Goal: Task Accomplishment & Management: Manage account settings

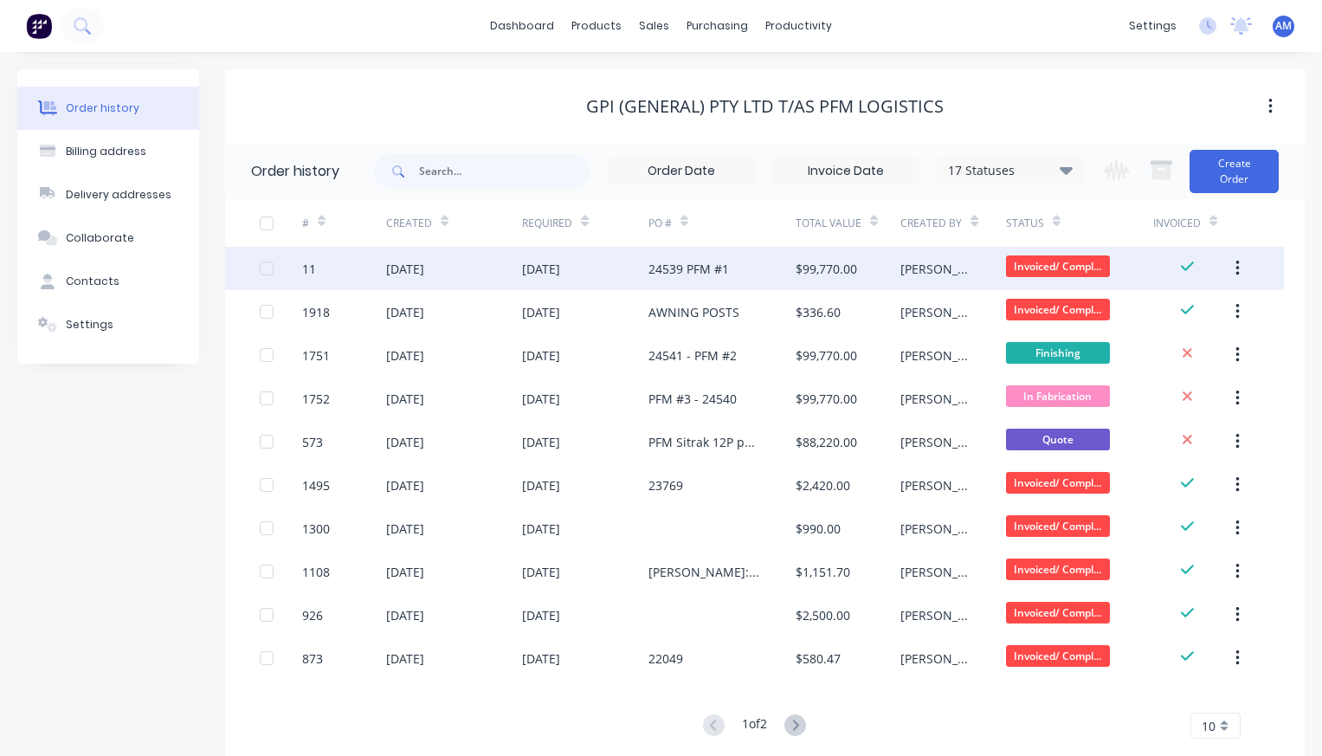
click at [560, 266] on div "26 Feb 2024" at bounding box center [541, 269] width 38 height 18
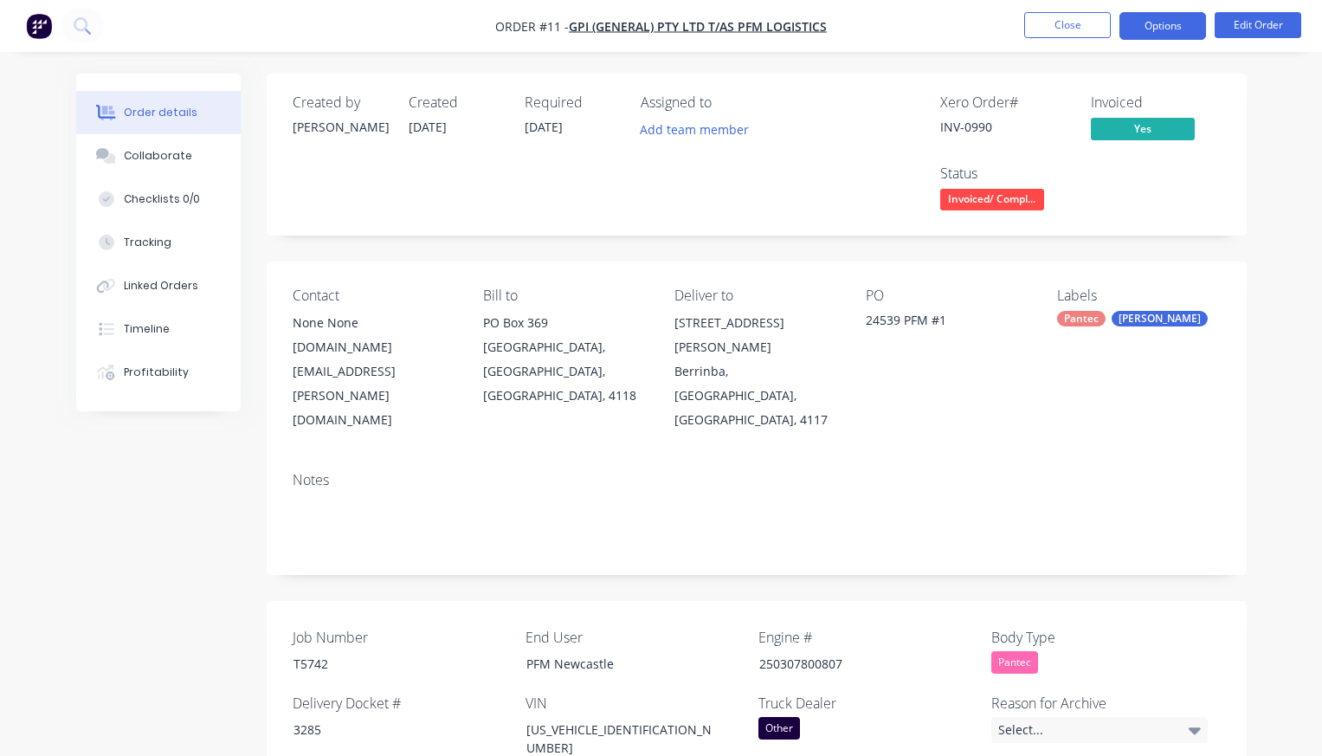
click at [1169, 19] on button "Options" at bounding box center [1163, 26] width 87 height 28
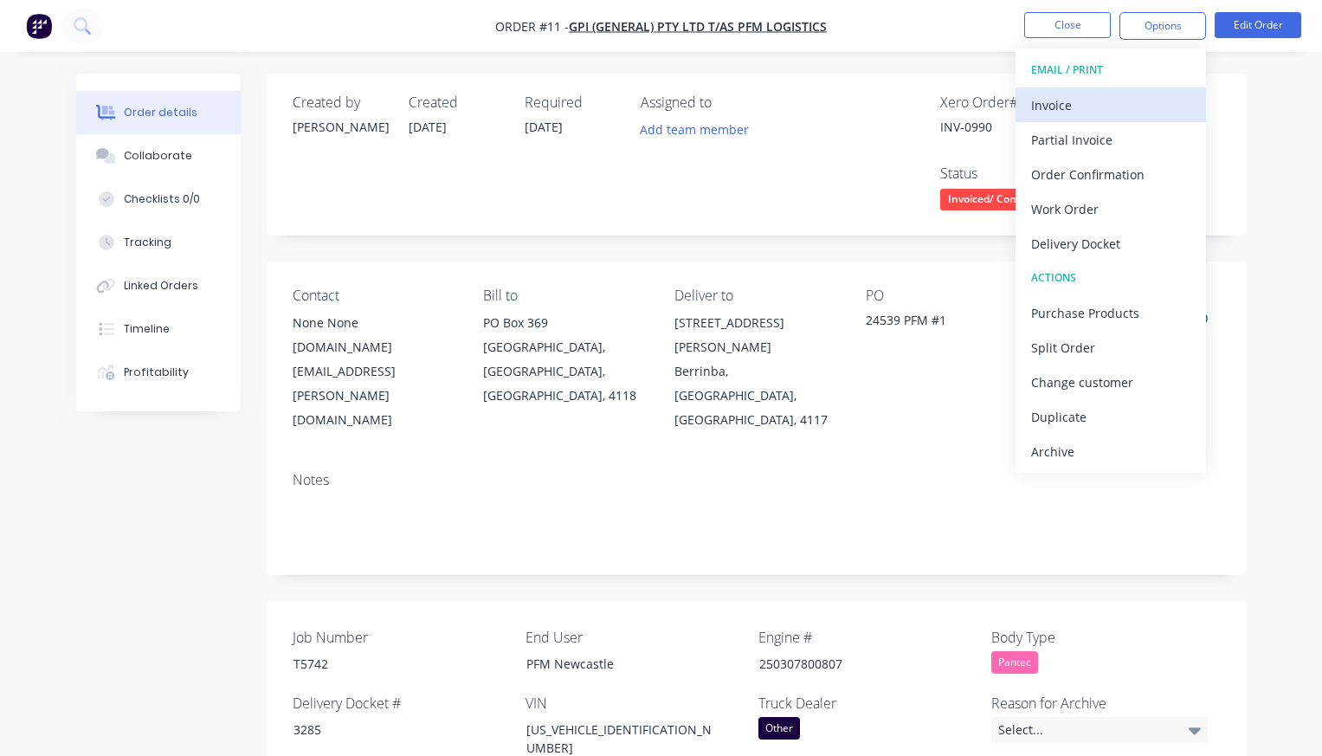
click at [1095, 106] on div "Invoice" at bounding box center [1110, 105] width 159 height 25
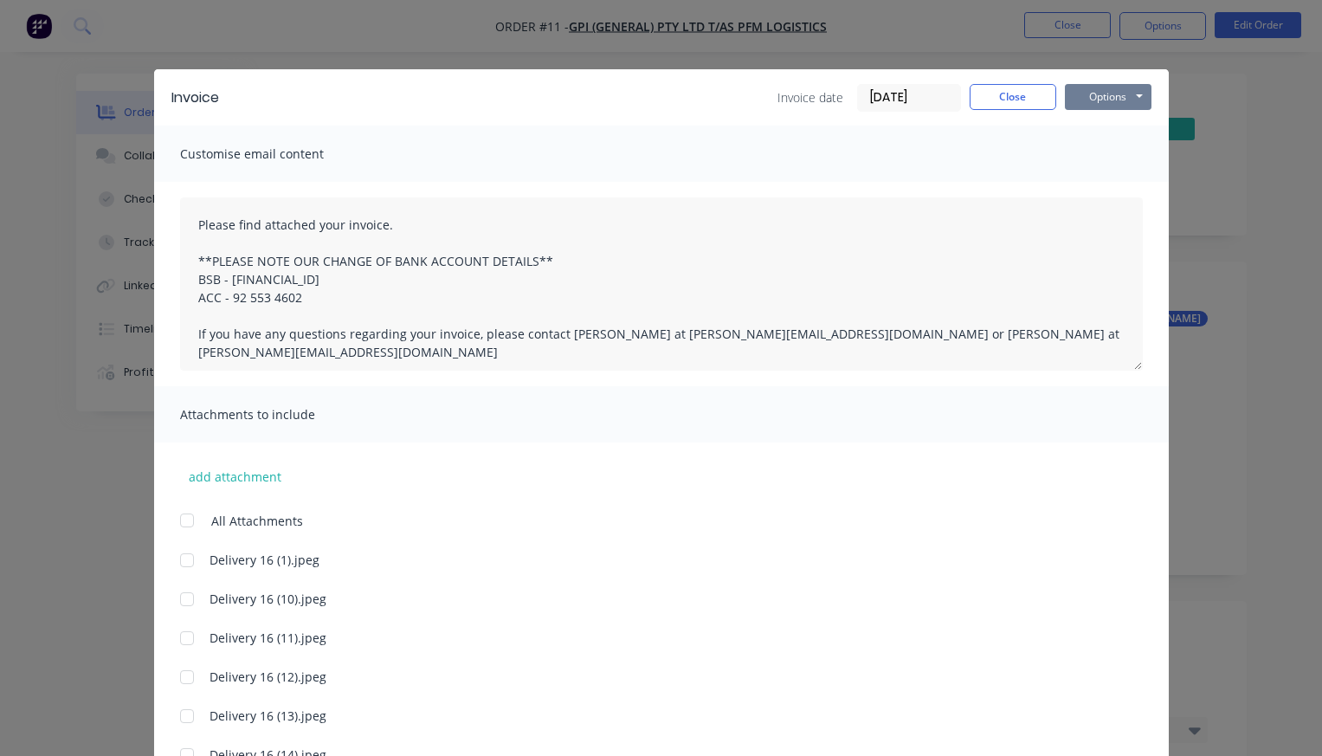
click at [1112, 97] on button "Options" at bounding box center [1108, 97] width 87 height 26
click at [1113, 123] on button "Preview" at bounding box center [1120, 127] width 111 height 29
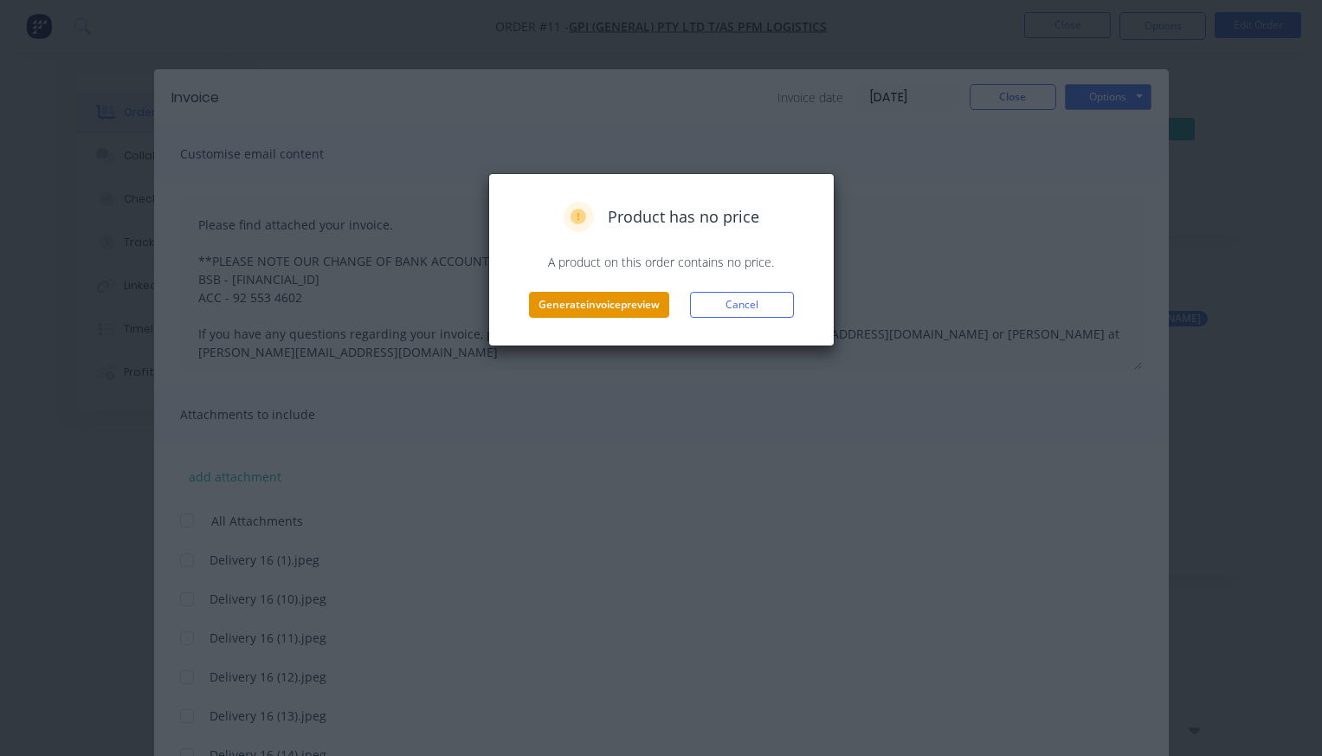
click at [603, 297] on button "Generate invoice preview" at bounding box center [599, 305] width 140 height 26
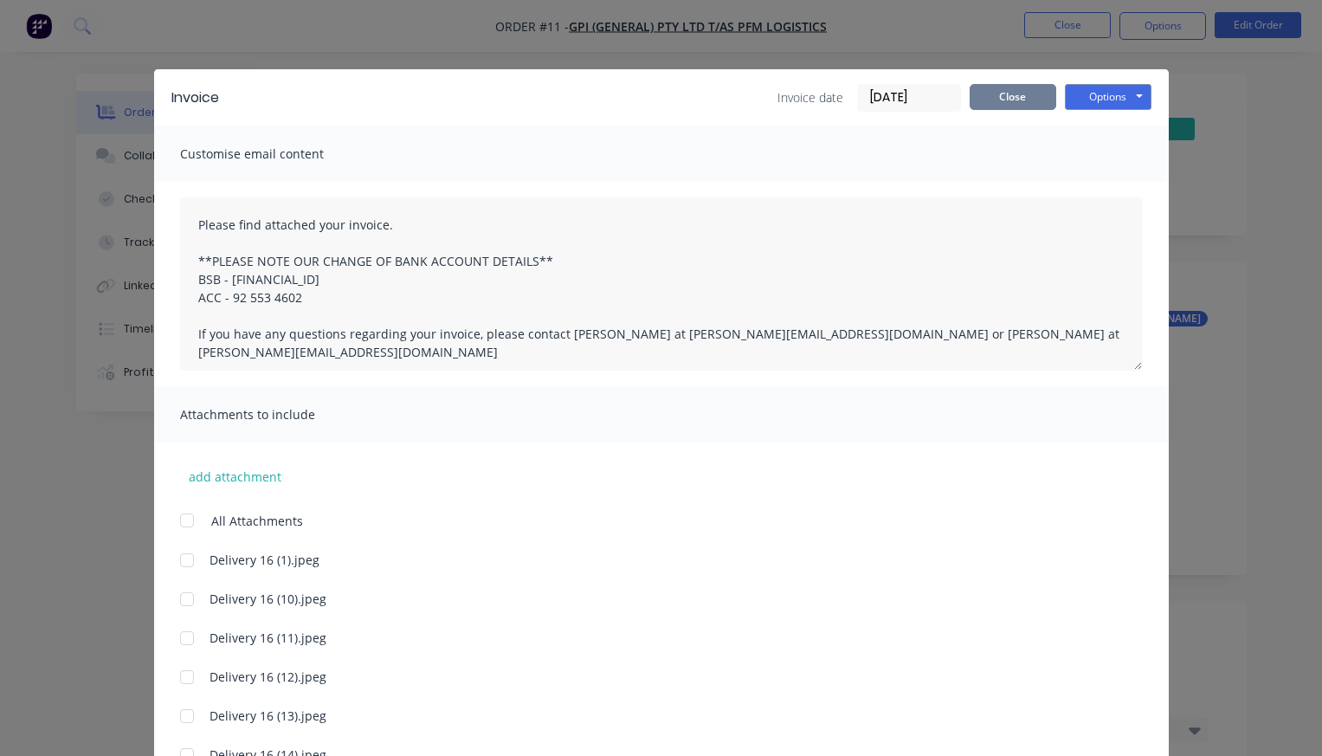
click at [1012, 101] on button "Close" at bounding box center [1013, 97] width 87 height 26
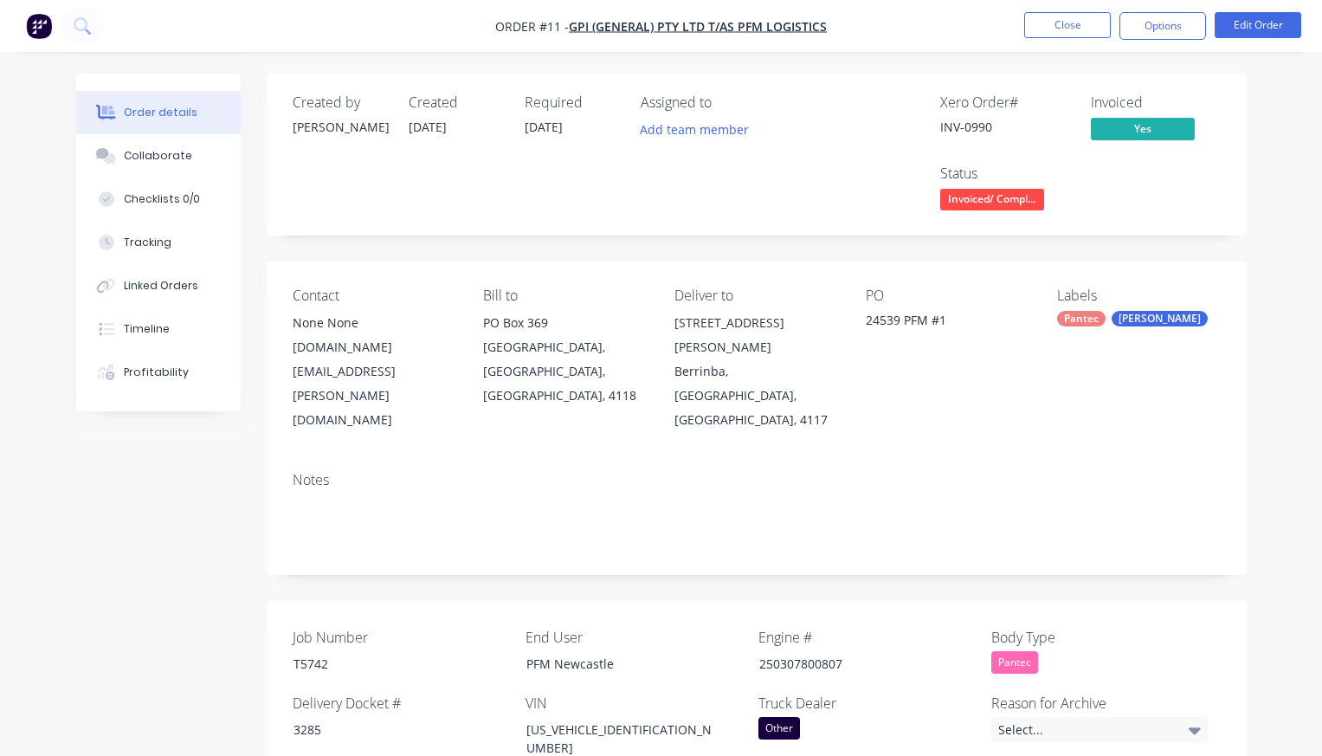
click at [1088, 41] on nav "Order #11 - GPI (General) Pty Ltd T/As PFM Logistics Close Options Edit Order" at bounding box center [661, 26] width 1322 height 52
click at [1084, 27] on button "Close" at bounding box center [1067, 25] width 87 height 26
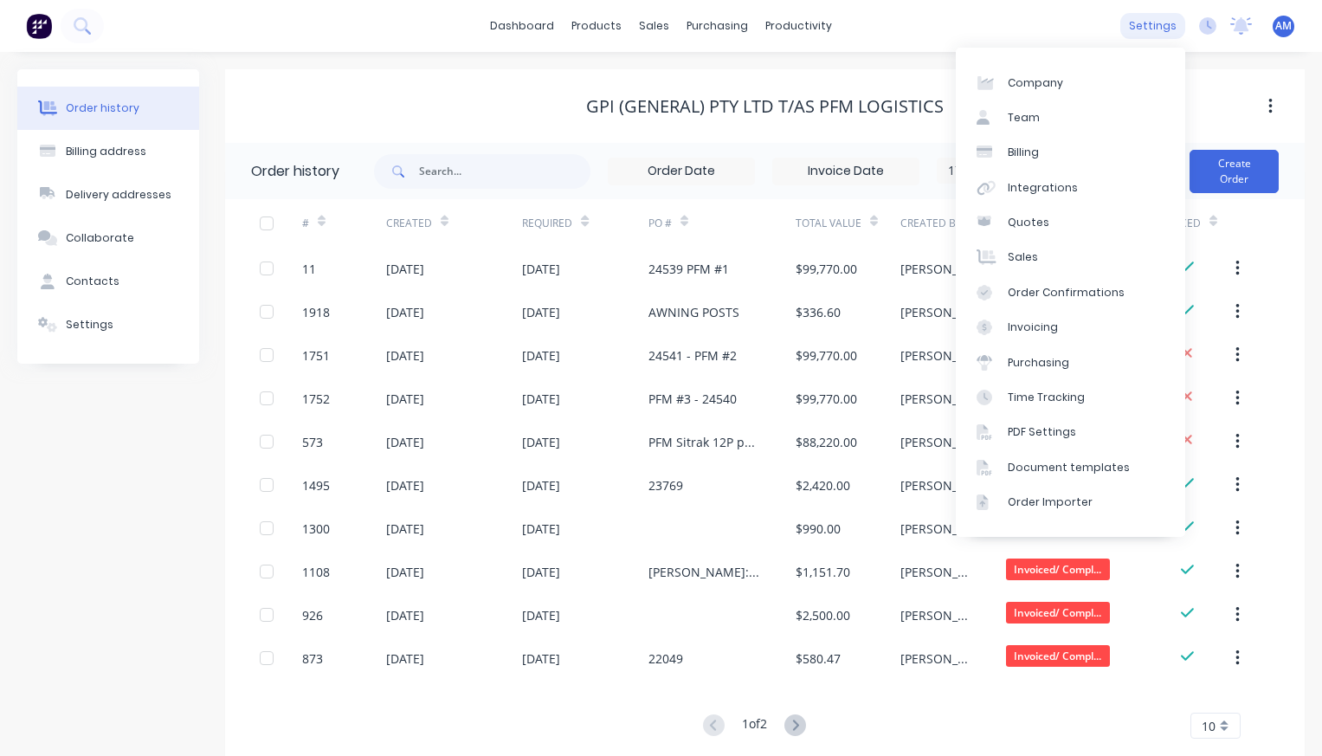
click at [1152, 29] on div "settings" at bounding box center [1152, 26] width 65 height 26
click at [1050, 462] on div "Document templates" at bounding box center [1069, 468] width 122 height 16
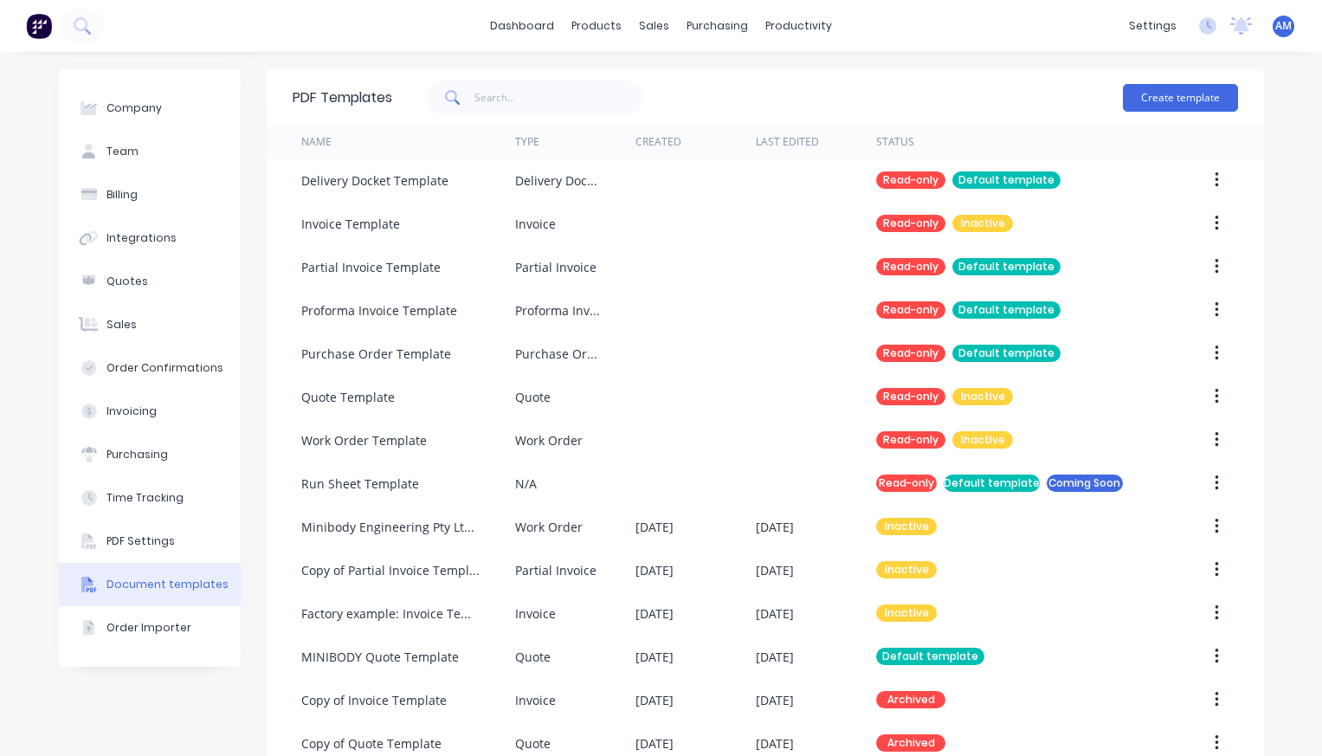
scroll to position [119, 0]
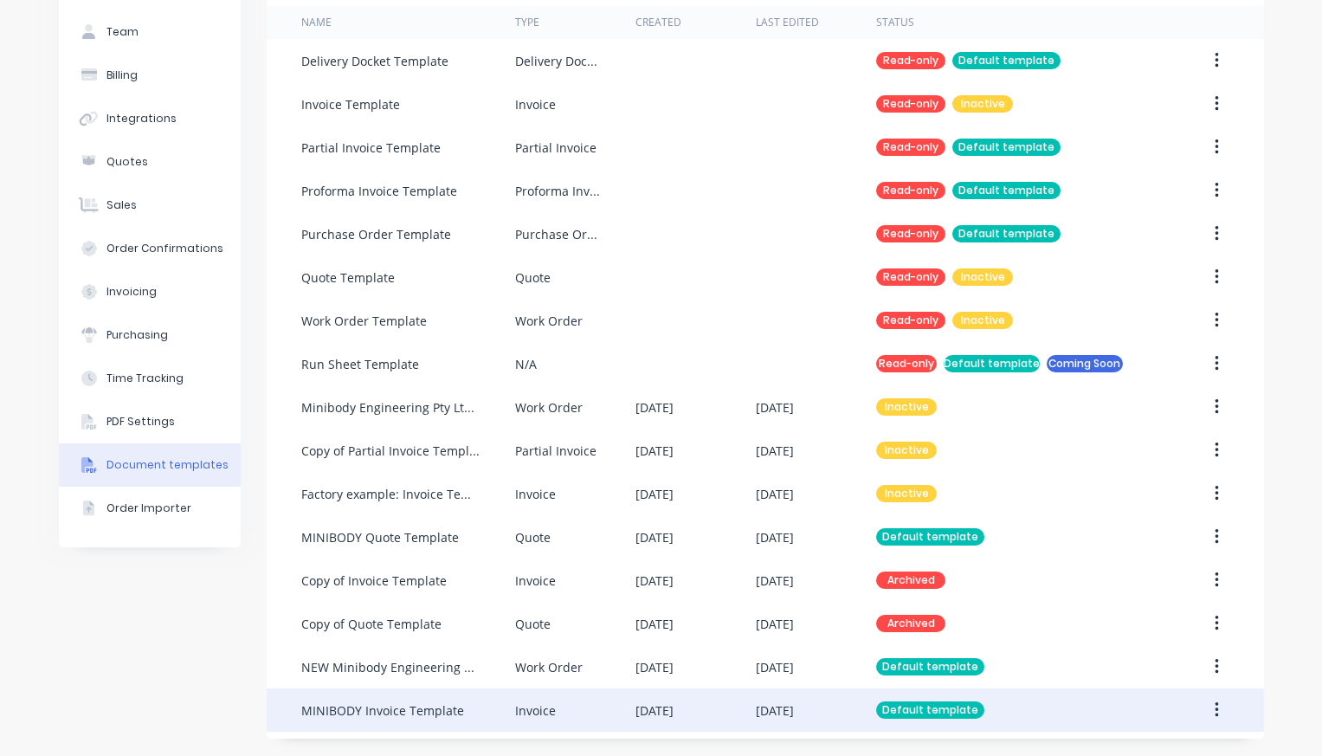
click at [476, 707] on div "MINIBODY Invoice Template" at bounding box center [408, 709] width 214 height 43
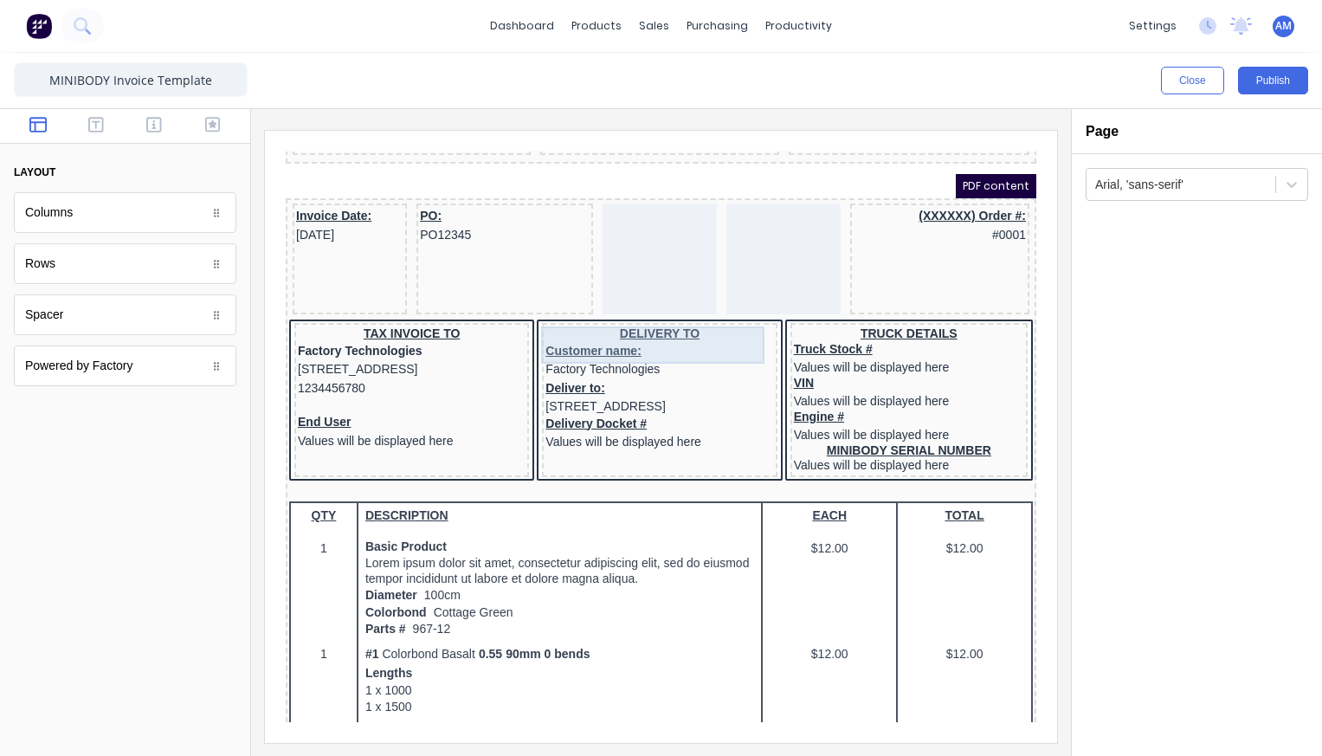
scroll to position [181, 0]
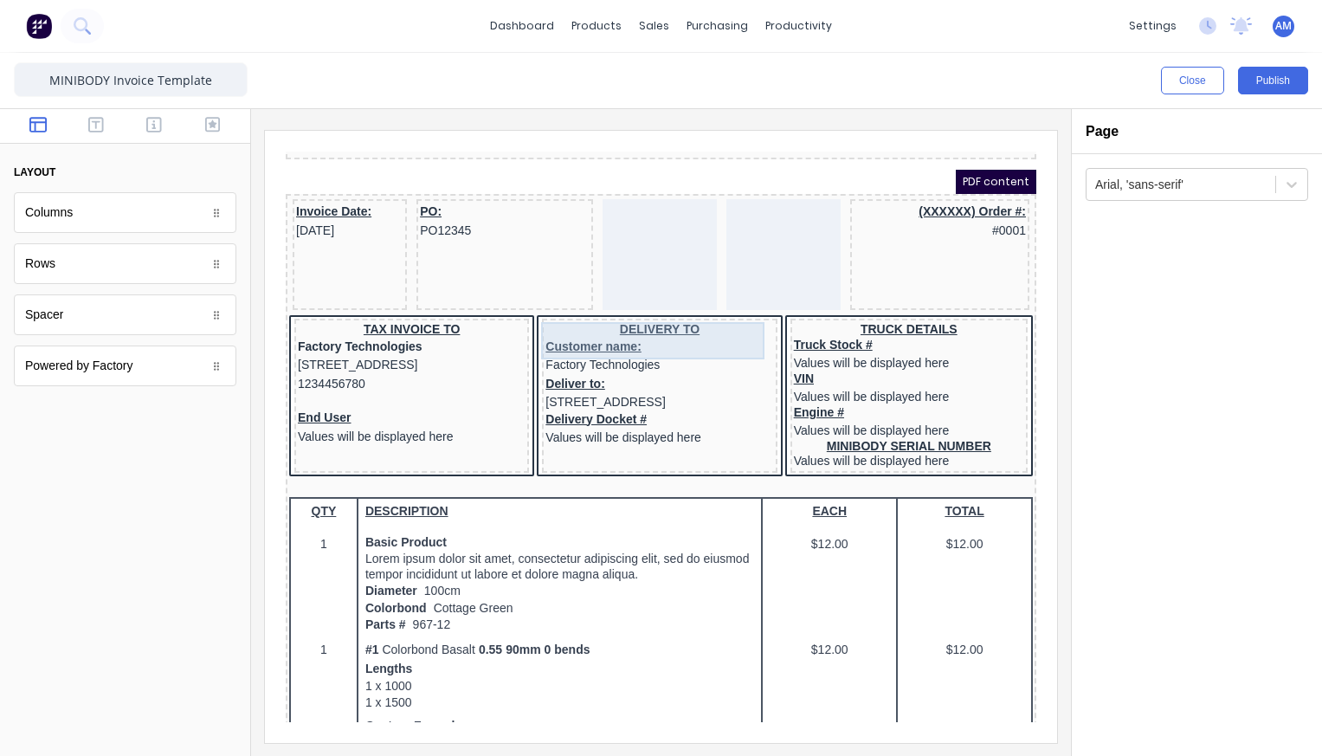
click at [584, 317] on div "Customer name: Factory Technologies" at bounding box center [639, 335] width 228 height 37
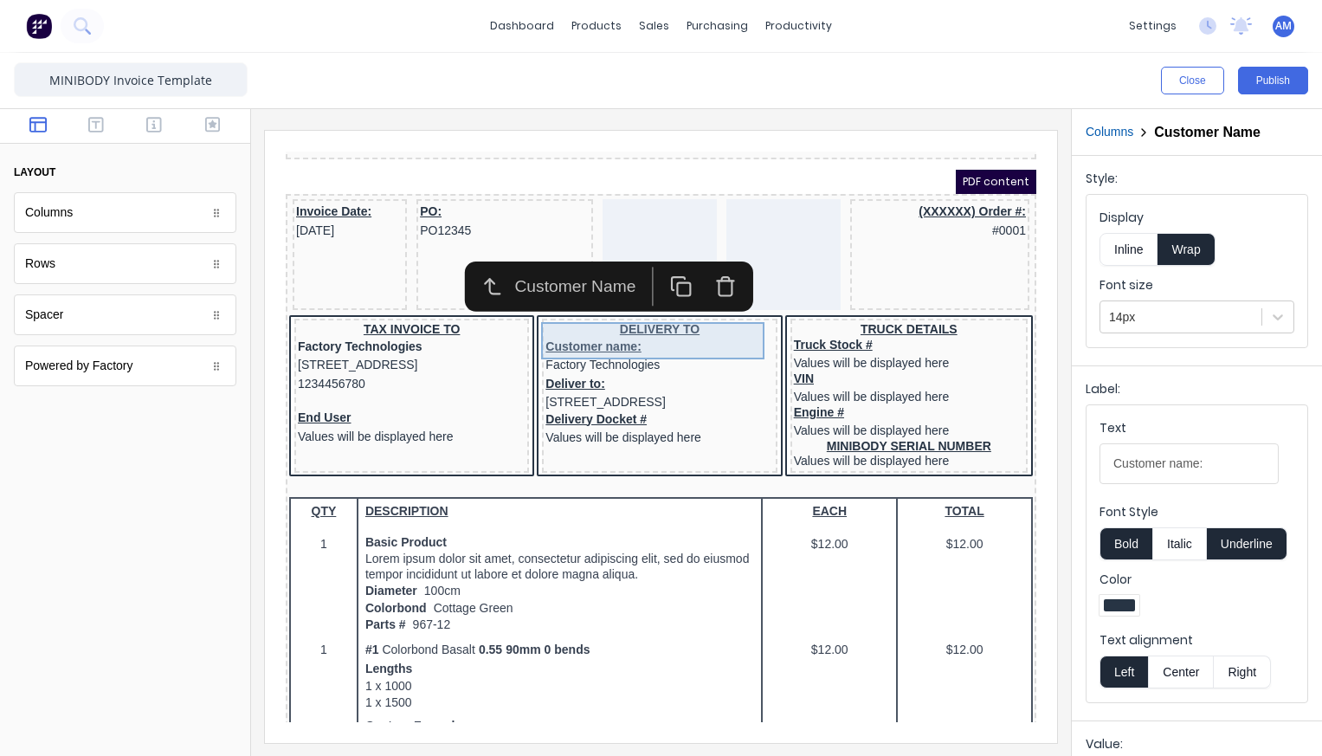
click at [635, 317] on div "Customer name: Factory Technologies" at bounding box center [639, 335] width 228 height 37
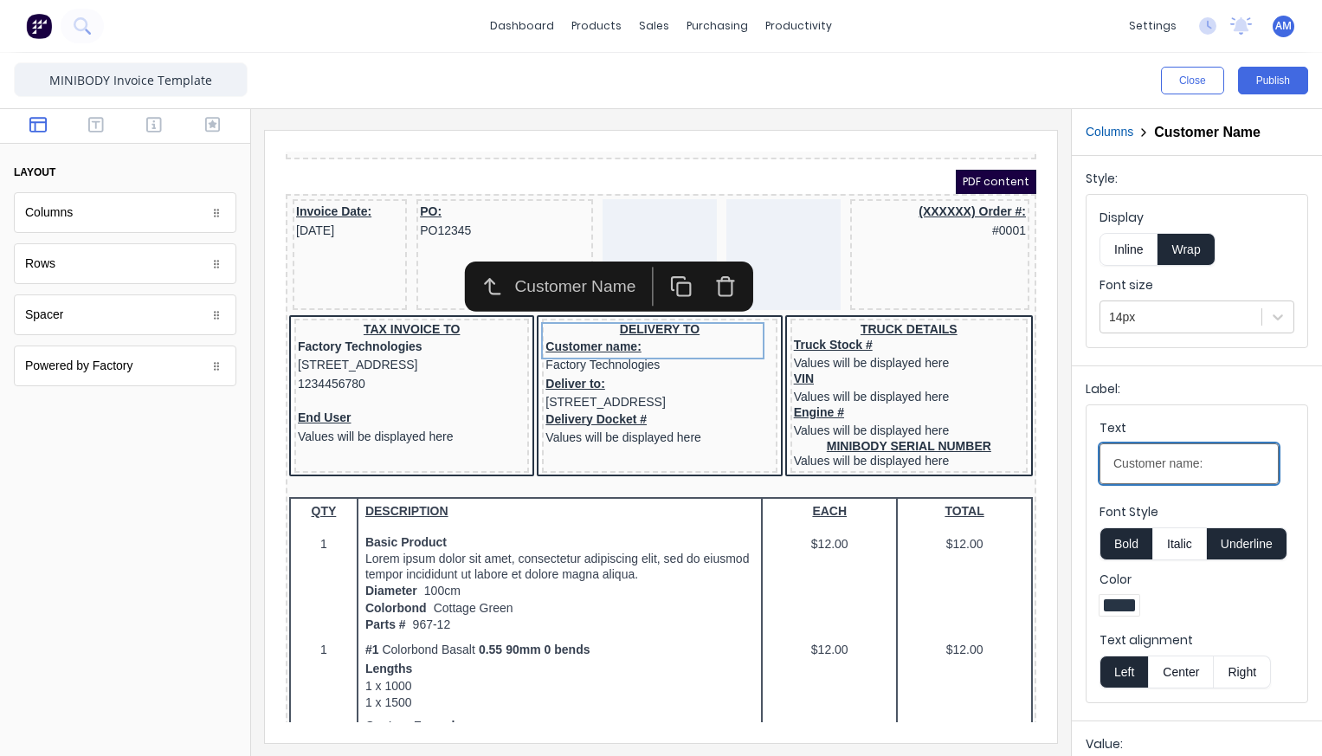
click at [1230, 468] on input "Customer name:" at bounding box center [1189, 463] width 179 height 41
type input "C"
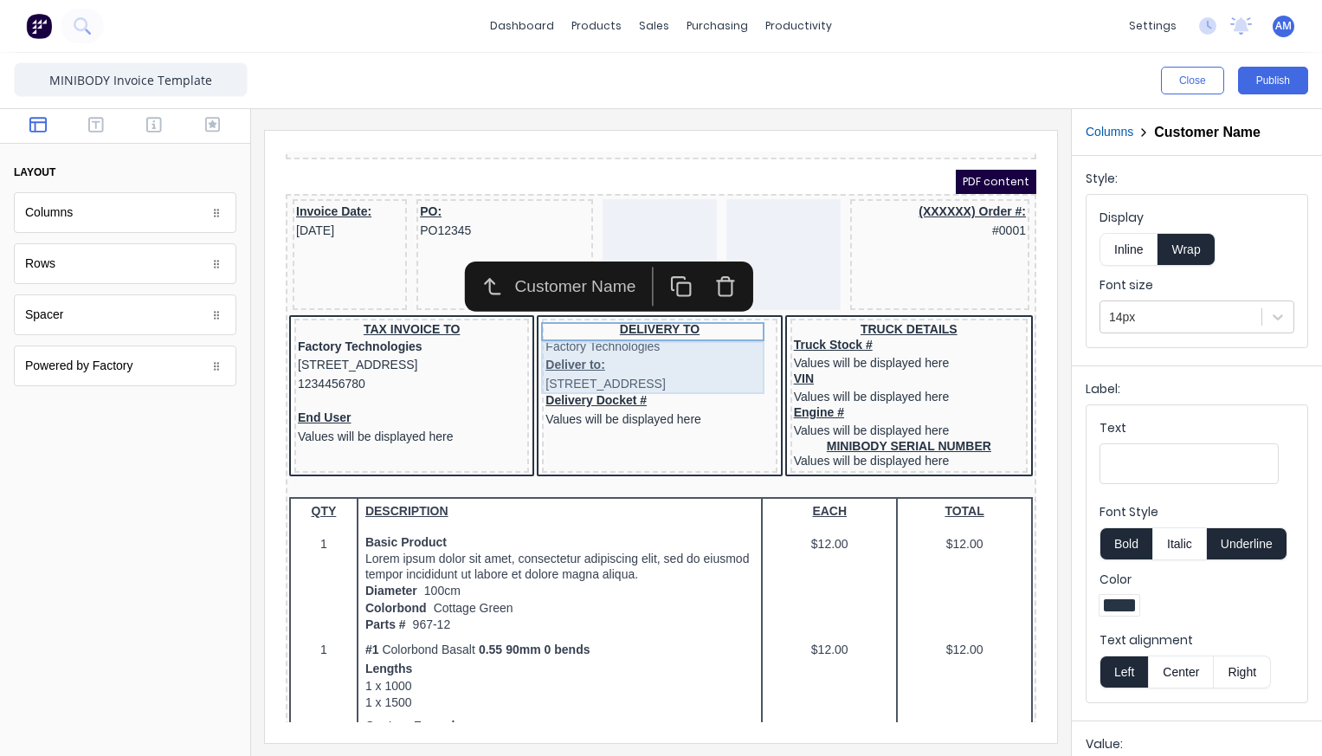
click at [591, 339] on div "Deliver to: [STREET_ADDRESS]" at bounding box center [639, 353] width 228 height 37
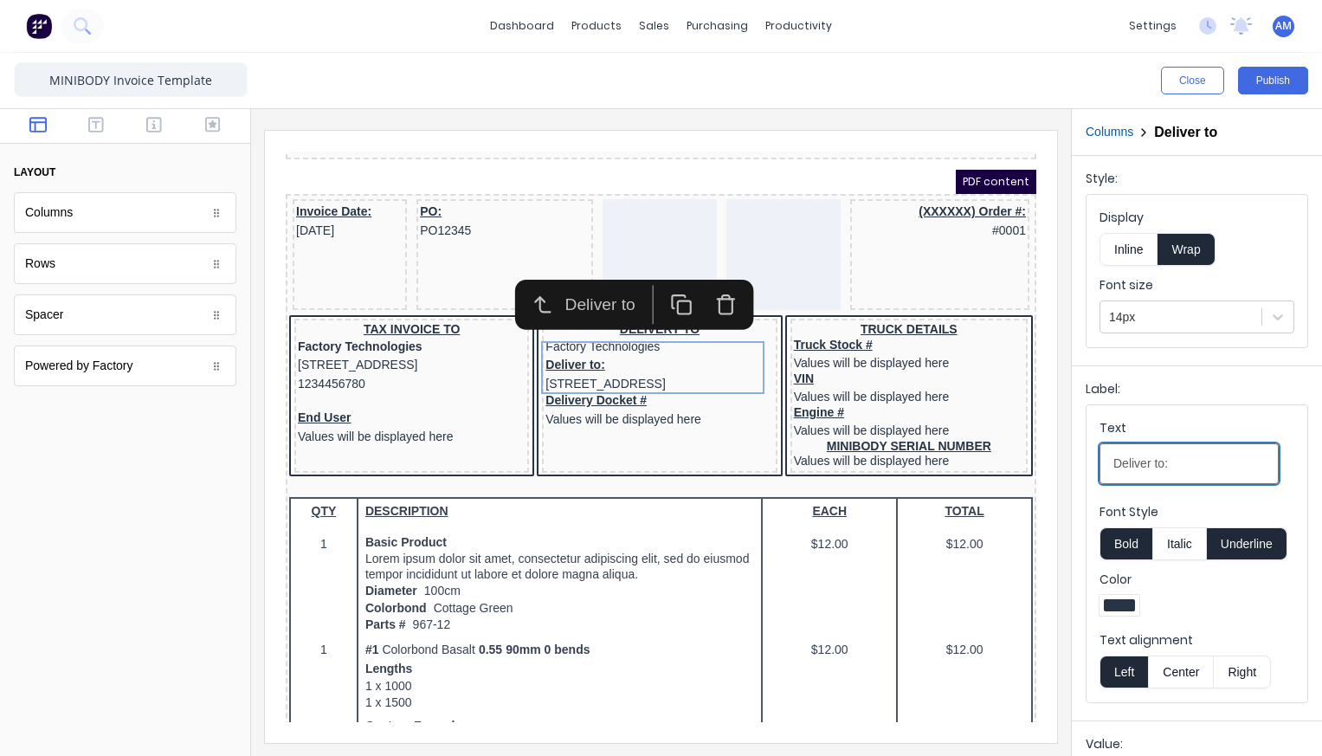
click at [1219, 477] on input "Deliver to:" at bounding box center [1189, 463] width 179 height 41
type input "D"
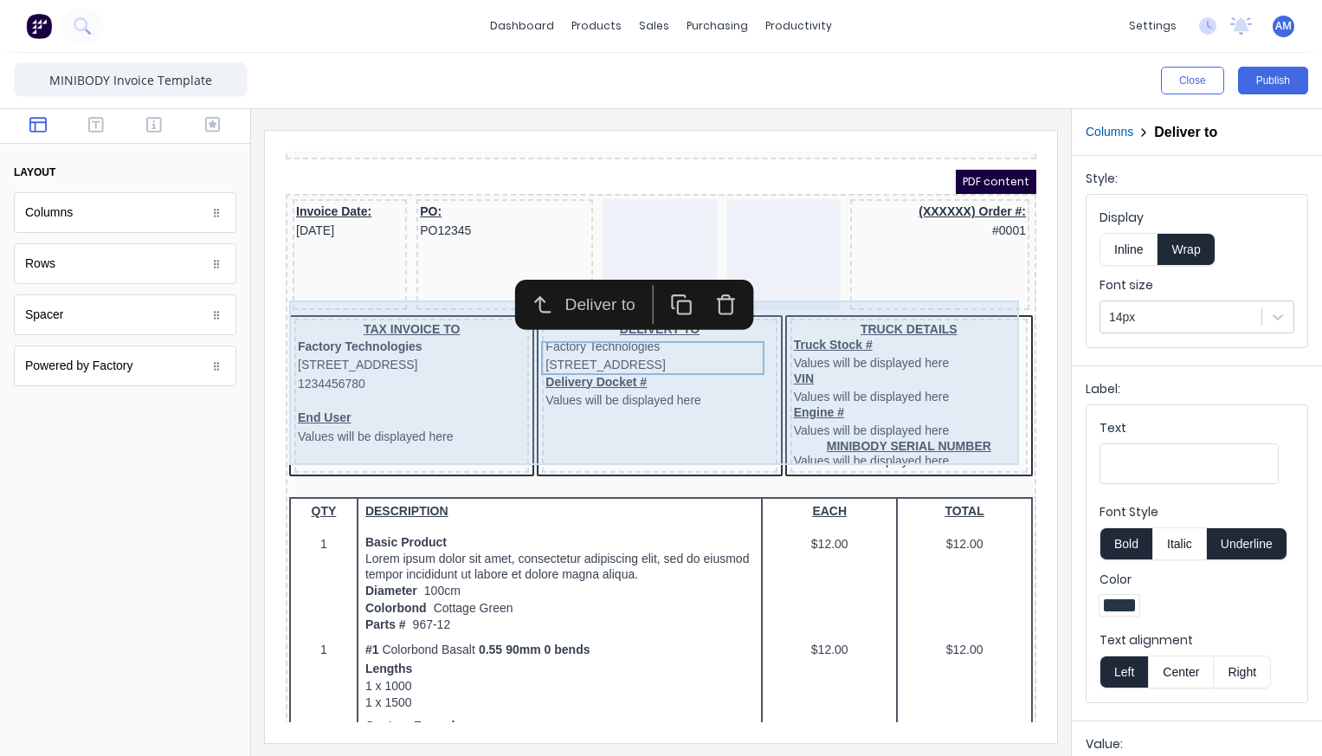
click at [629, 420] on div "DELIVERY TO Factory Technologies [STREET_ADDRESS] Delivery Docket # Values will…" at bounding box center [638, 375] width 235 height 154
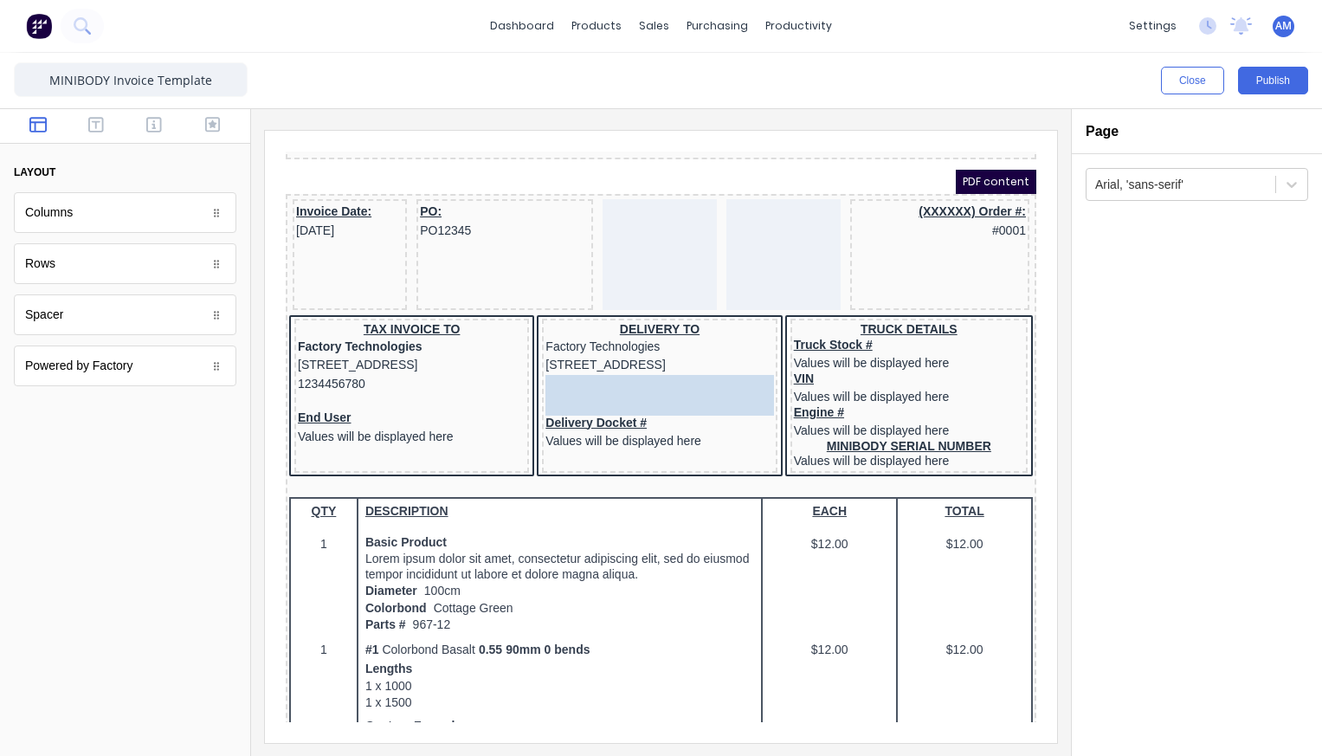
drag, startPoint x: 407, startPoint y: 441, endPoint x: 920, endPoint y: 500, distance: 516.8
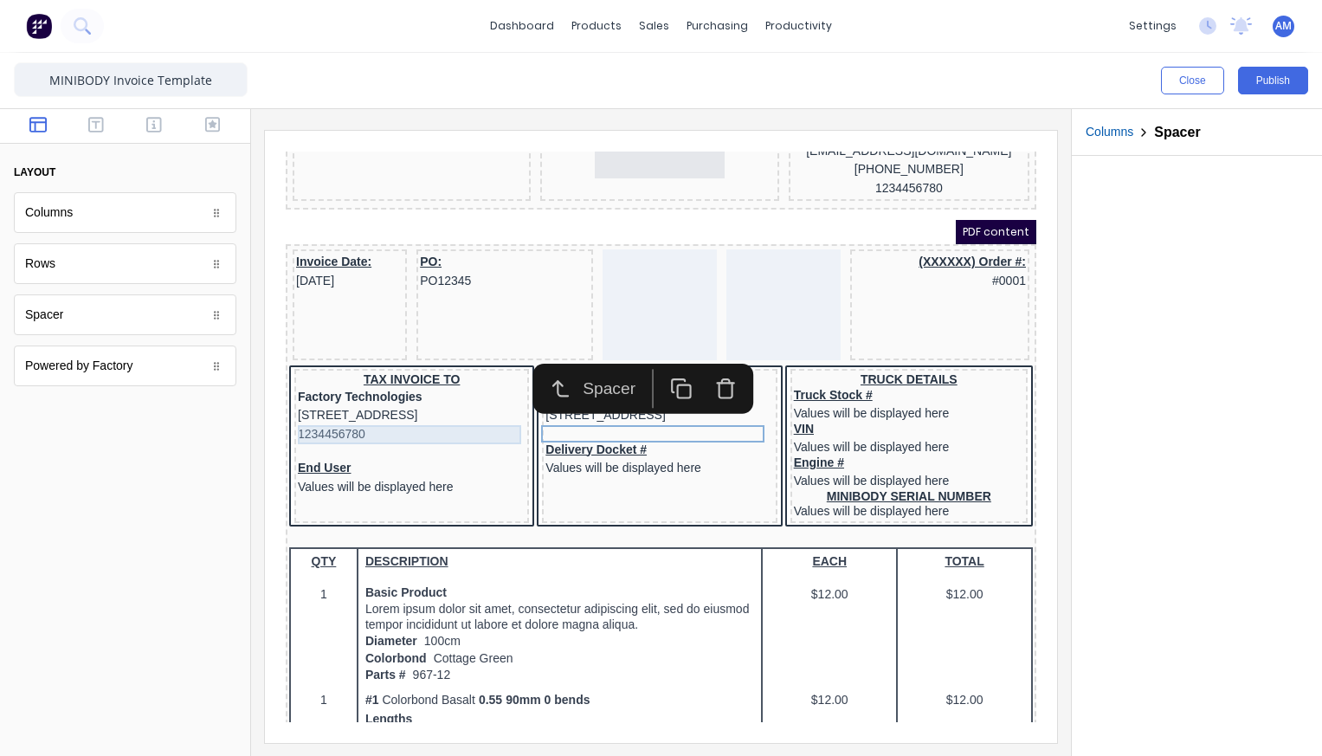
scroll to position [129, 0]
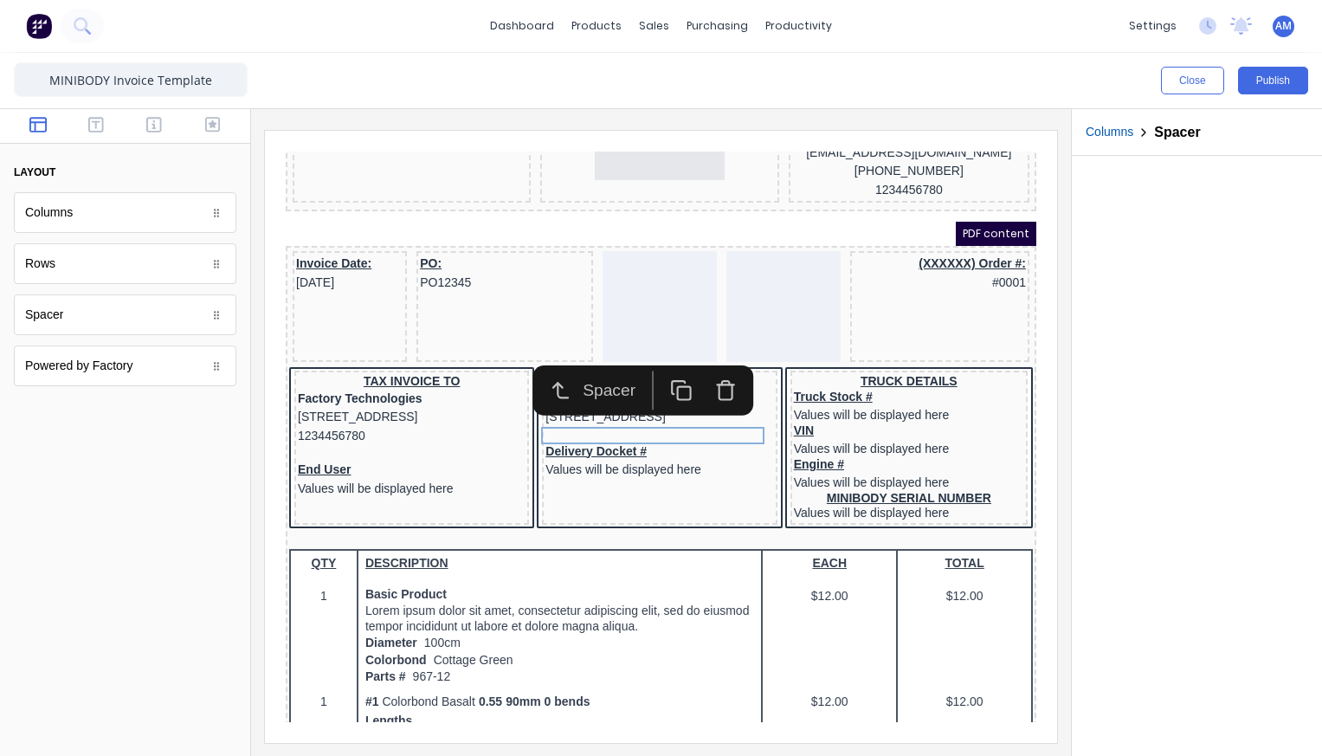
click at [1186, 385] on div at bounding box center [1197, 456] width 250 height 600
click at [148, 122] on icon "button" at bounding box center [154, 125] width 16 height 16
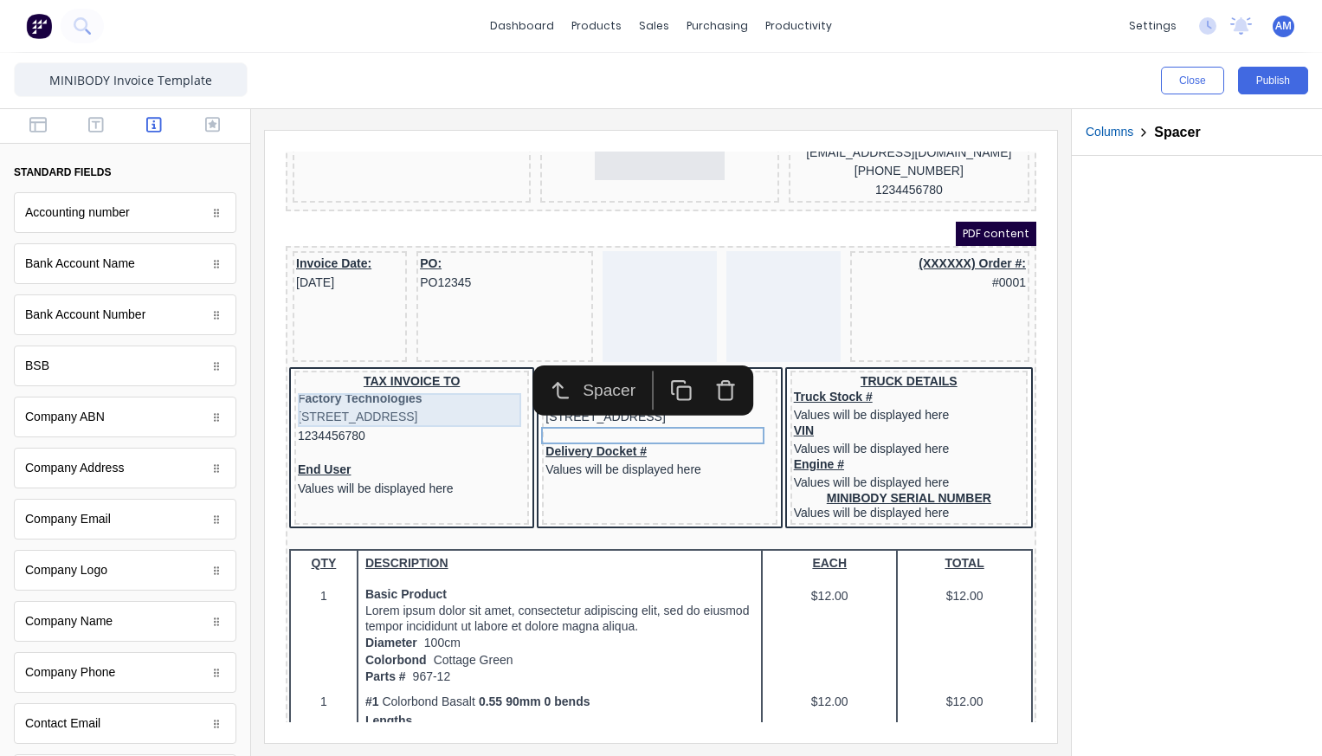
click at [464, 398] on div "[STREET_ADDRESS]" at bounding box center [391, 396] width 228 height 19
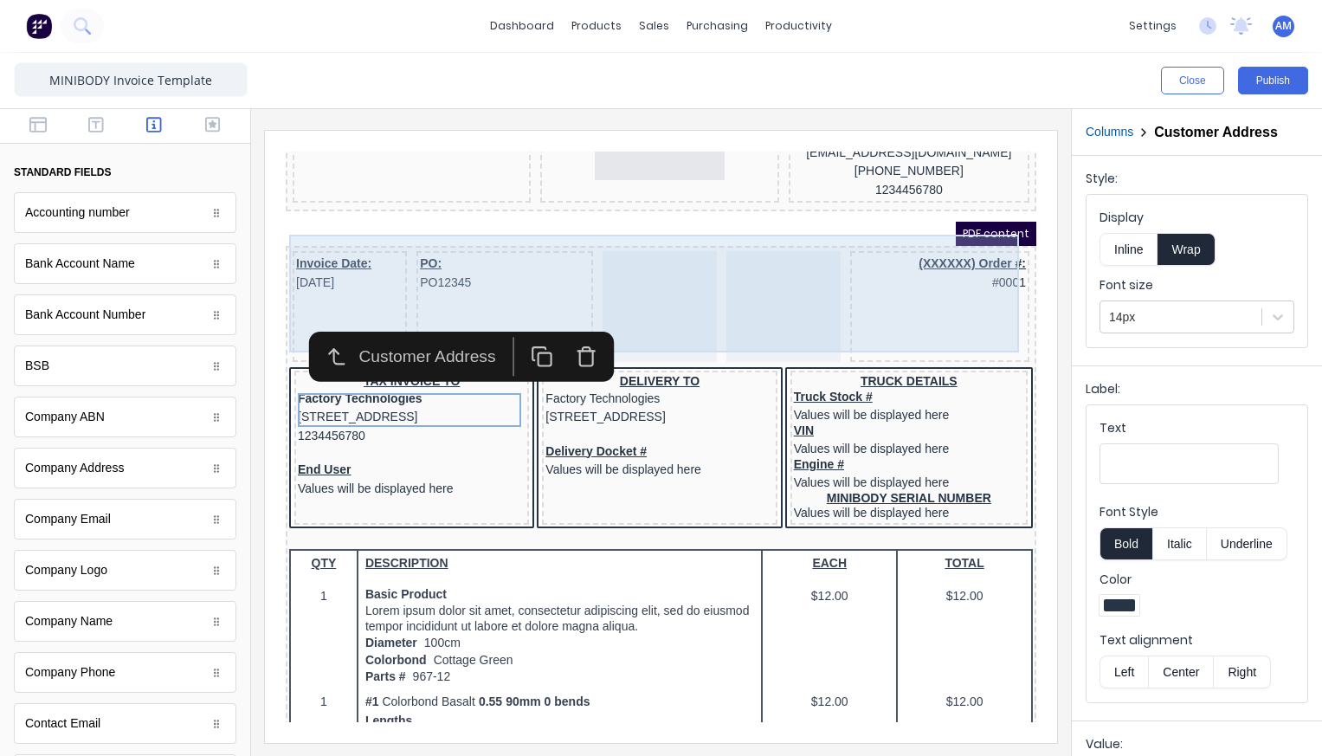
click at [664, 293] on div at bounding box center [639, 285] width 114 height 111
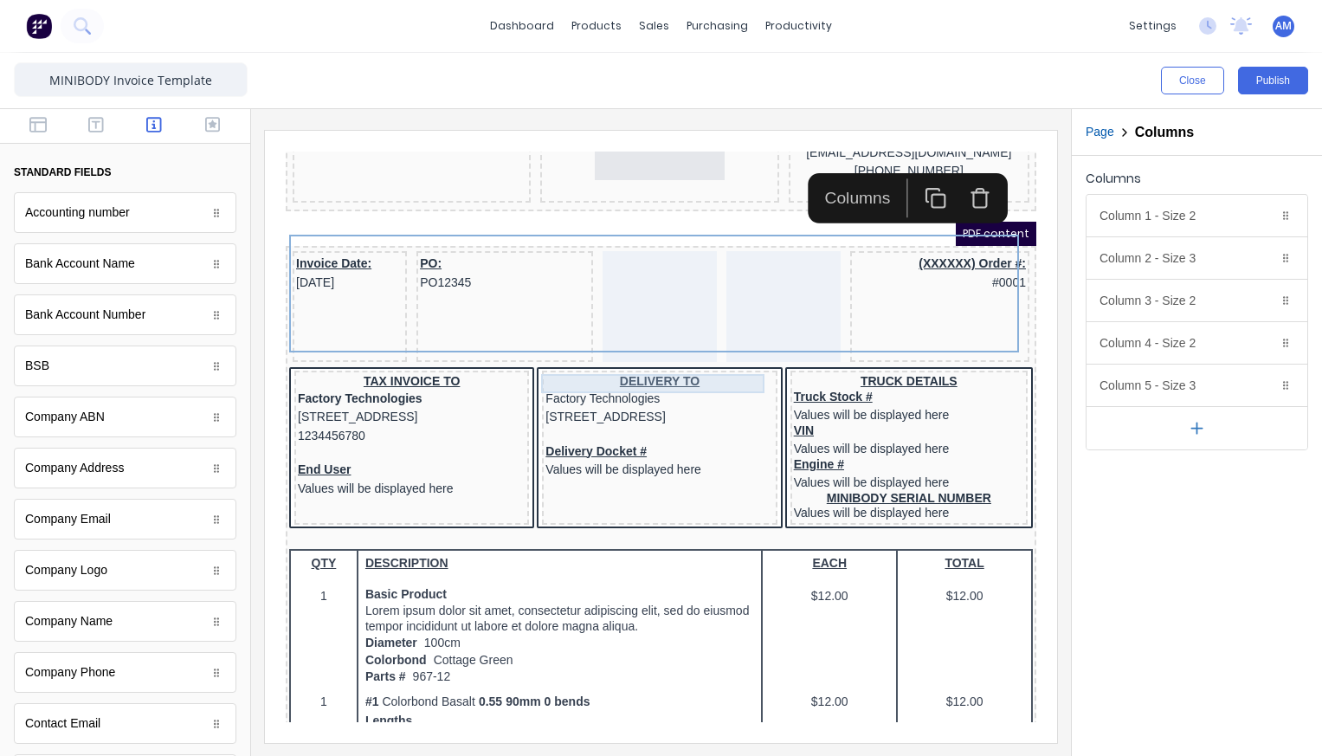
click at [623, 369] on div "Factory Technologies" at bounding box center [639, 378] width 228 height 19
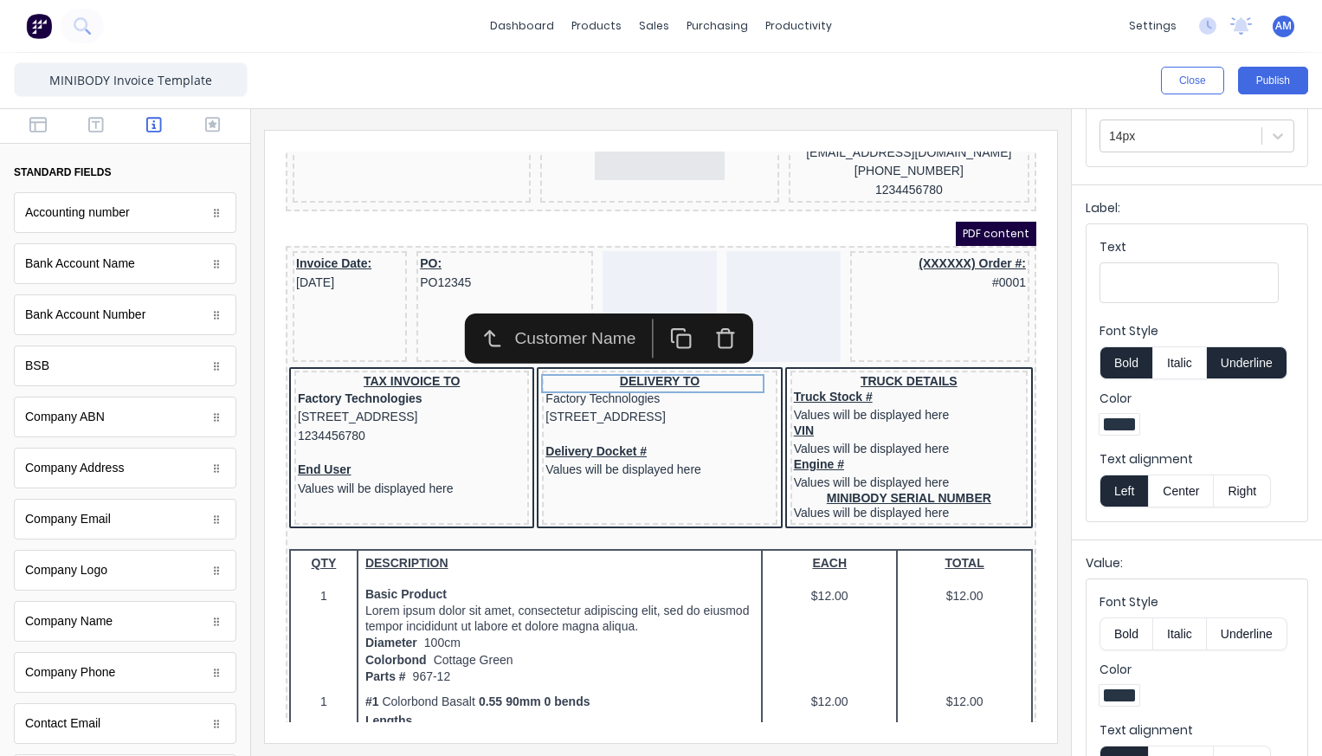
scroll to position [231, 0]
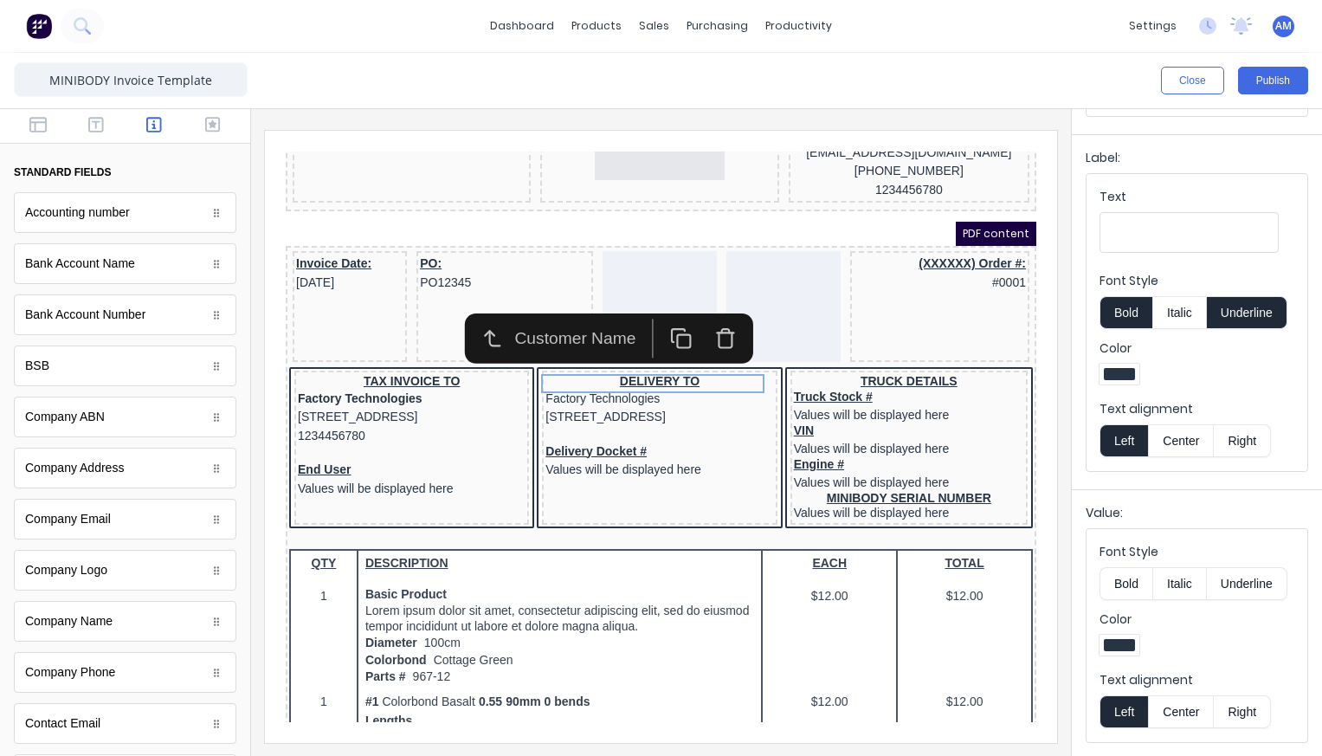
click at [1128, 581] on button "Bold" at bounding box center [1126, 583] width 53 height 33
click at [594, 415] on div at bounding box center [639, 414] width 228 height 17
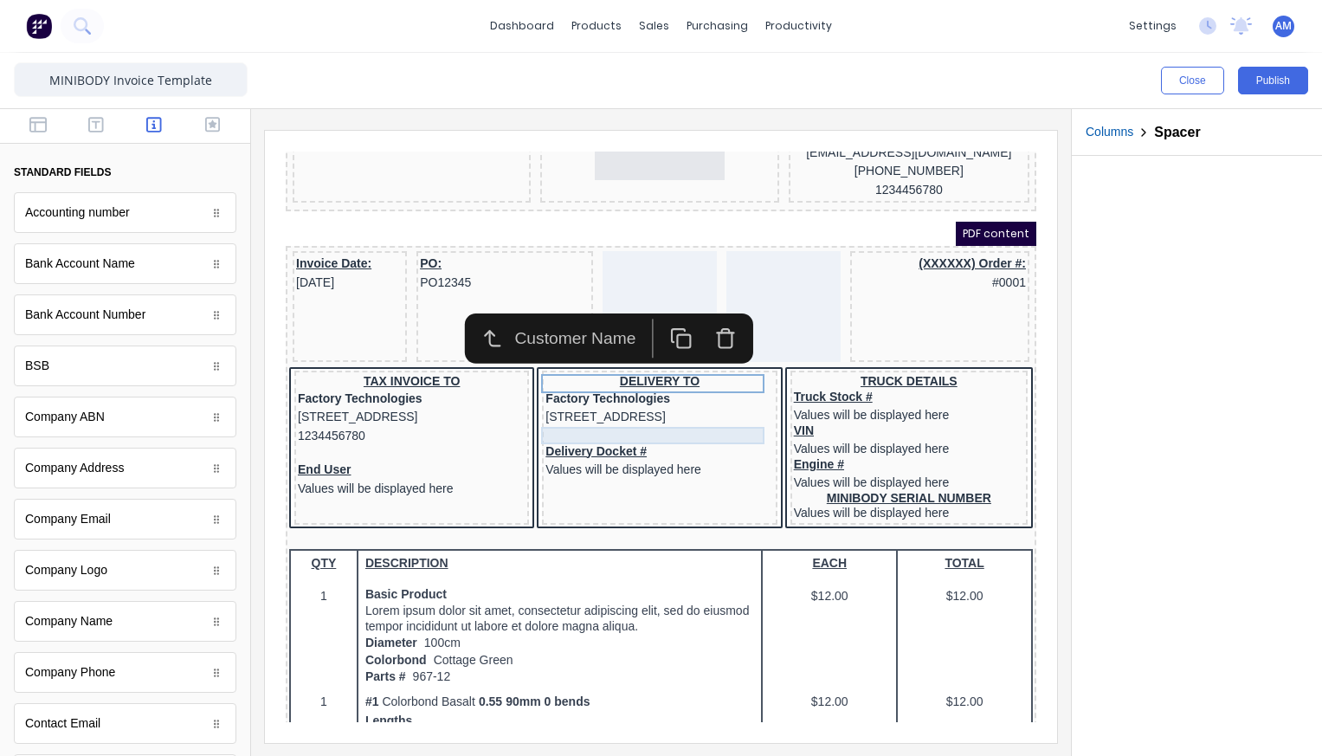
scroll to position [0, 0]
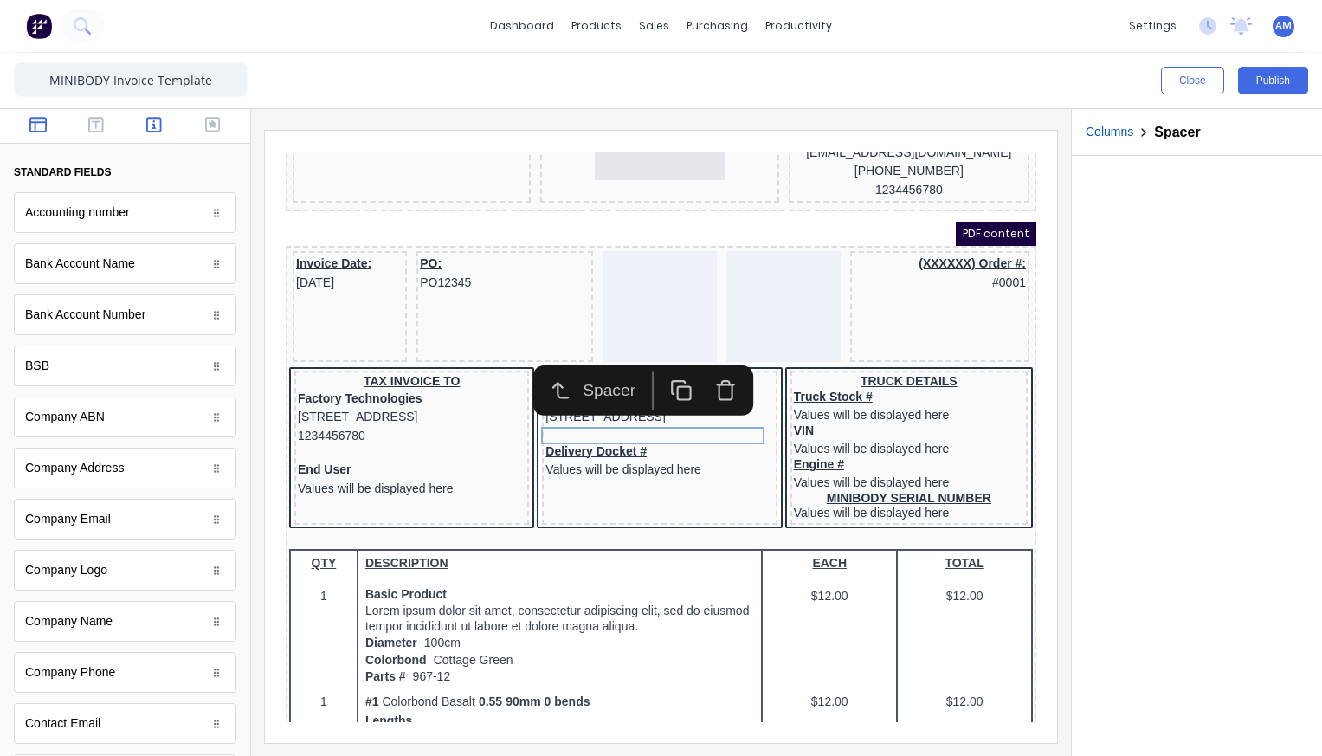
click at [45, 126] on icon "button" at bounding box center [37, 125] width 17 height 16
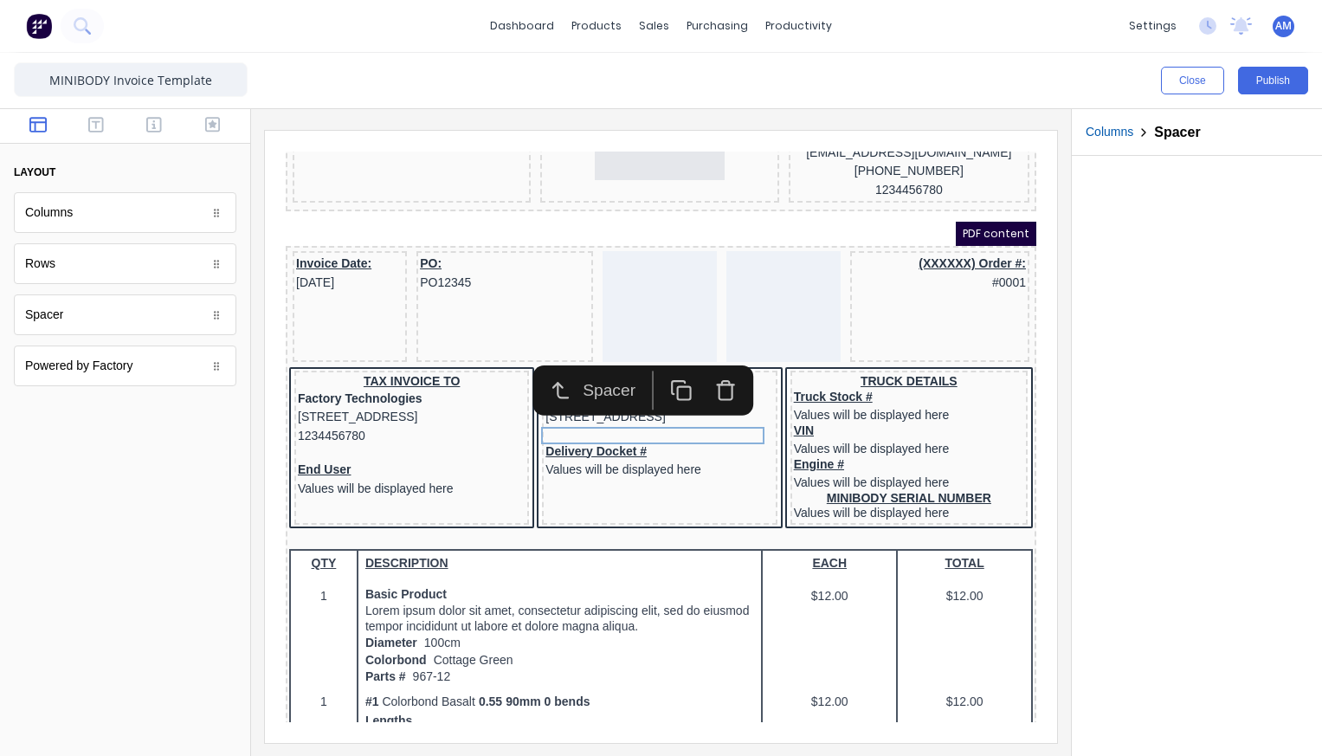
click at [136, 319] on div "Spacer" at bounding box center [125, 314] width 223 height 41
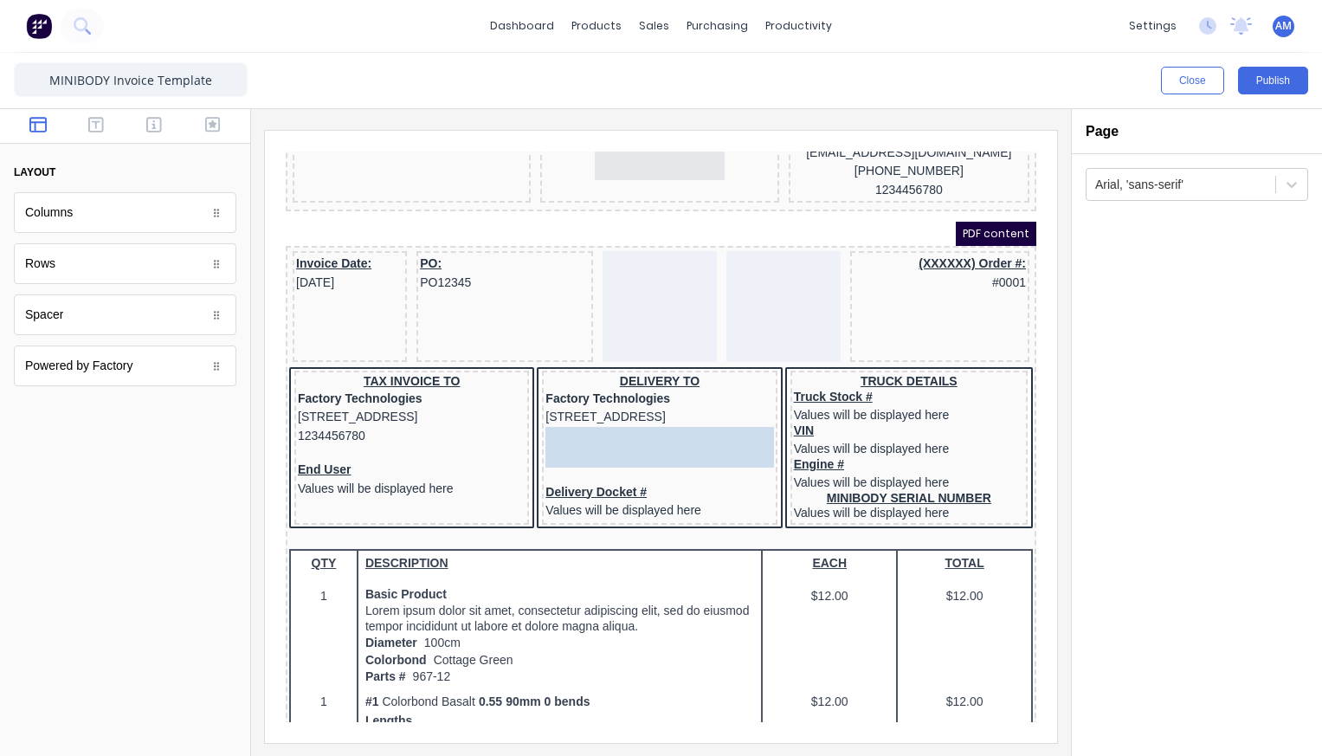
drag, startPoint x: 423, startPoint y: 455, endPoint x: 911, endPoint y: 574, distance: 501.9
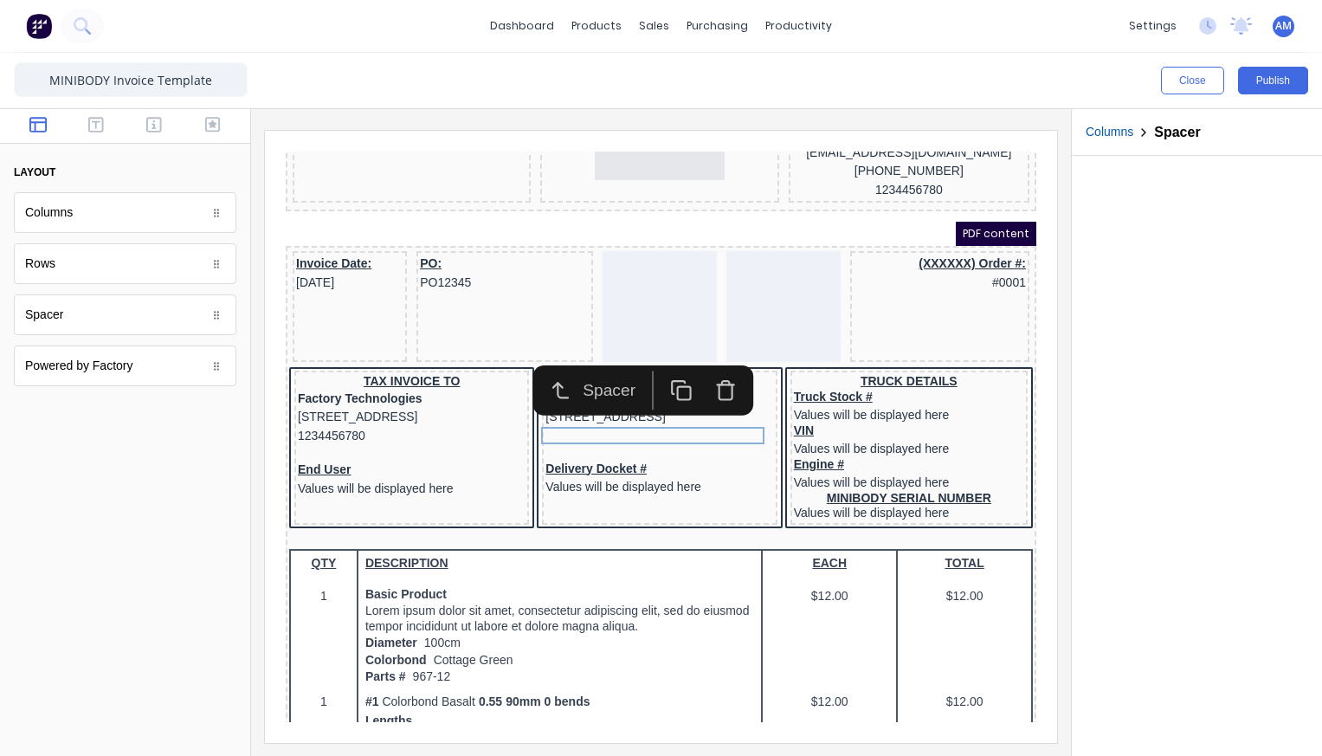
click at [1141, 390] on div at bounding box center [1197, 456] width 250 height 600
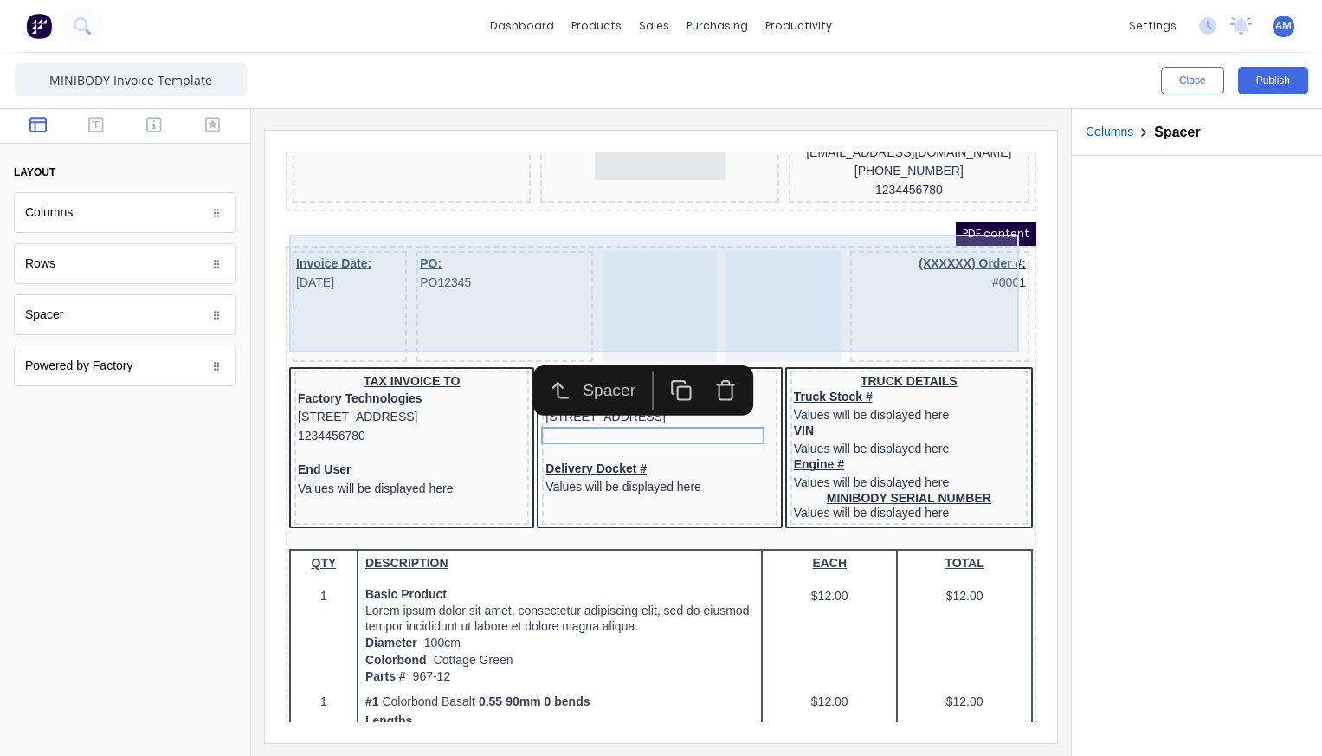
click at [633, 285] on div at bounding box center [639, 285] width 114 height 111
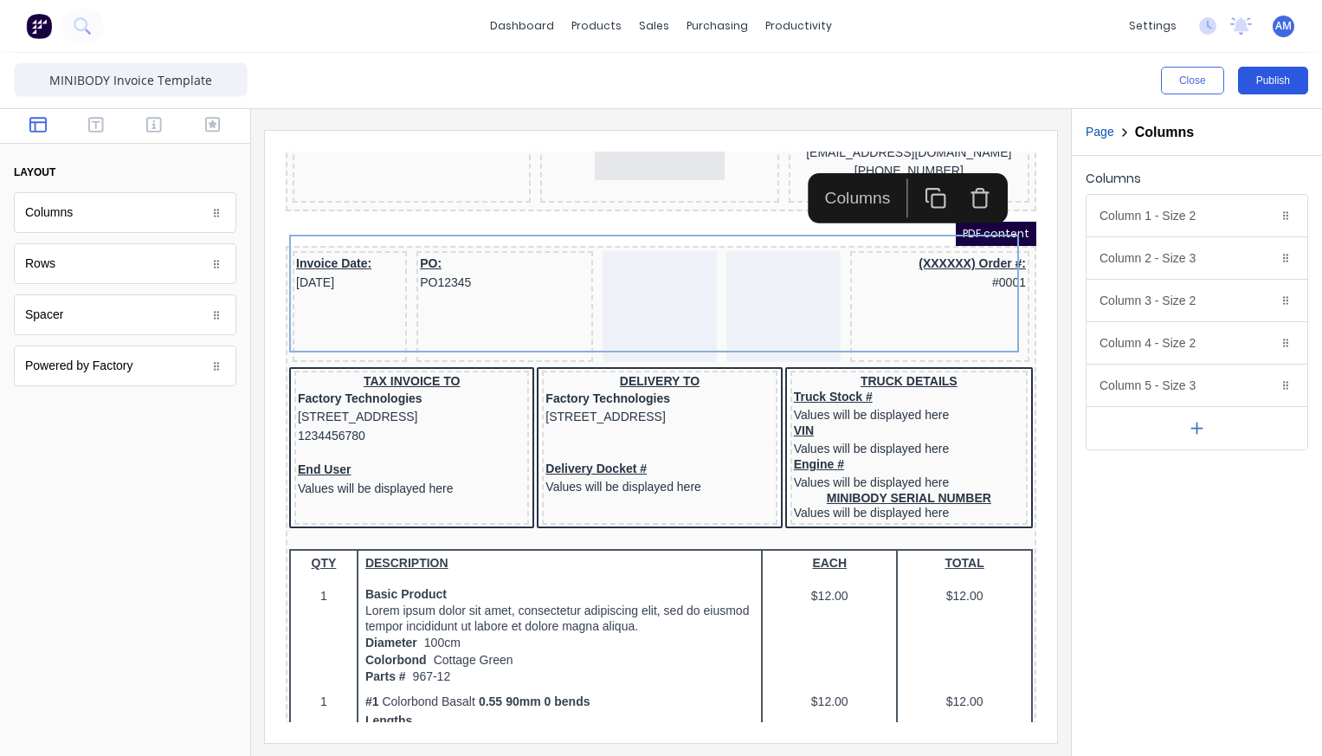
click at [1281, 77] on button "Publish" at bounding box center [1273, 81] width 70 height 28
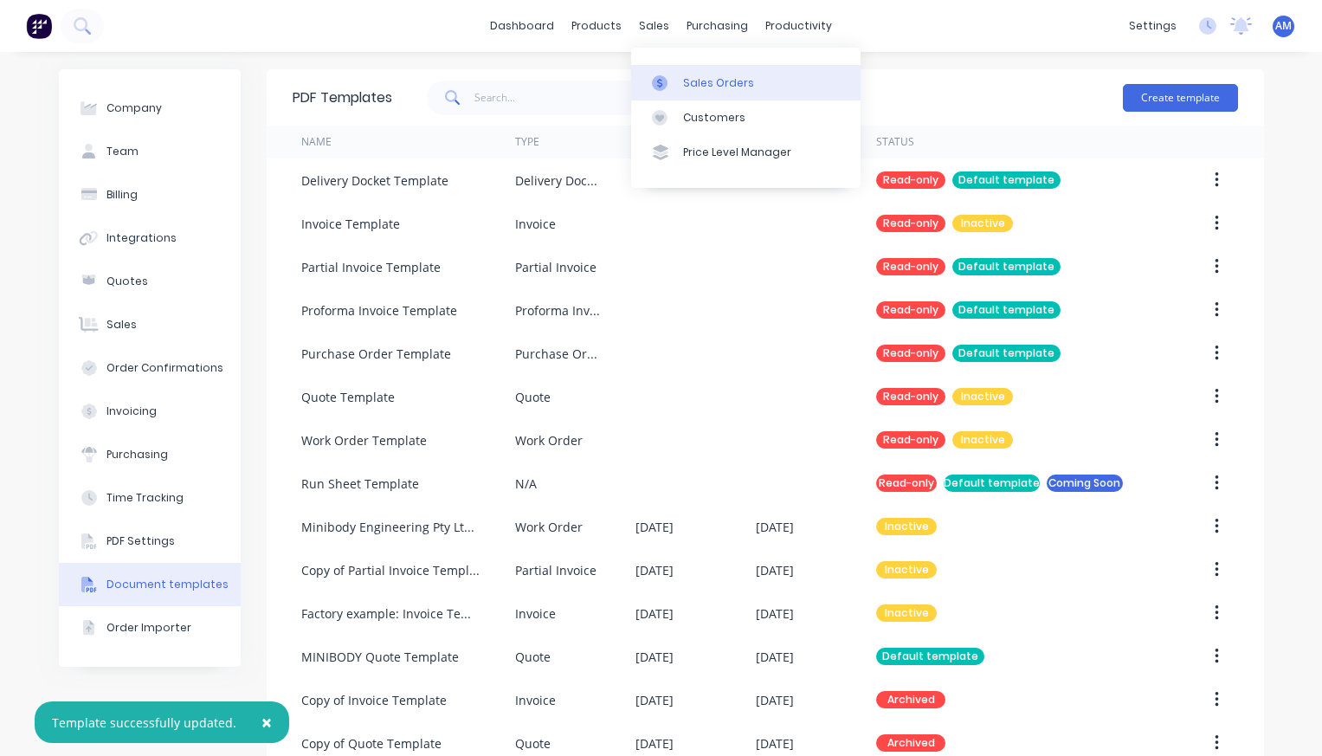
click at [694, 81] on div "Sales Orders" at bounding box center [718, 83] width 71 height 16
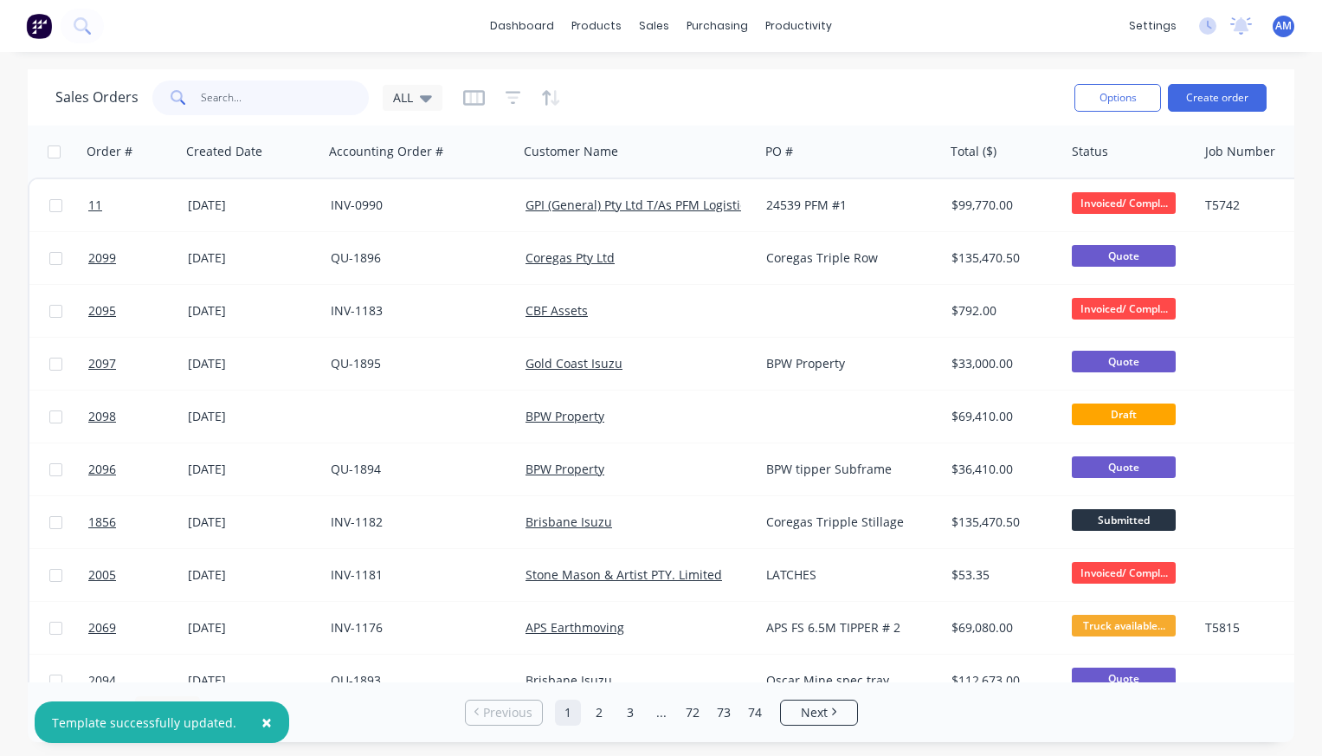
click at [205, 97] on input "text" at bounding box center [285, 98] width 169 height 35
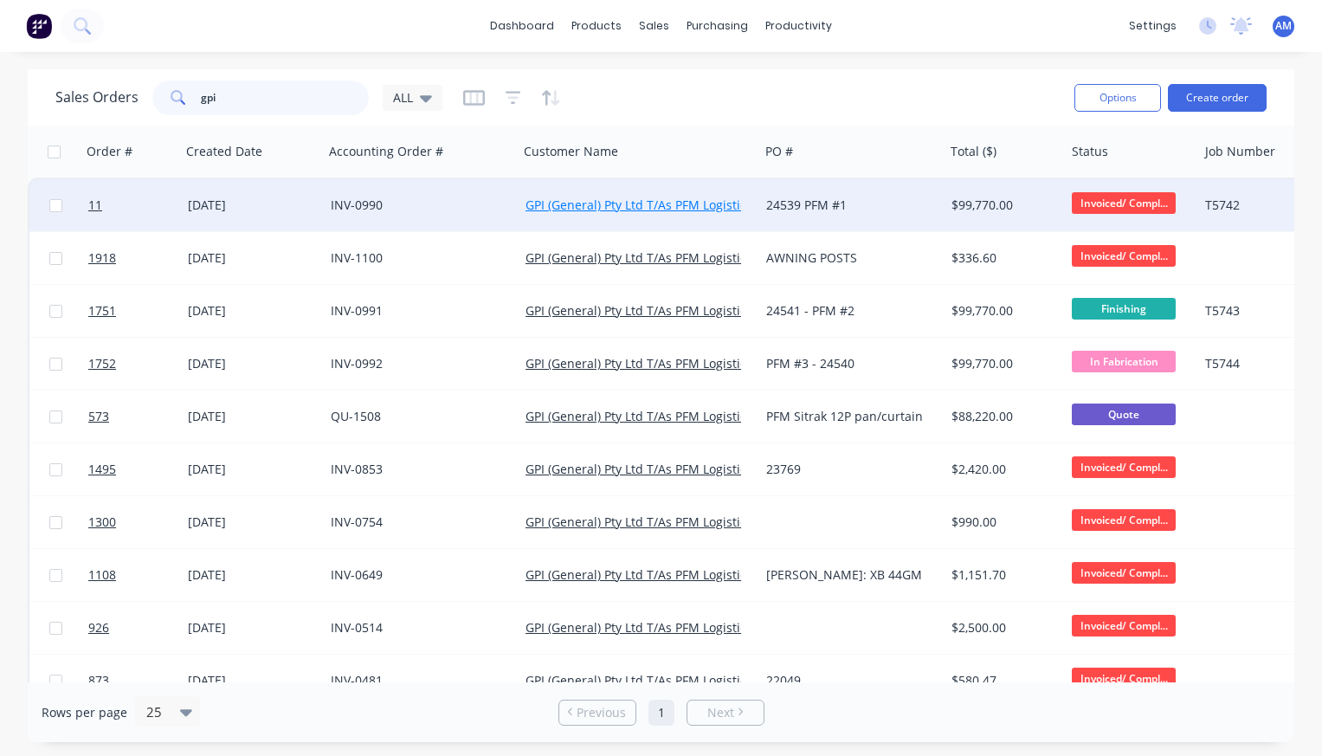
type input "gpi"
click at [599, 207] on link "GPI (General) Pty Ltd T/As PFM Logistics" at bounding box center [639, 205] width 227 height 16
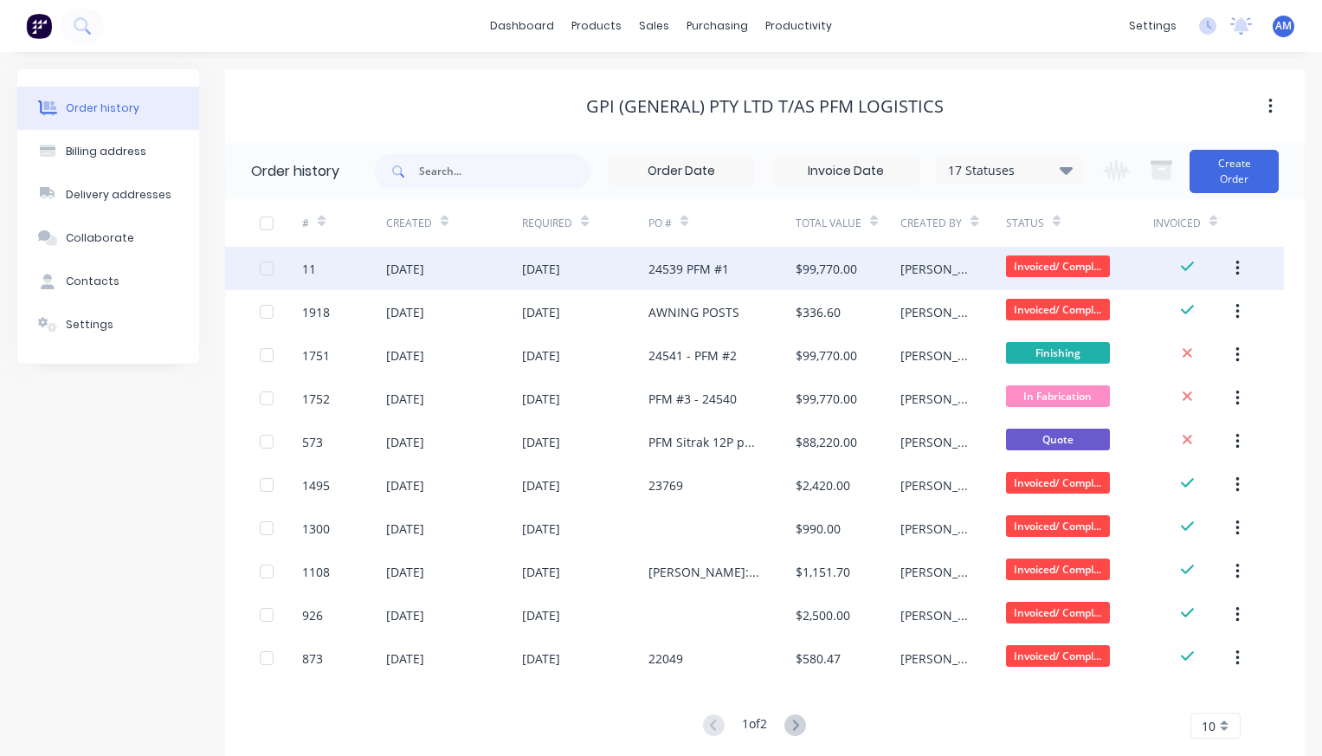
click at [560, 264] on div "[DATE]" at bounding box center [541, 269] width 38 height 18
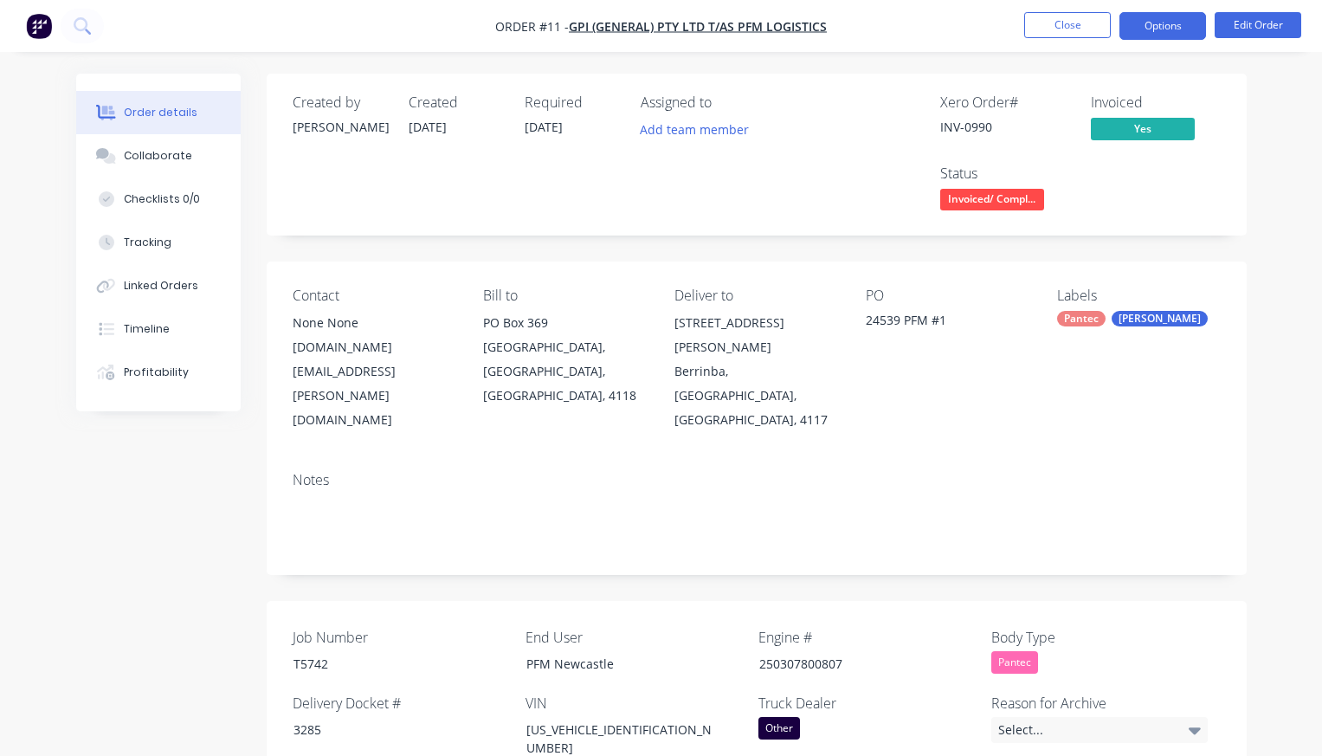
click at [1169, 29] on button "Options" at bounding box center [1163, 26] width 87 height 28
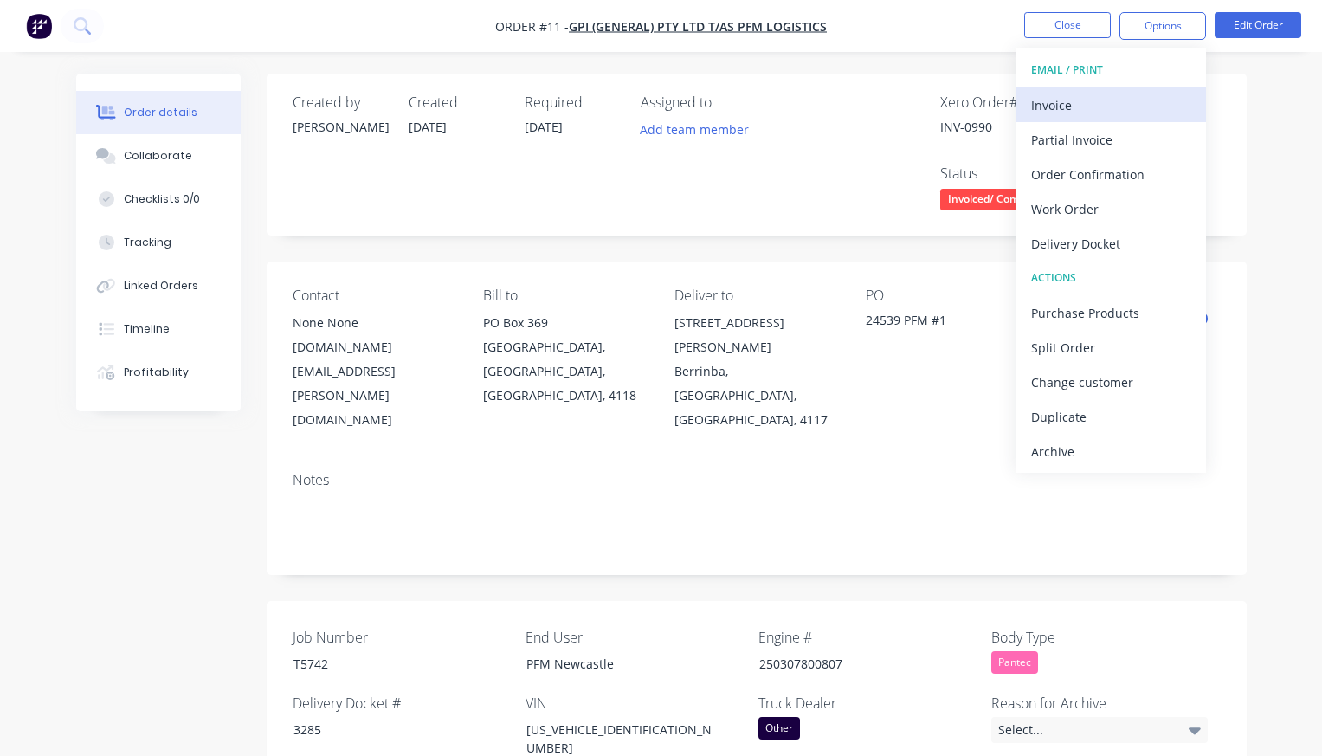
click at [1110, 95] on div "Invoice" at bounding box center [1110, 105] width 159 height 25
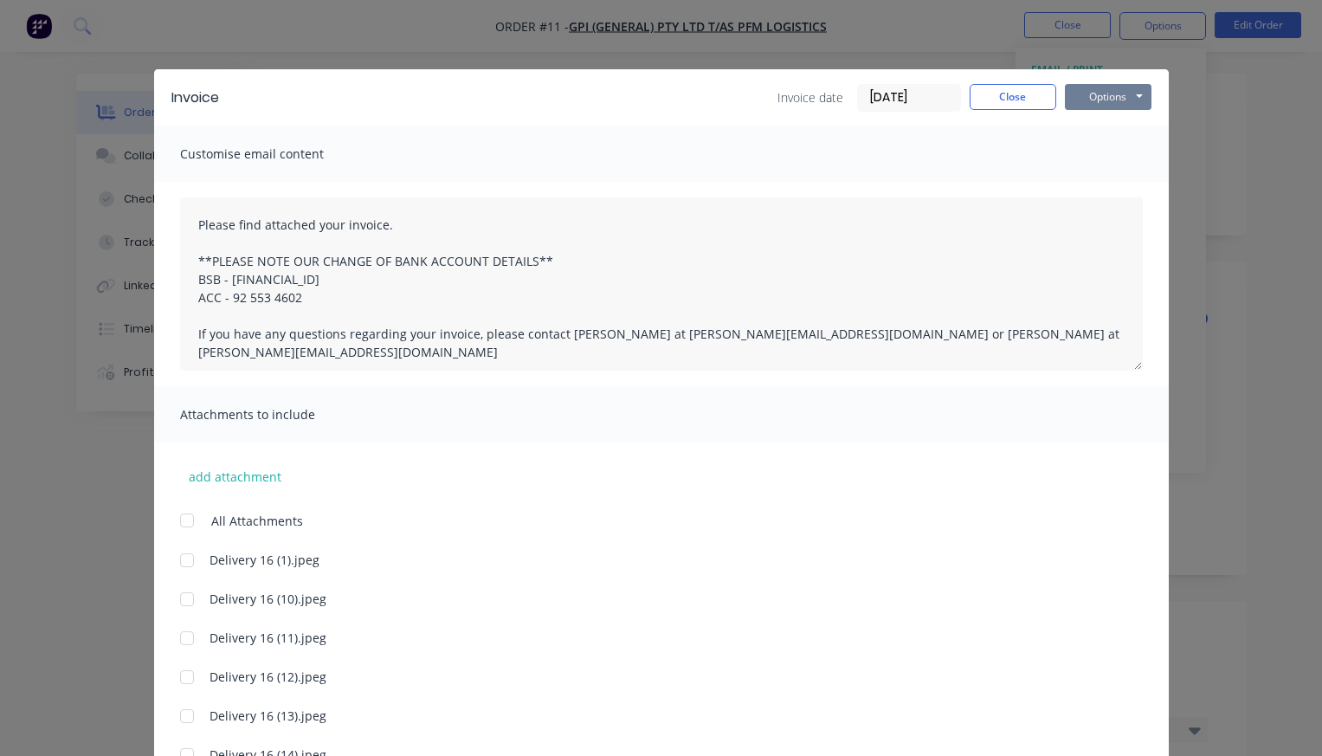
click at [1096, 99] on button "Options" at bounding box center [1108, 97] width 87 height 26
click at [1099, 130] on button "Preview" at bounding box center [1120, 127] width 111 height 29
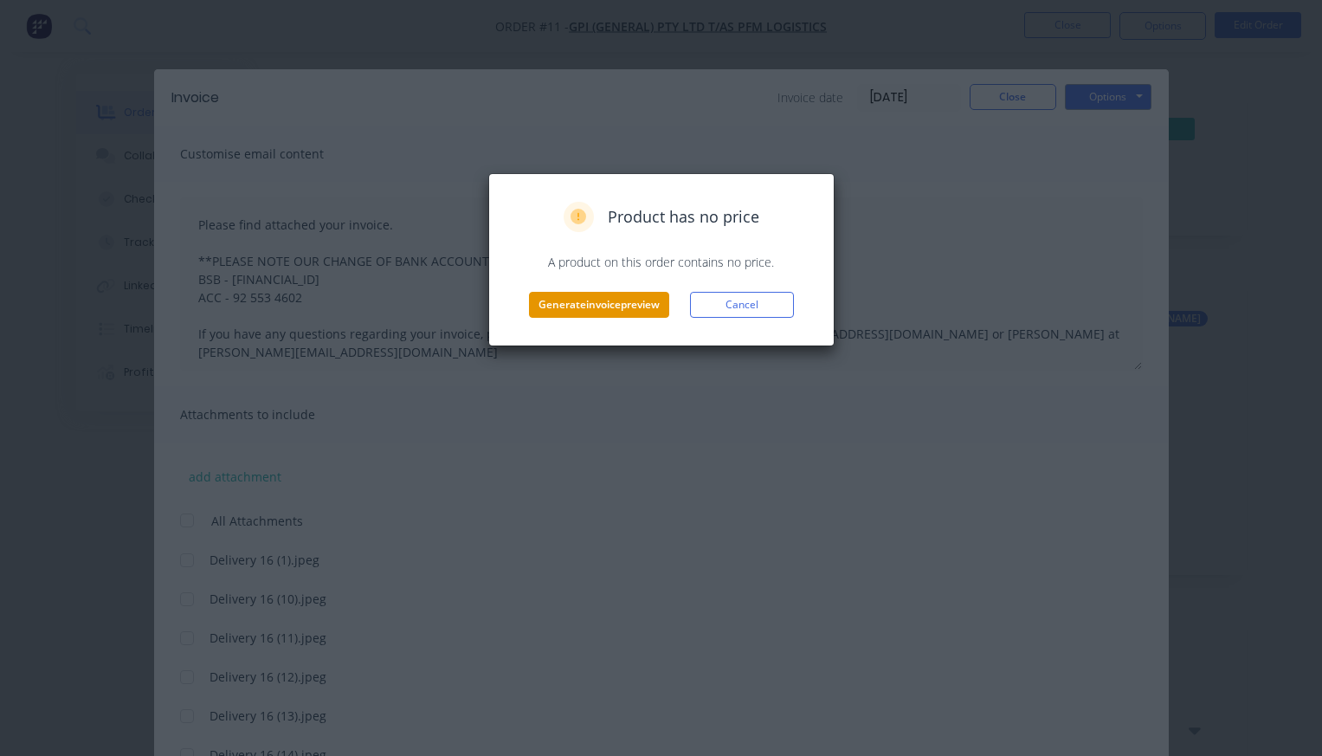
click at [649, 301] on button "Generate invoice preview" at bounding box center [599, 305] width 140 height 26
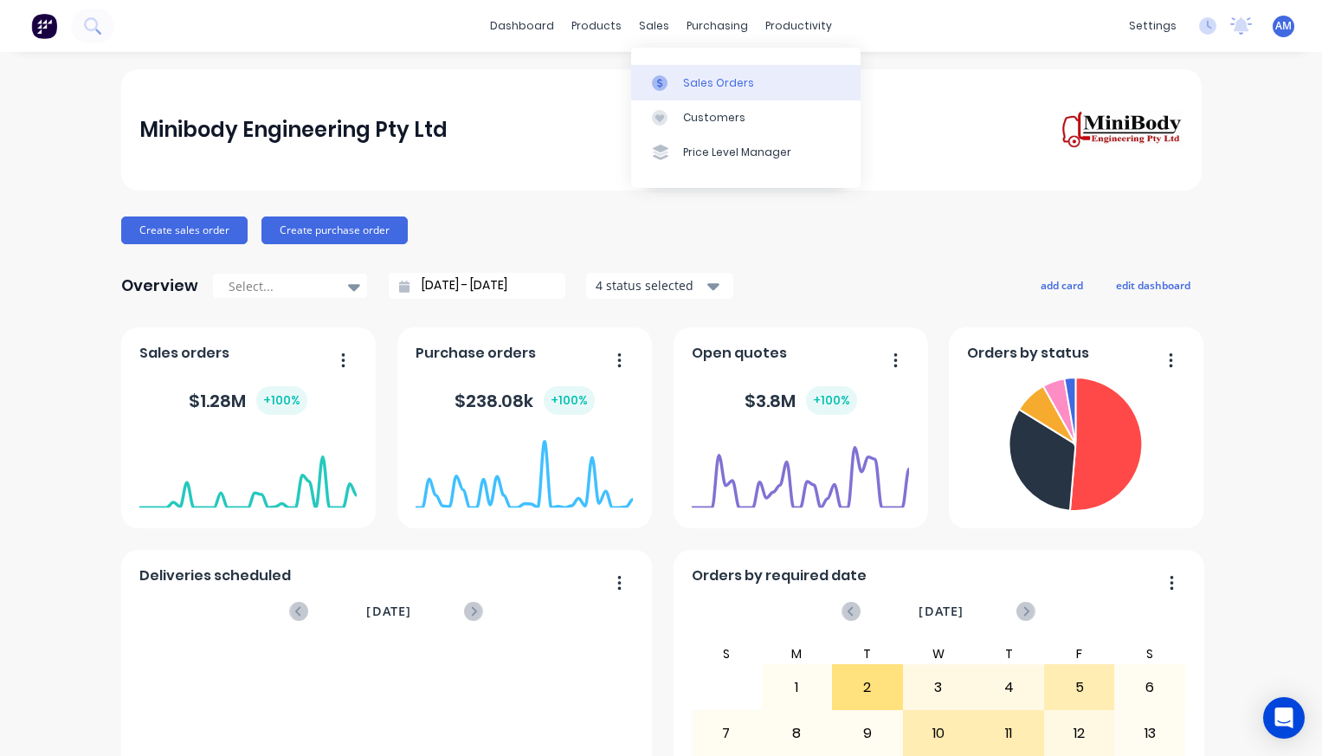
click at [681, 73] on link "Sales Orders" at bounding box center [745, 82] width 229 height 35
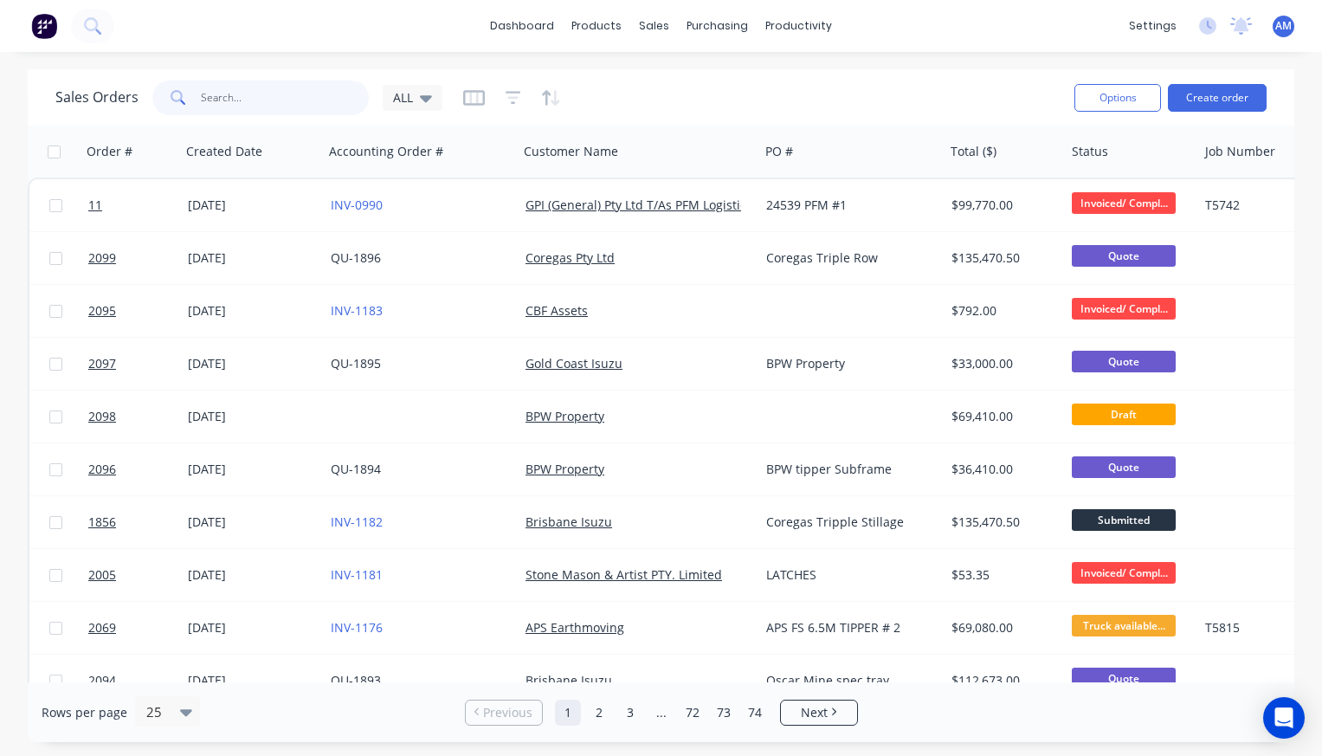
click at [277, 103] on input "text" at bounding box center [285, 98] width 169 height 35
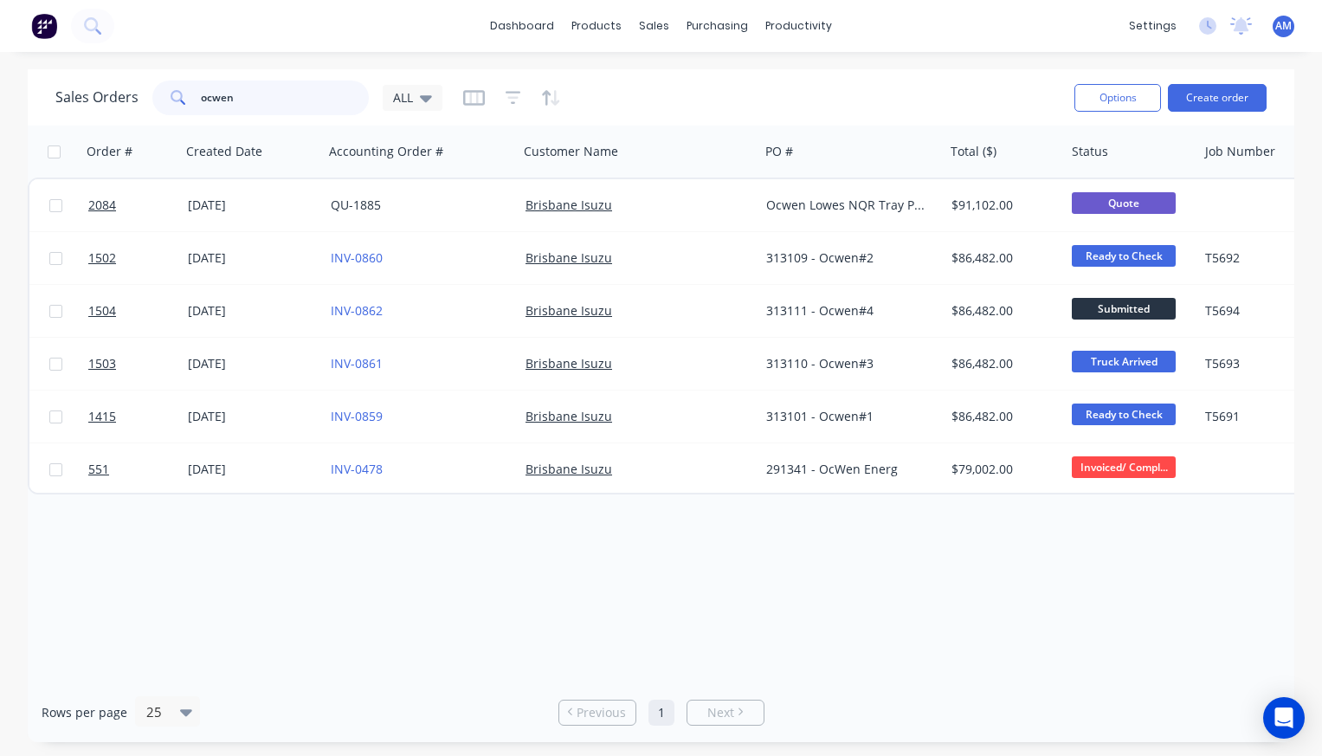
type input "ocwen"
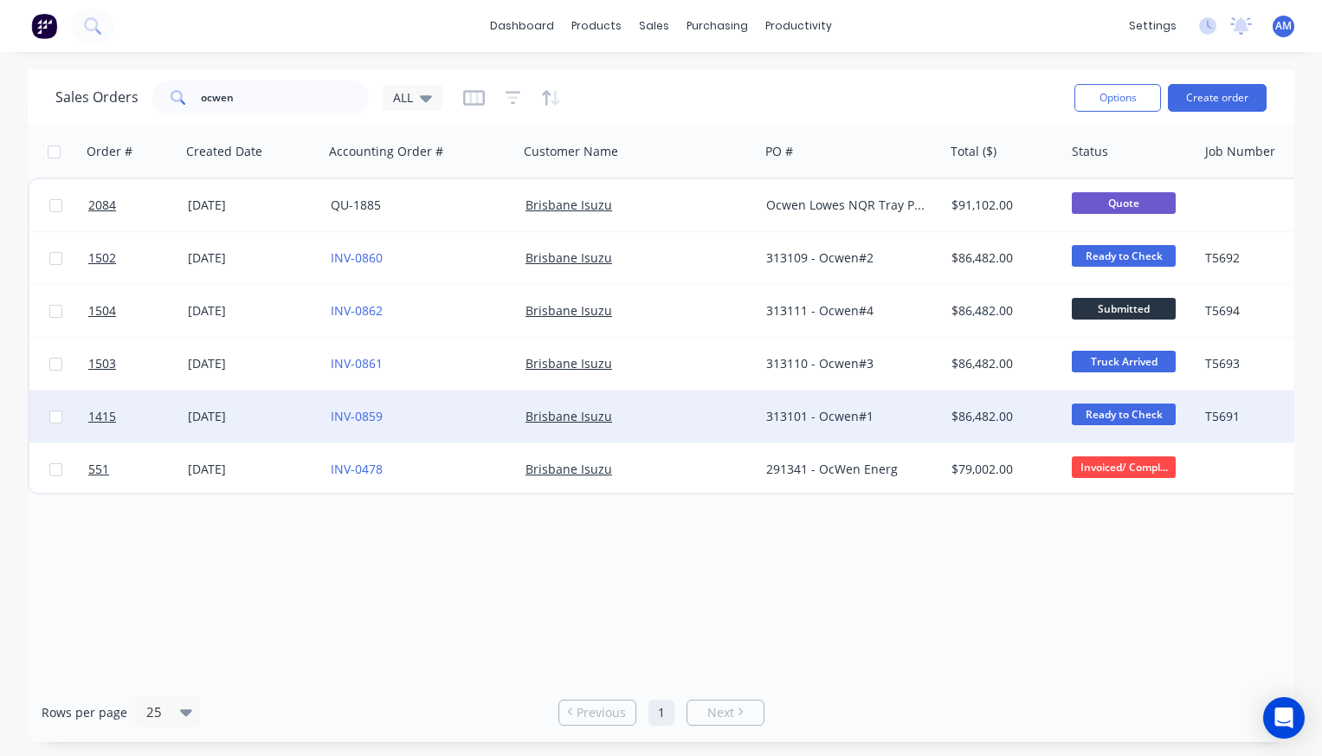
click at [247, 411] on div "[DATE]" at bounding box center [252, 416] width 129 height 17
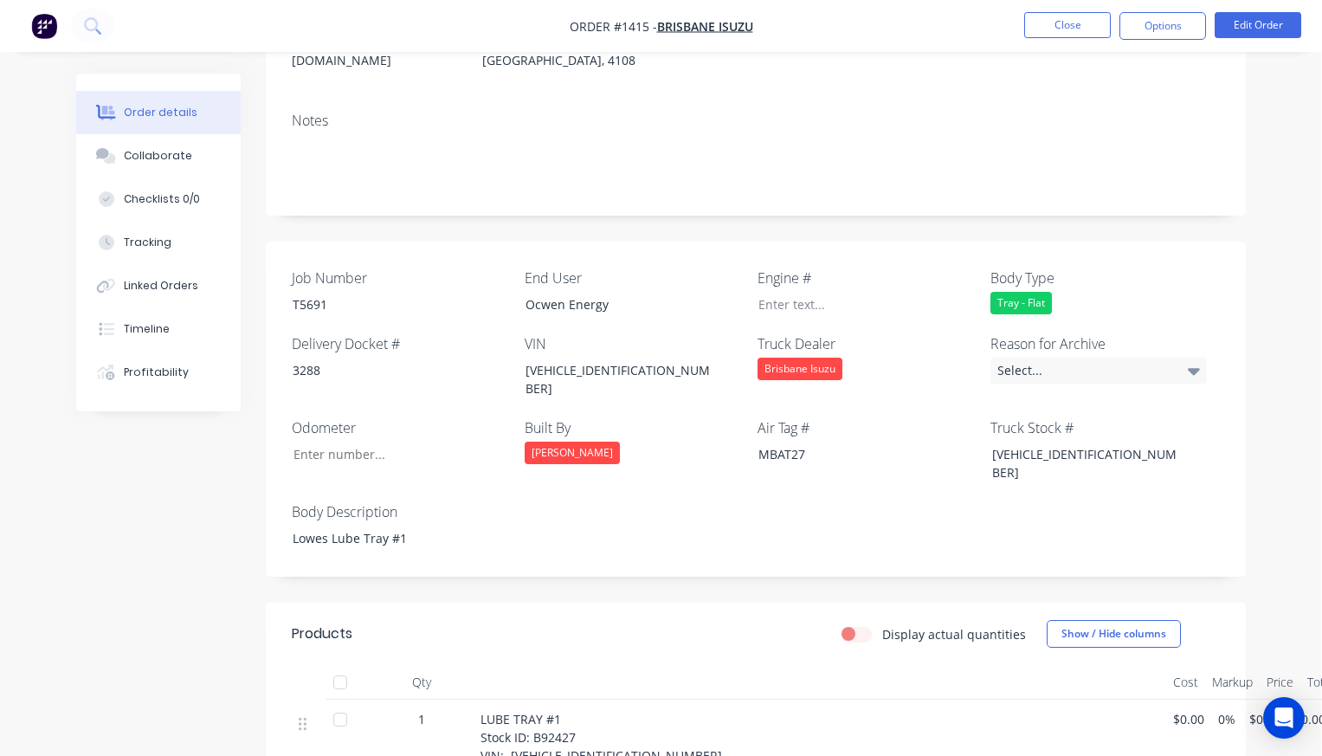
scroll to position [335, 0]
click at [1248, 23] on button "Edit Order" at bounding box center [1258, 25] width 87 height 26
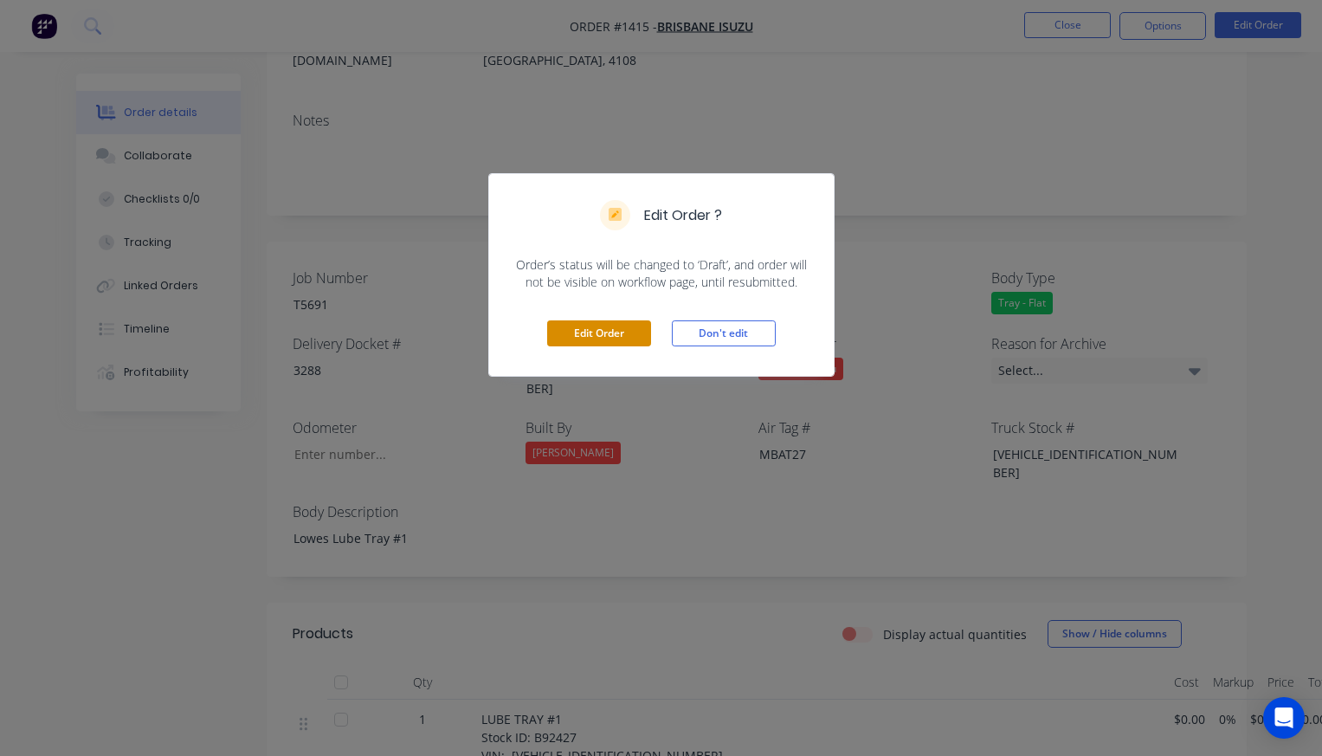
click at [615, 333] on button "Edit Order" at bounding box center [599, 333] width 104 height 26
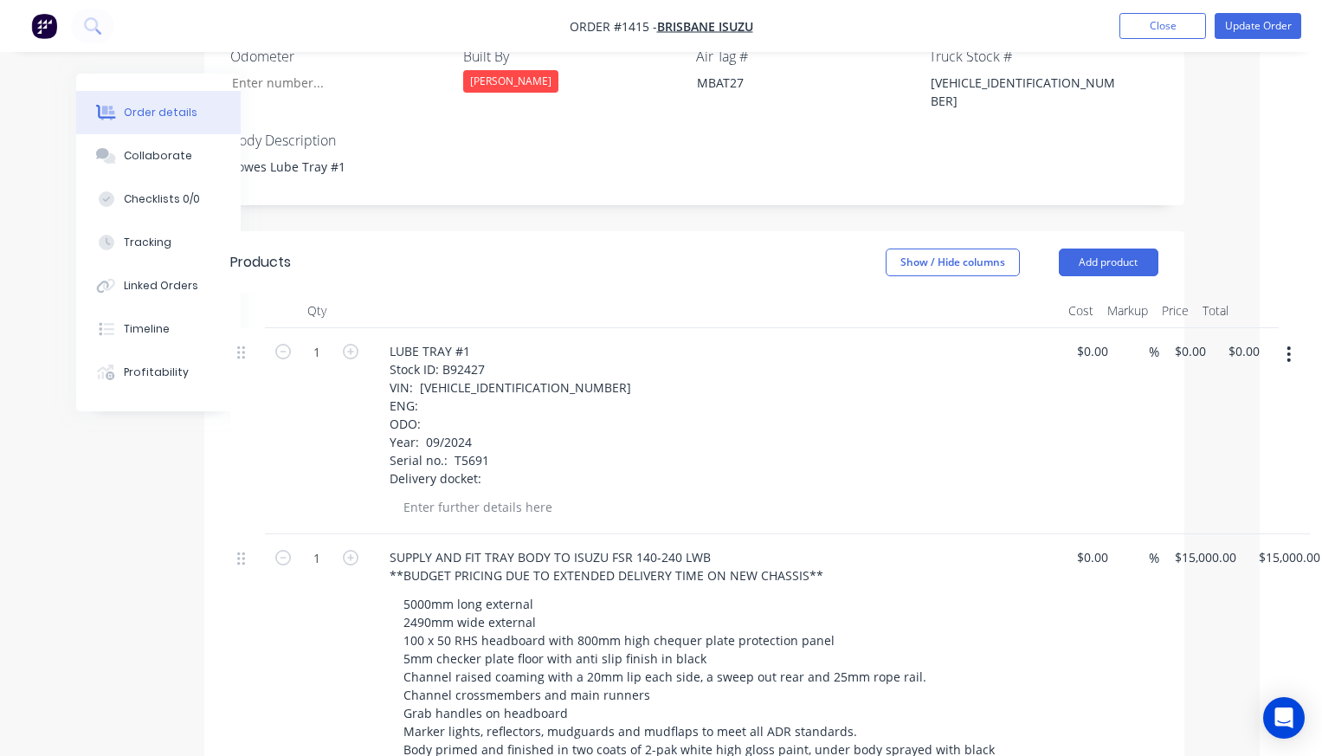
scroll to position [733, 111]
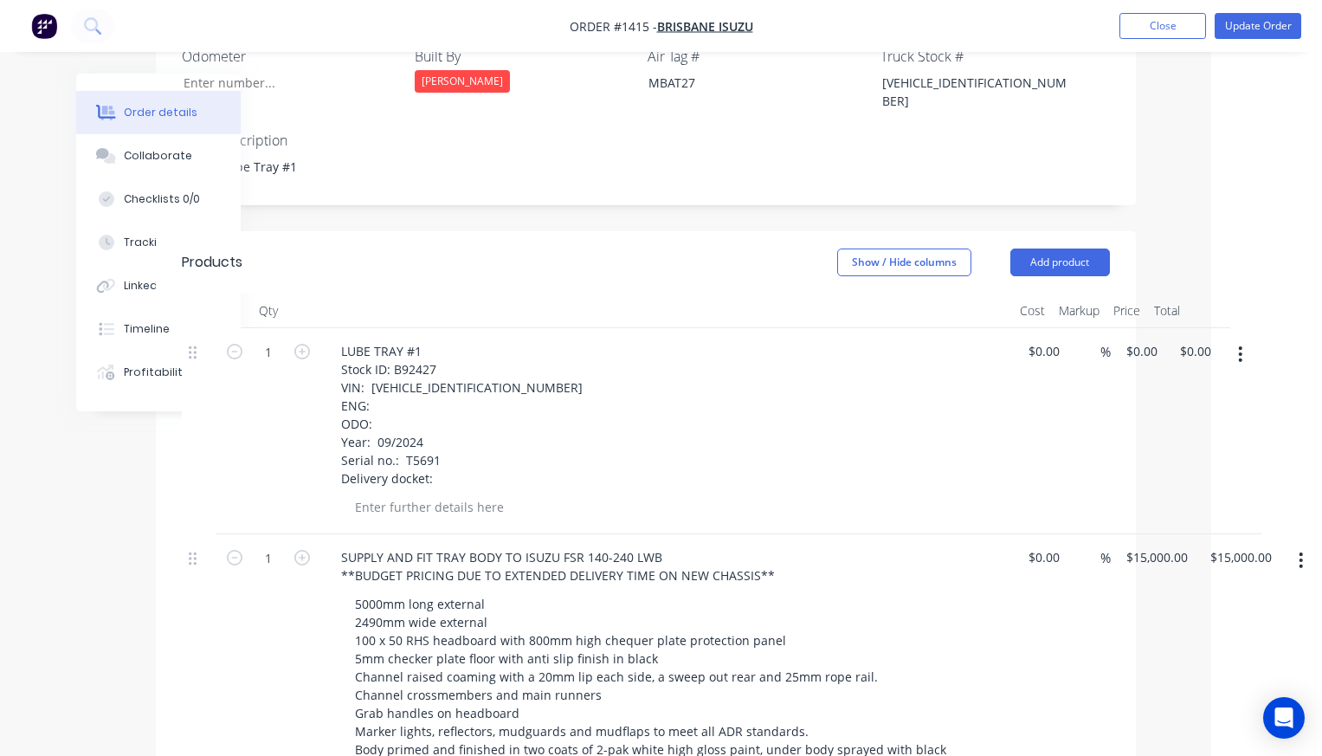
click at [1245, 339] on button "button" at bounding box center [1240, 354] width 41 height 31
click at [1174, 491] on div "Delete" at bounding box center [1179, 503] width 133 height 25
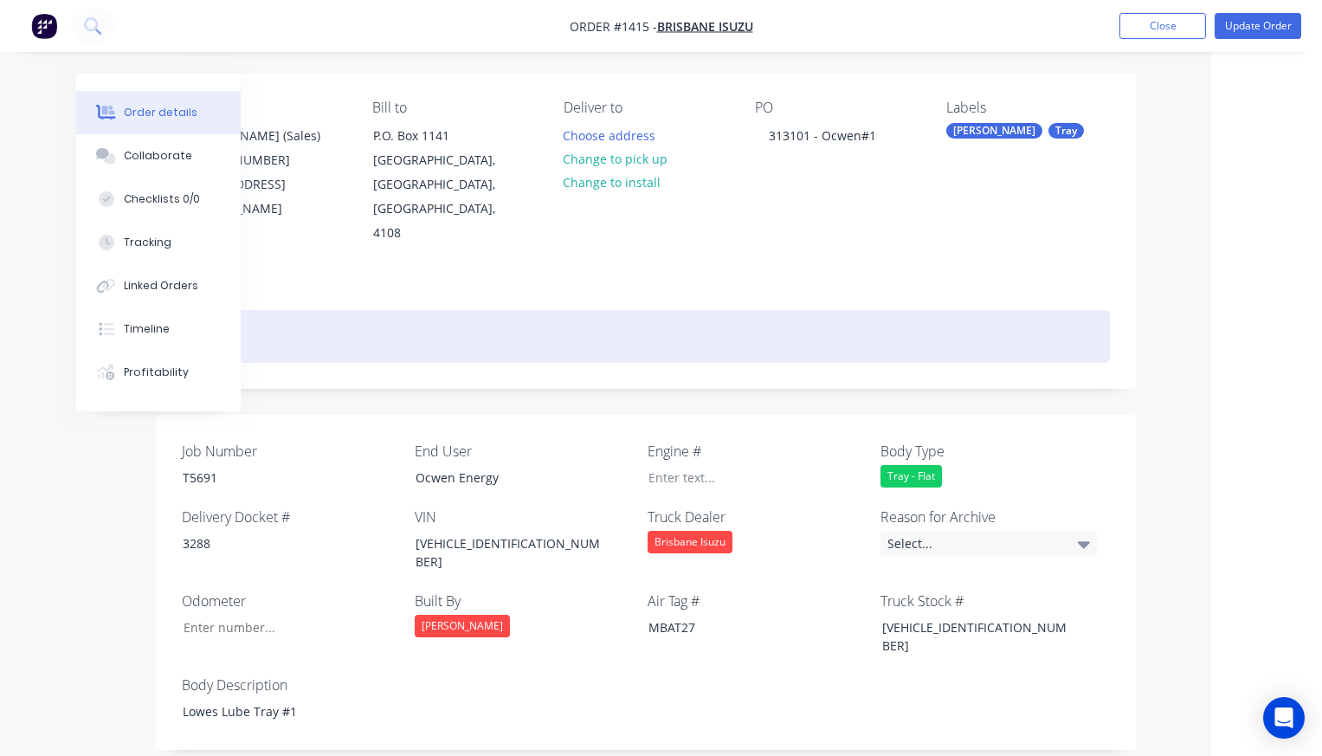
scroll to position [187, 111]
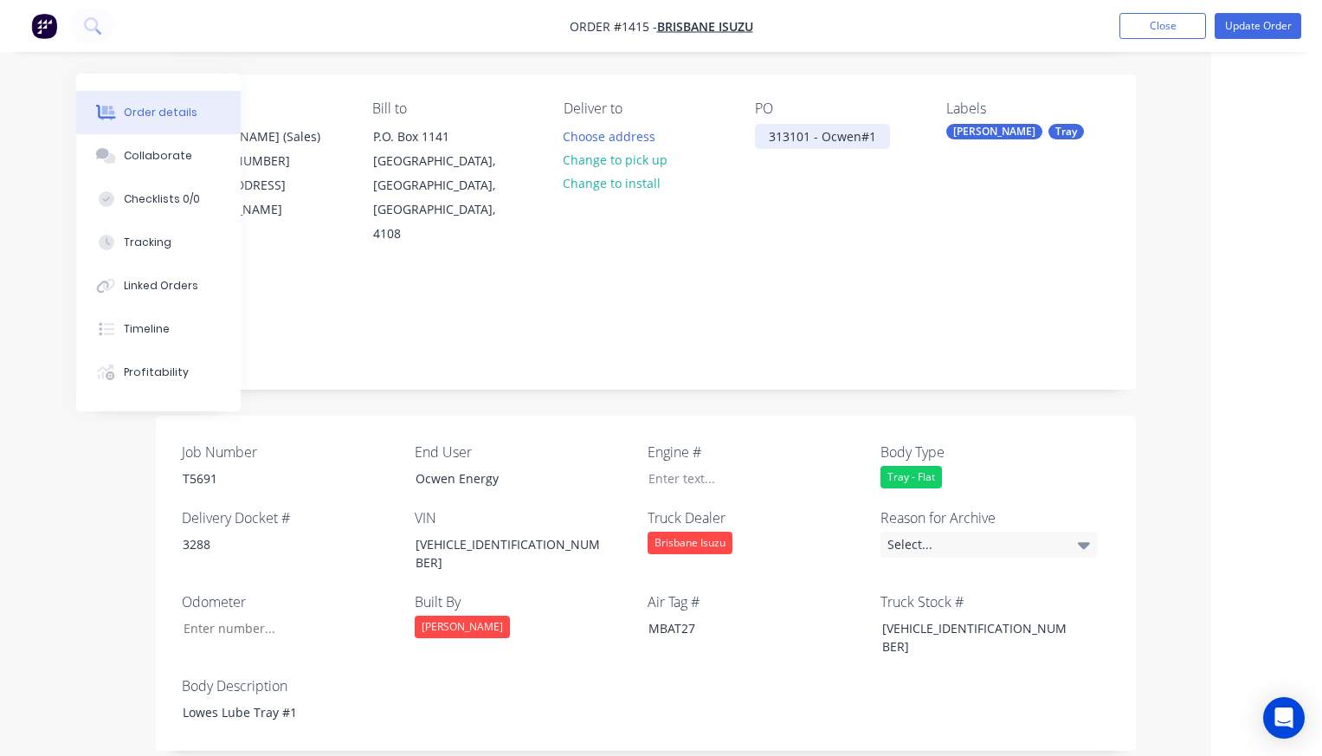
click at [875, 138] on div "313101 - Ocwen#1" at bounding box center [822, 136] width 135 height 25
click at [641, 162] on button "Change to pick up" at bounding box center [615, 159] width 123 height 23
click at [611, 162] on button "Change to delivery" at bounding box center [617, 160] width 126 height 23
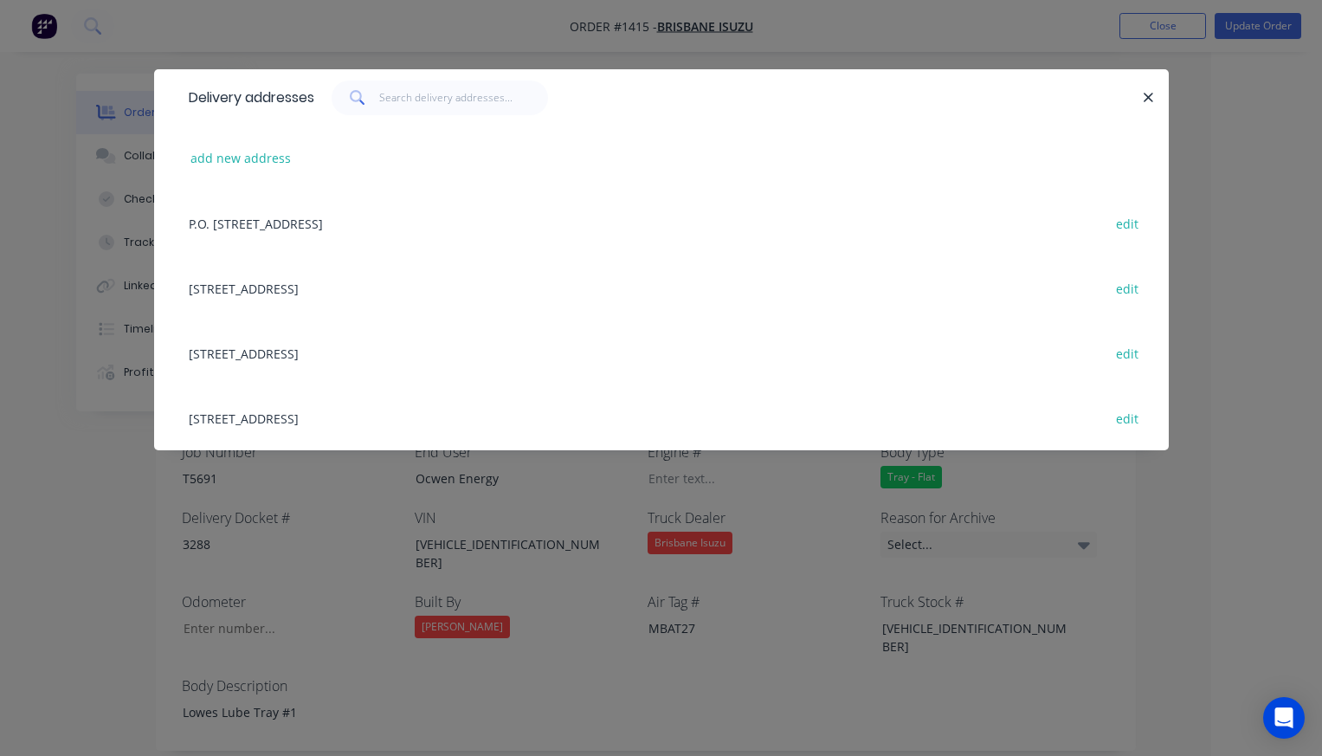
click at [389, 283] on div "208 Fison Avenue West, EAGLE FARM, Queensland, Australia, 4108 edit" at bounding box center [661, 287] width 963 height 65
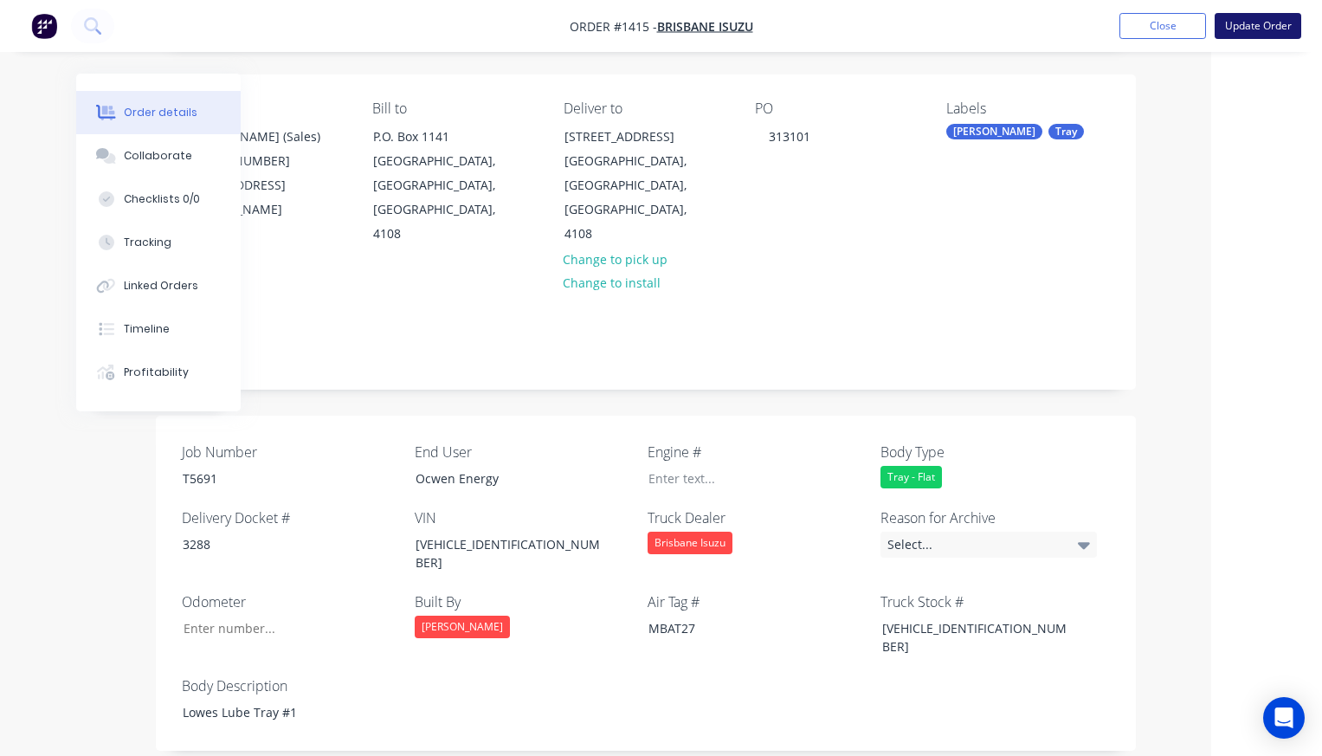
click at [1257, 23] on button "Update Order" at bounding box center [1258, 26] width 87 height 26
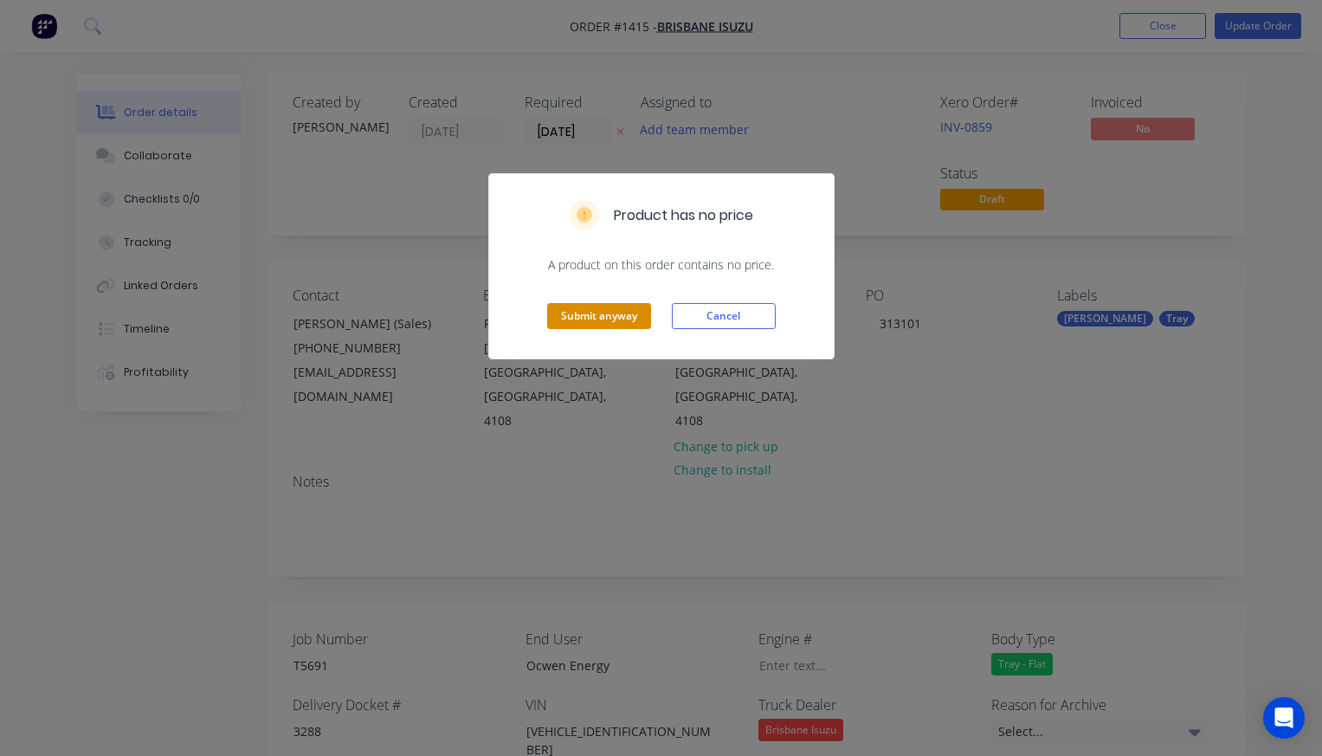
click at [604, 320] on button "Submit anyway" at bounding box center [599, 316] width 104 height 26
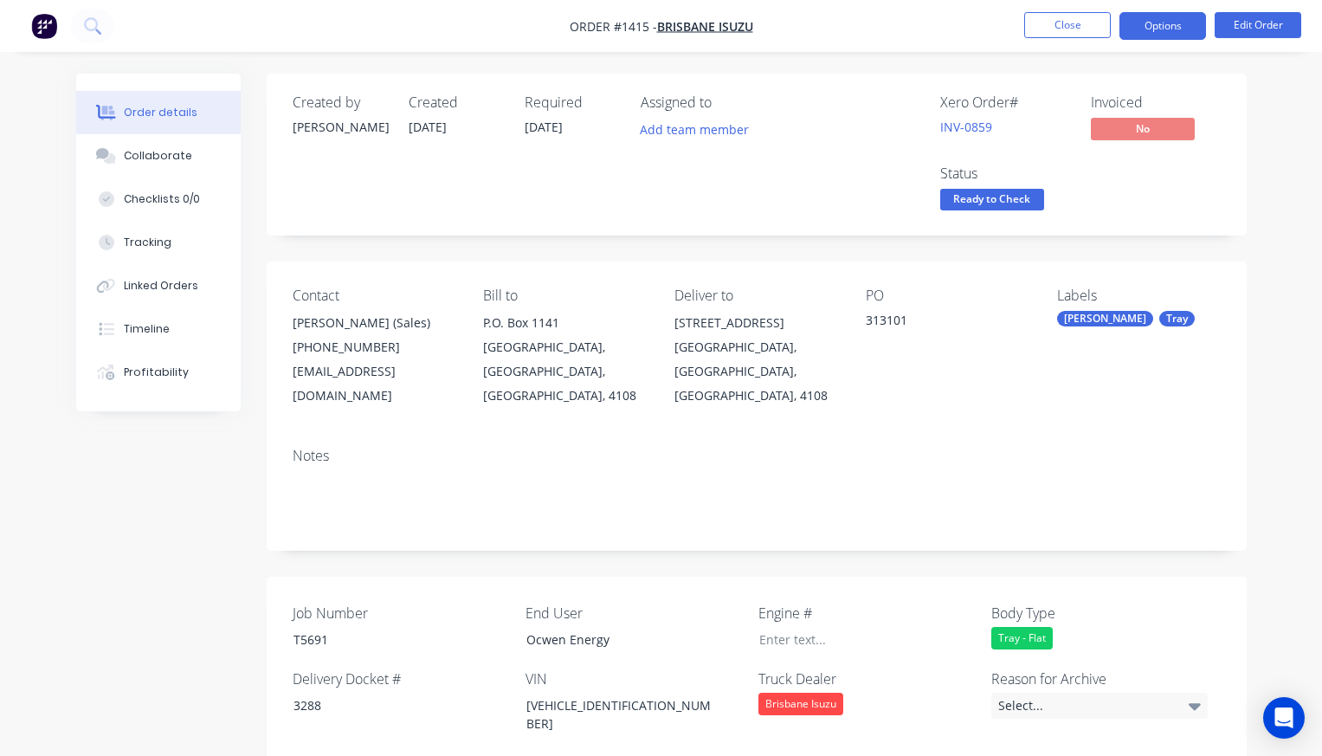
click at [1152, 19] on button "Options" at bounding box center [1163, 26] width 87 height 28
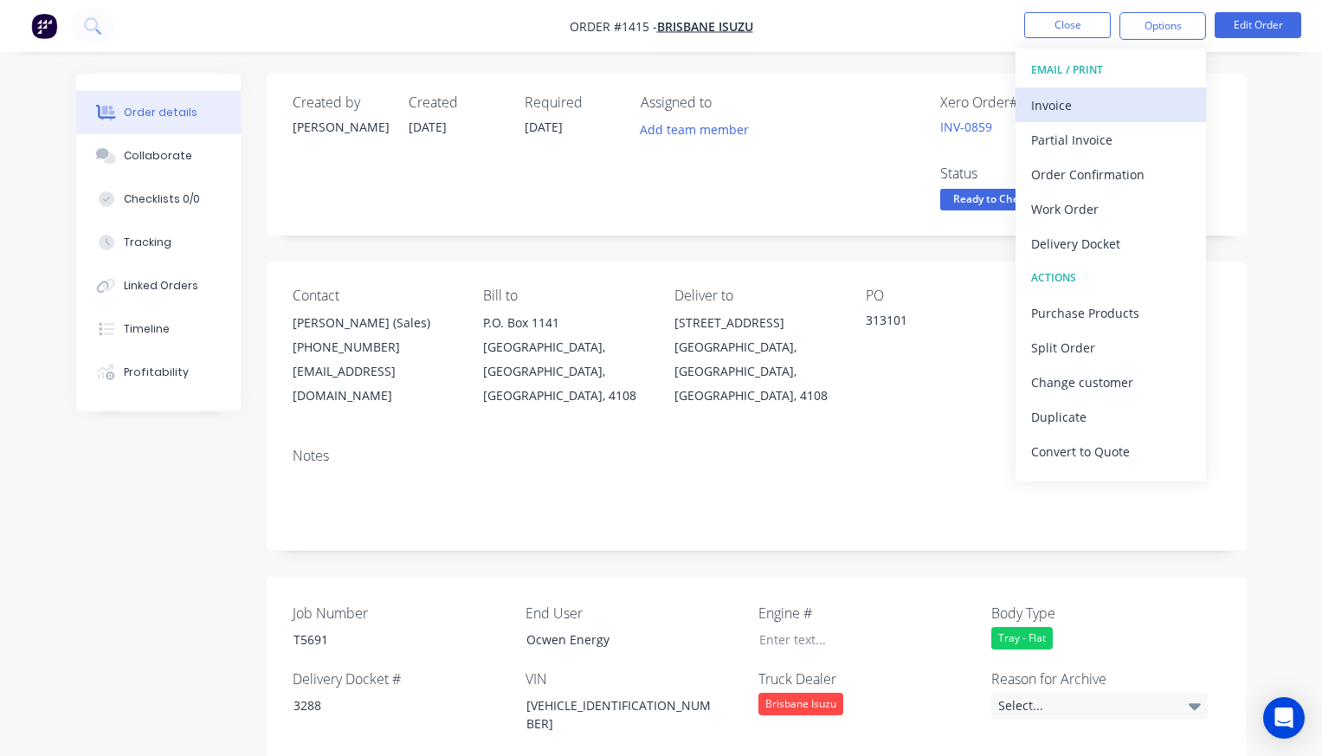
click at [1083, 102] on div "Invoice" at bounding box center [1110, 105] width 159 height 25
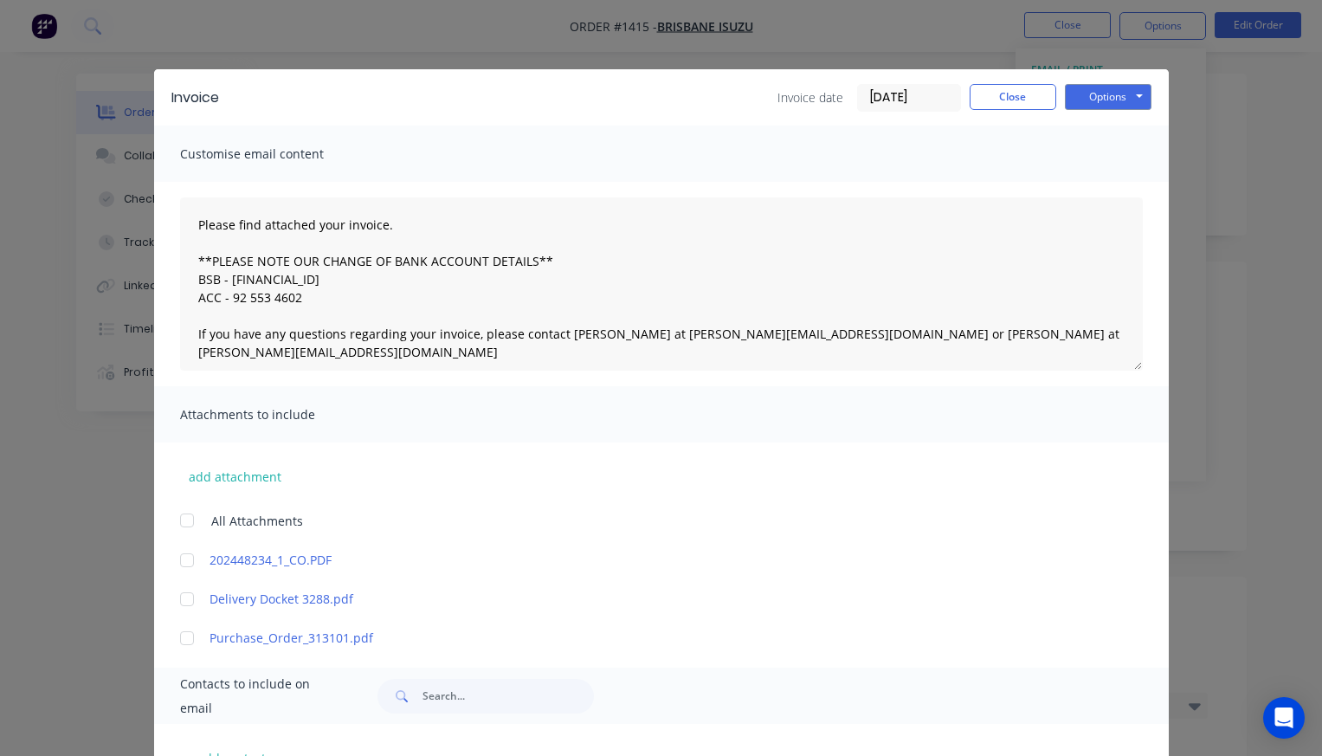
click at [184, 597] on div at bounding box center [187, 599] width 35 height 35
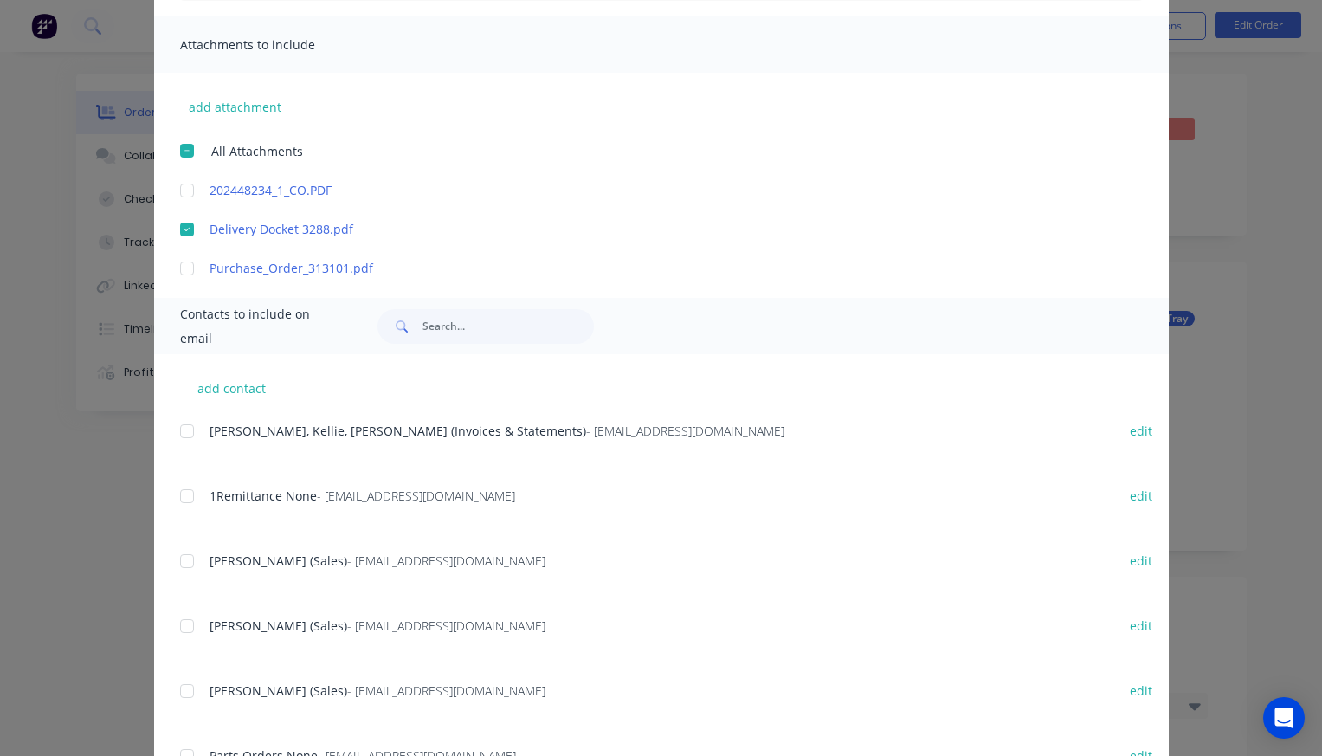
scroll to position [213, 0]
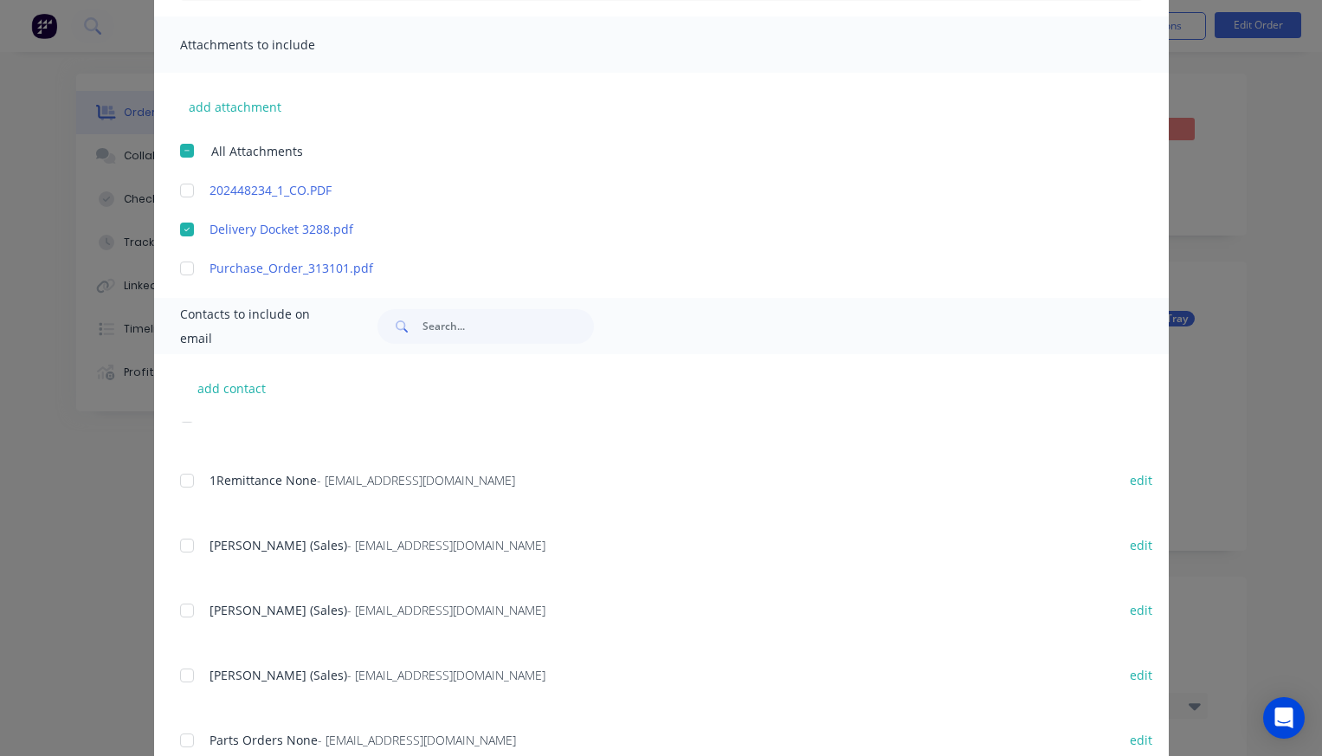
click at [184, 610] on div at bounding box center [187, 610] width 35 height 35
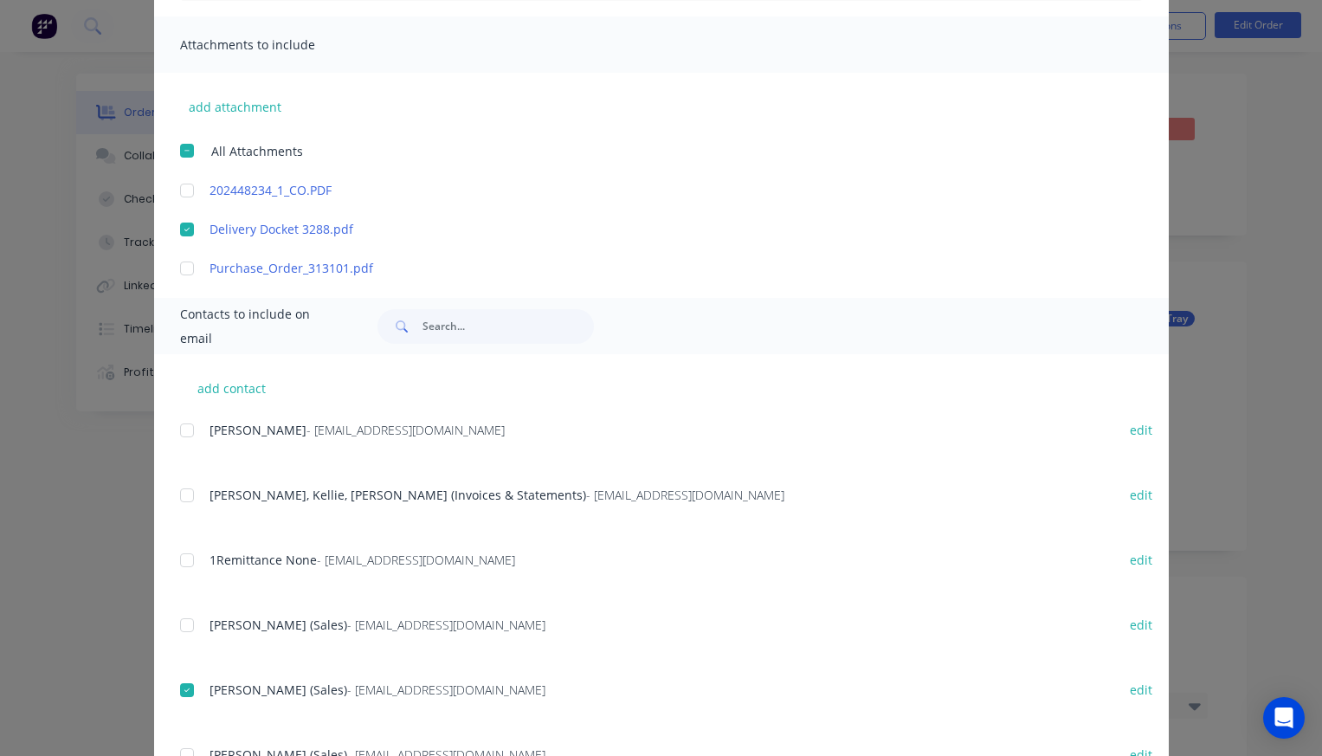
scroll to position [97, 0]
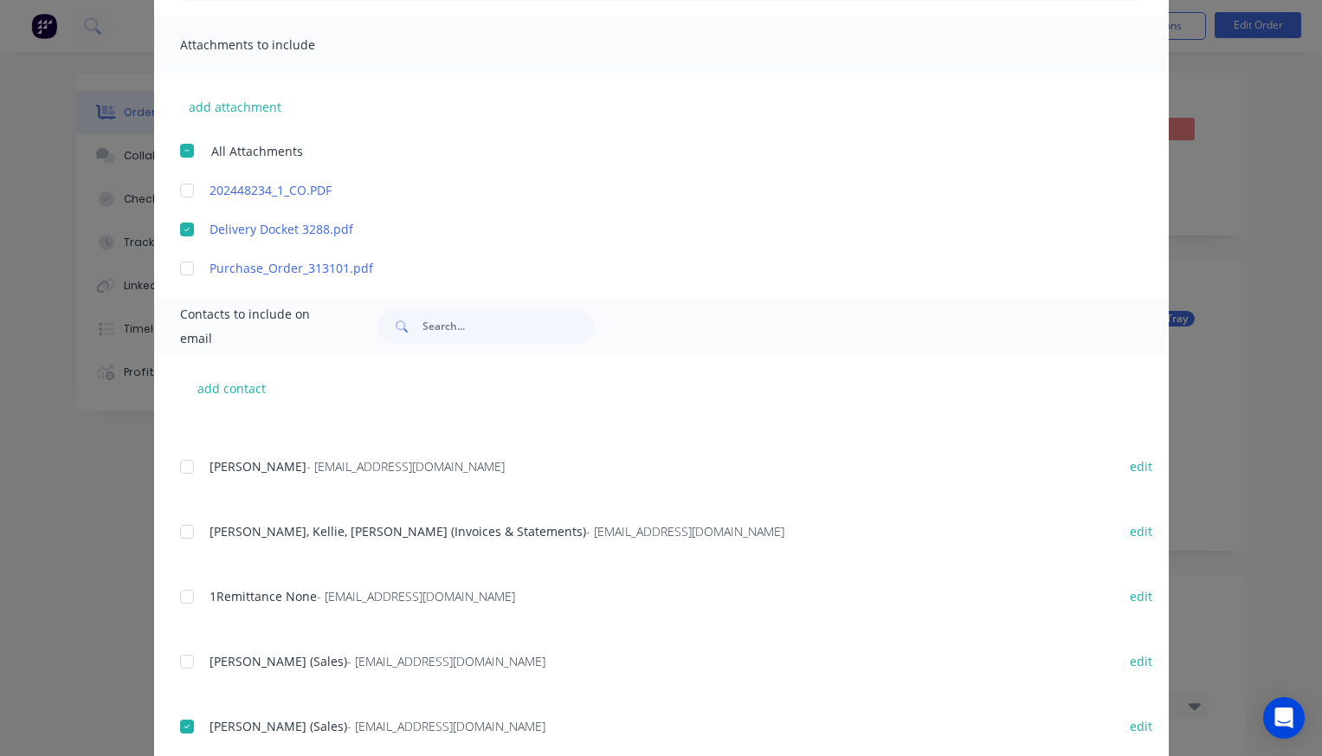
click at [185, 531] on div at bounding box center [187, 531] width 35 height 35
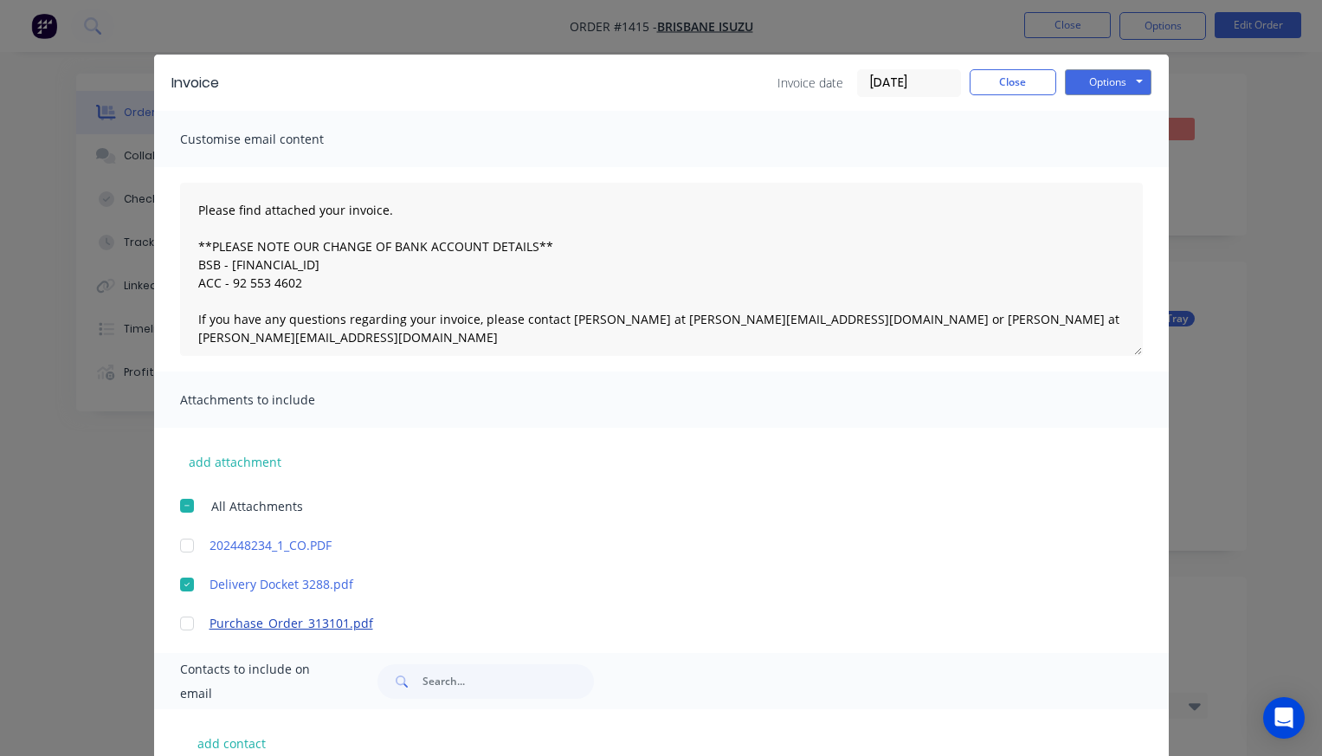
scroll to position [0, 0]
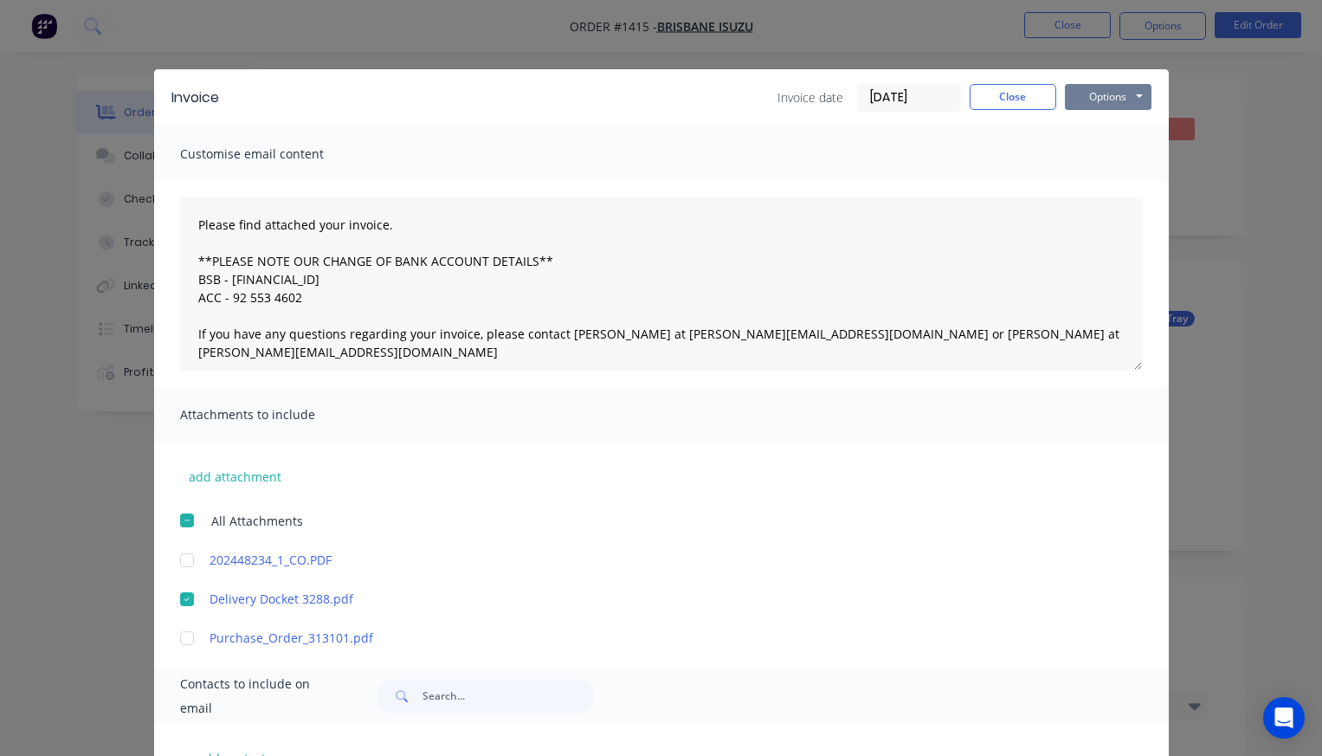
click at [1113, 94] on button "Options" at bounding box center [1108, 97] width 87 height 26
click at [1105, 184] on button "Email" at bounding box center [1120, 185] width 111 height 29
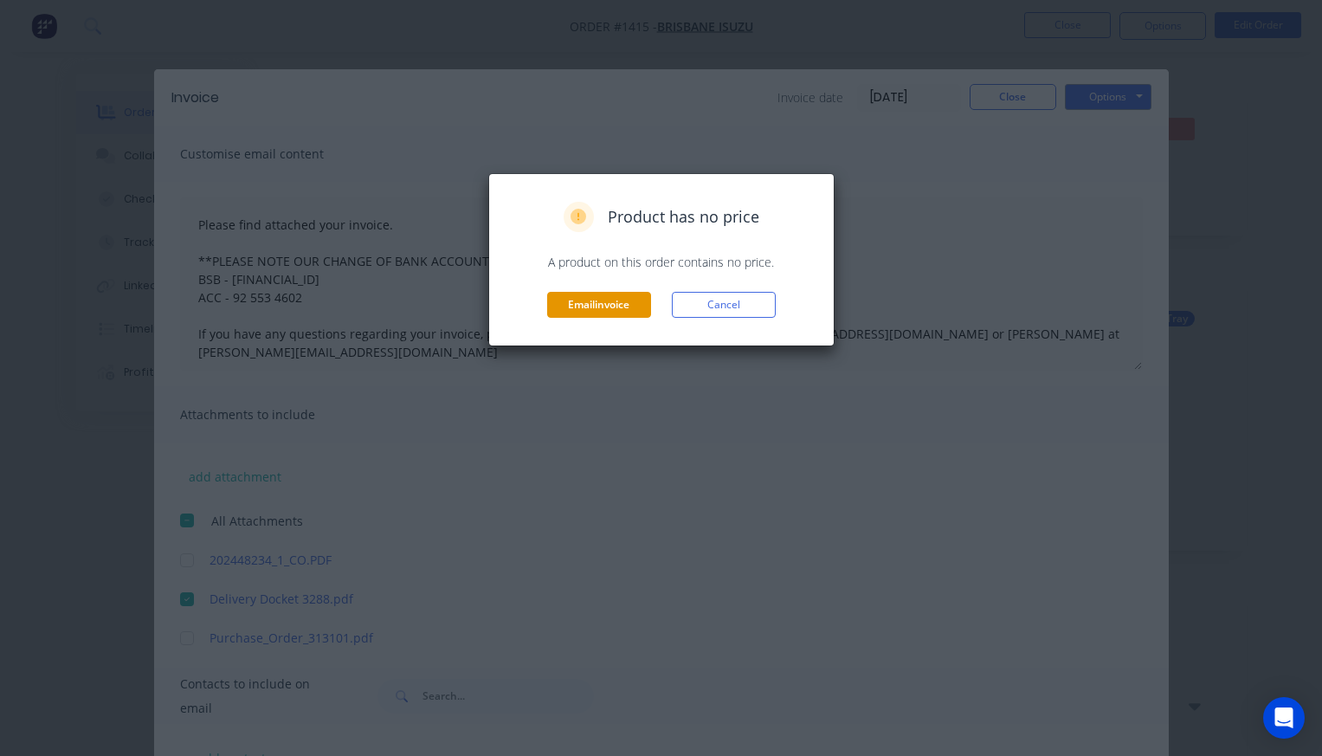
click at [631, 296] on button "Email invoice" at bounding box center [599, 305] width 104 height 26
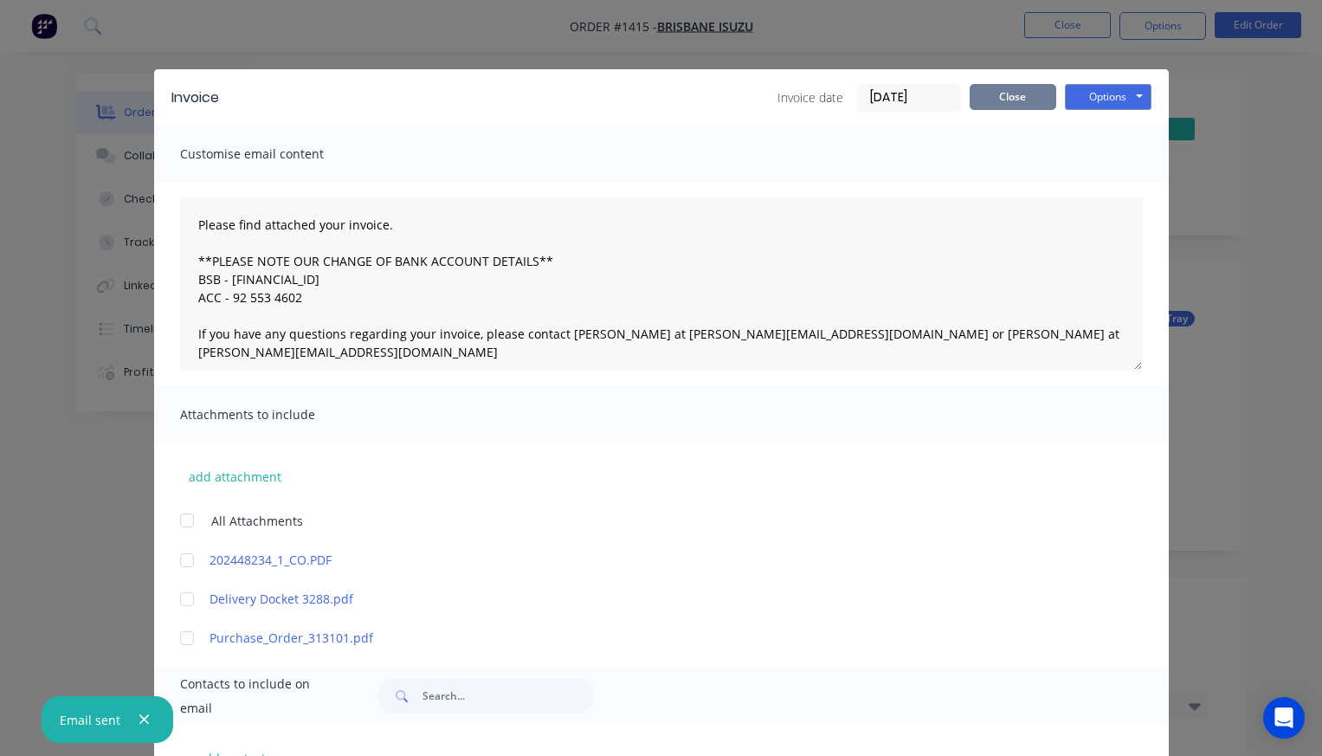
click at [1021, 92] on button "Close" at bounding box center [1013, 97] width 87 height 26
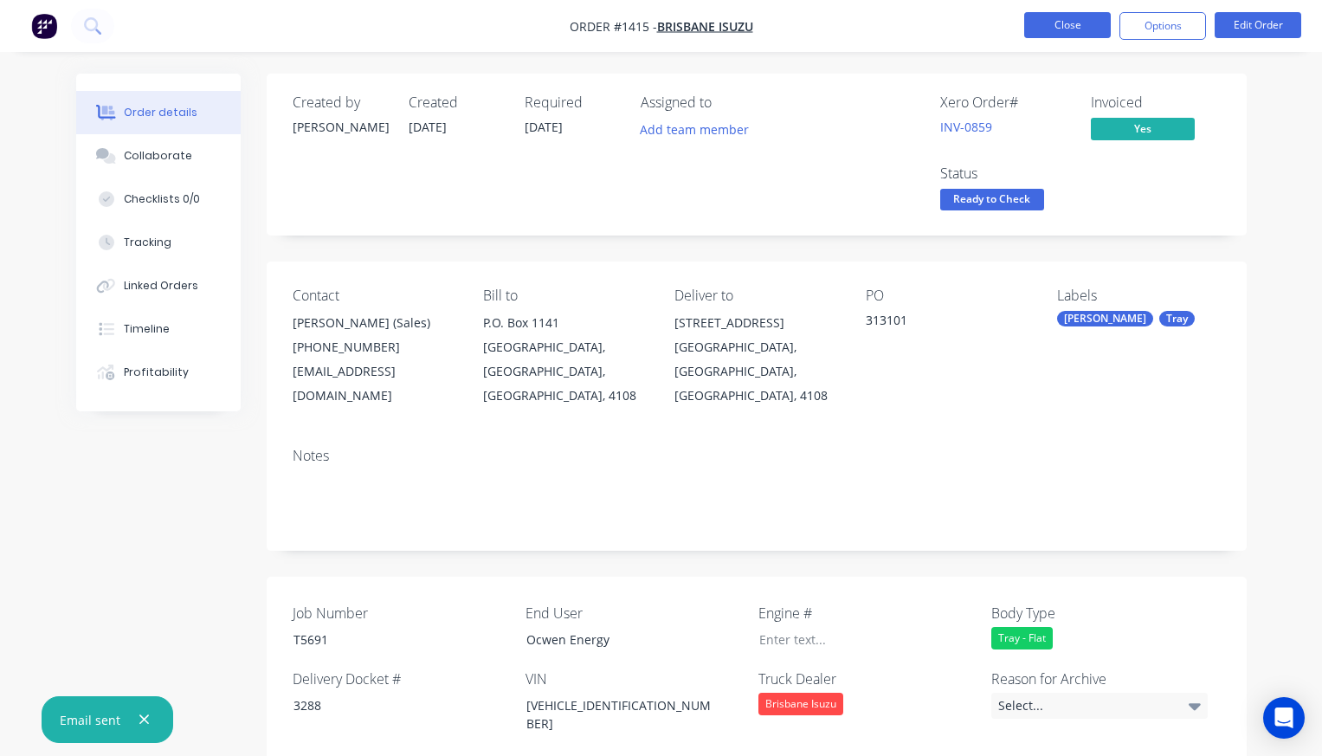
click at [1074, 28] on button "Close" at bounding box center [1067, 25] width 87 height 26
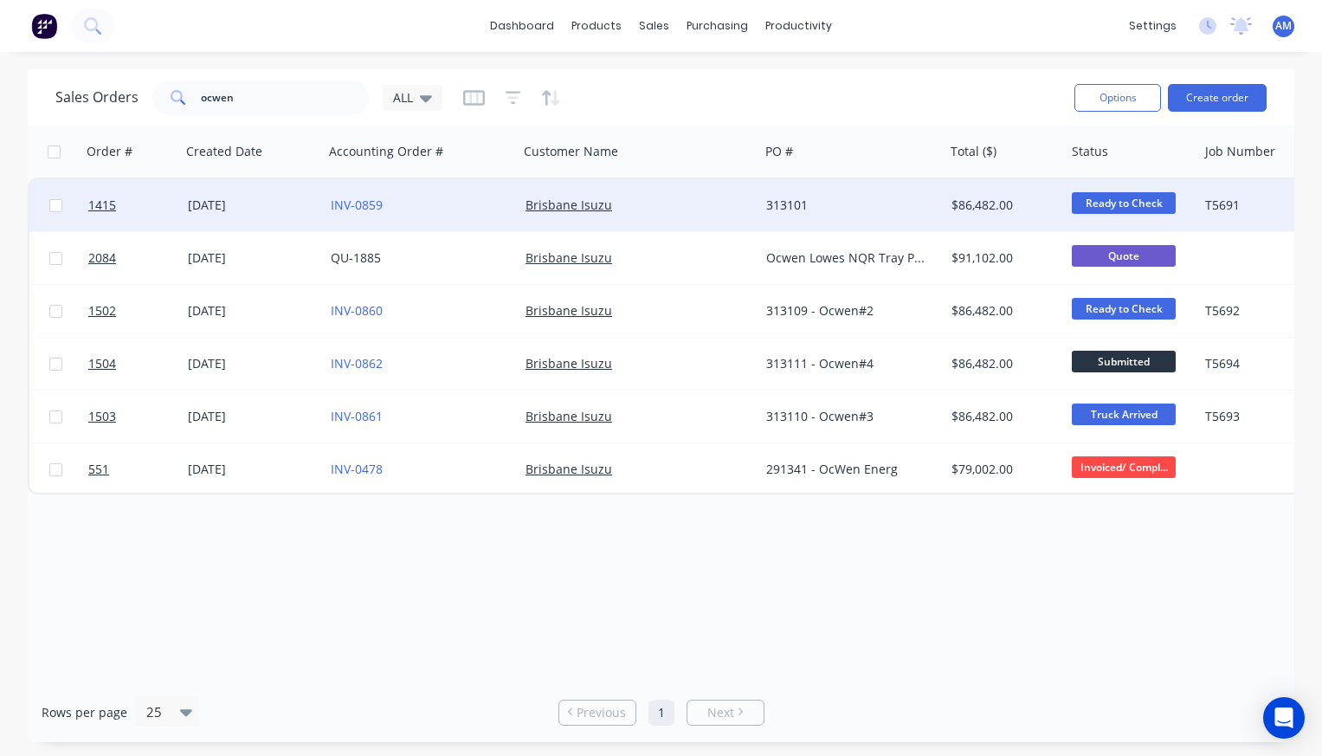
click at [1127, 199] on span "Ready to Check" at bounding box center [1124, 203] width 104 height 22
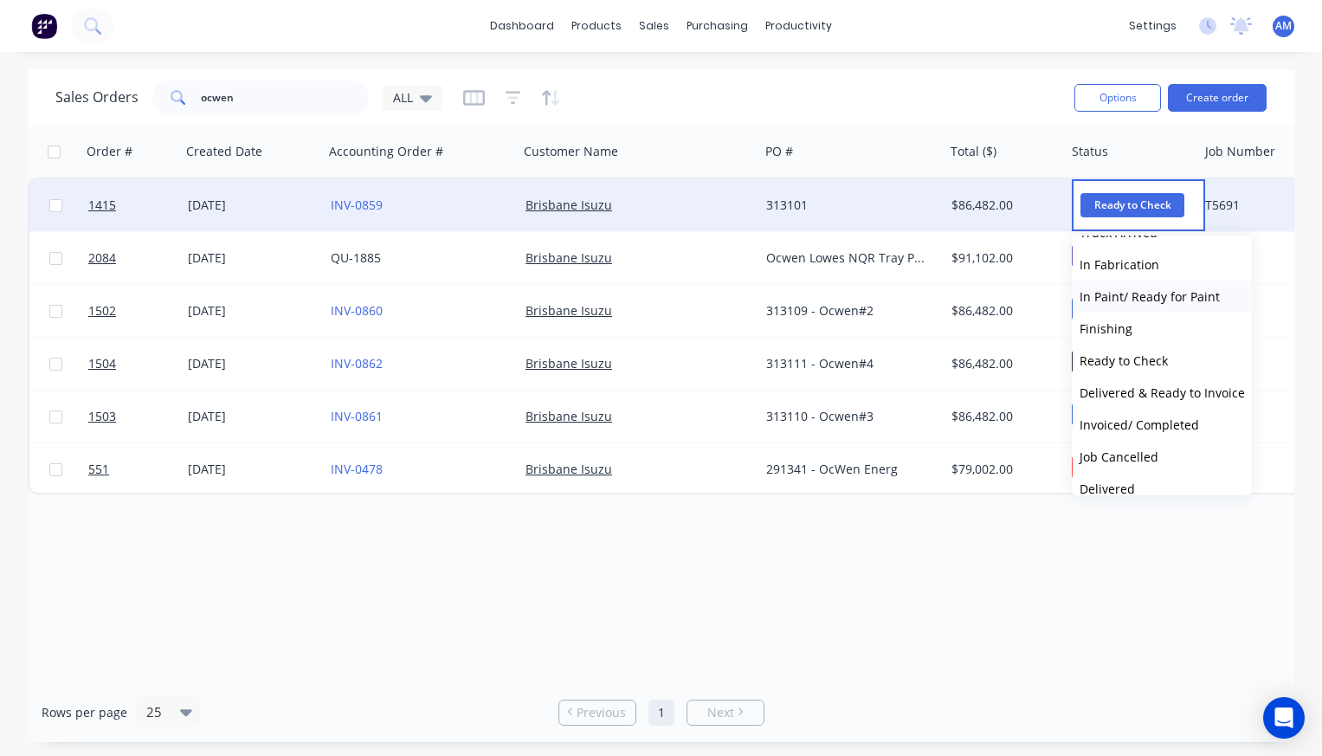
scroll to position [95, 0]
click at [1140, 419] on span "Invoiced/ Completed" at bounding box center [1139, 419] width 119 height 16
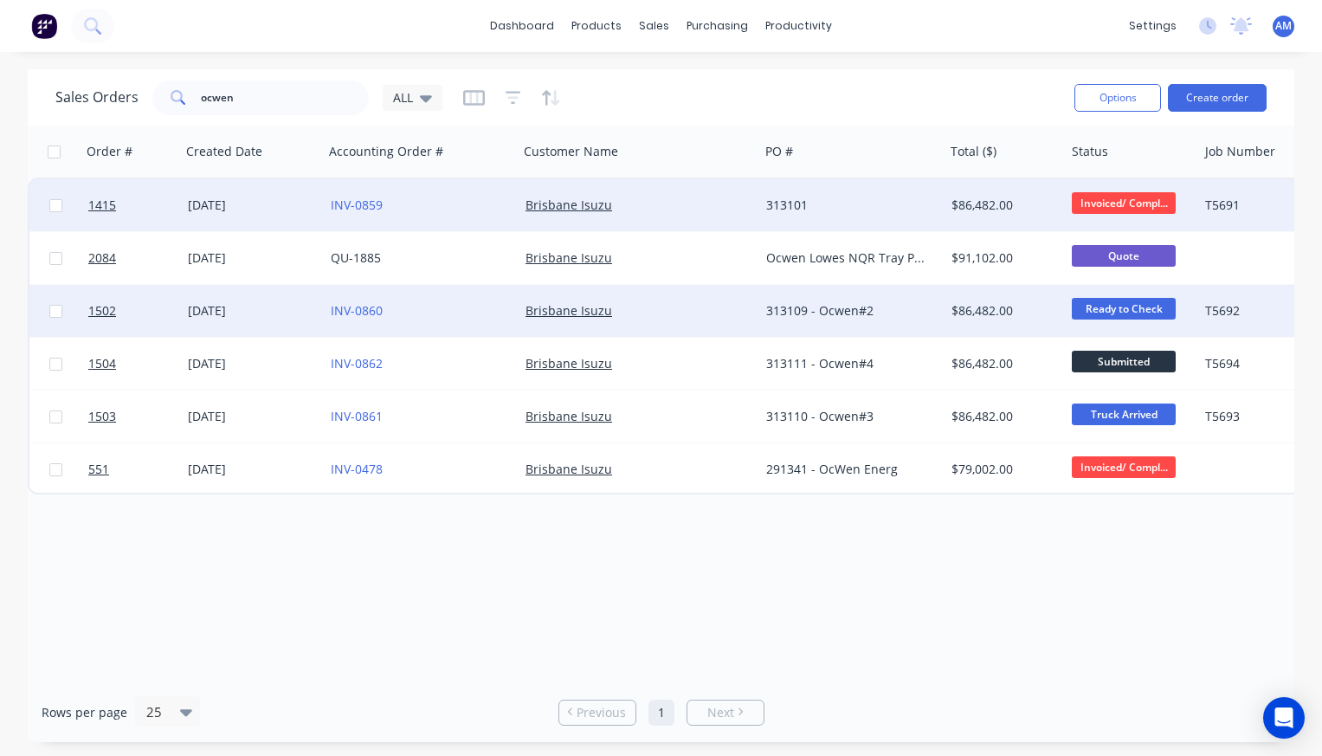
click at [253, 311] on div "[DATE]" at bounding box center [252, 310] width 129 height 17
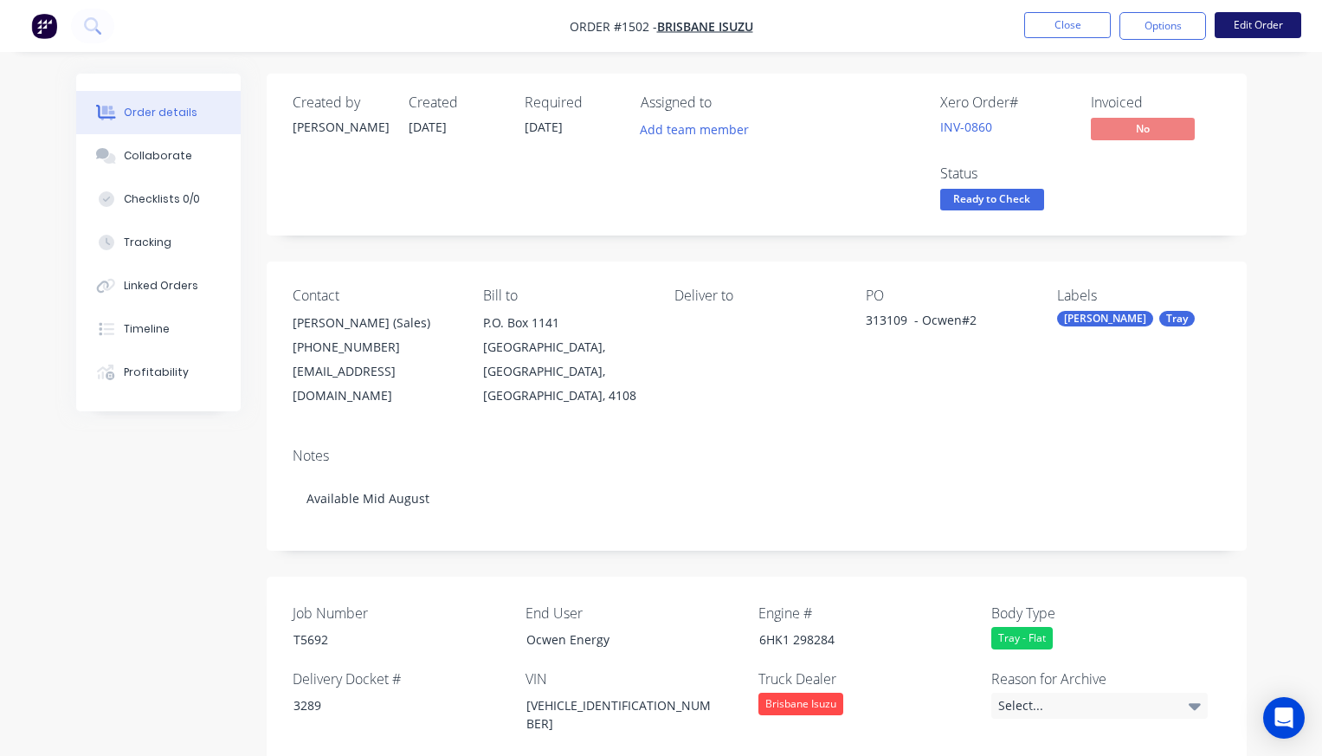
click at [1254, 27] on button "Edit Order" at bounding box center [1258, 25] width 87 height 26
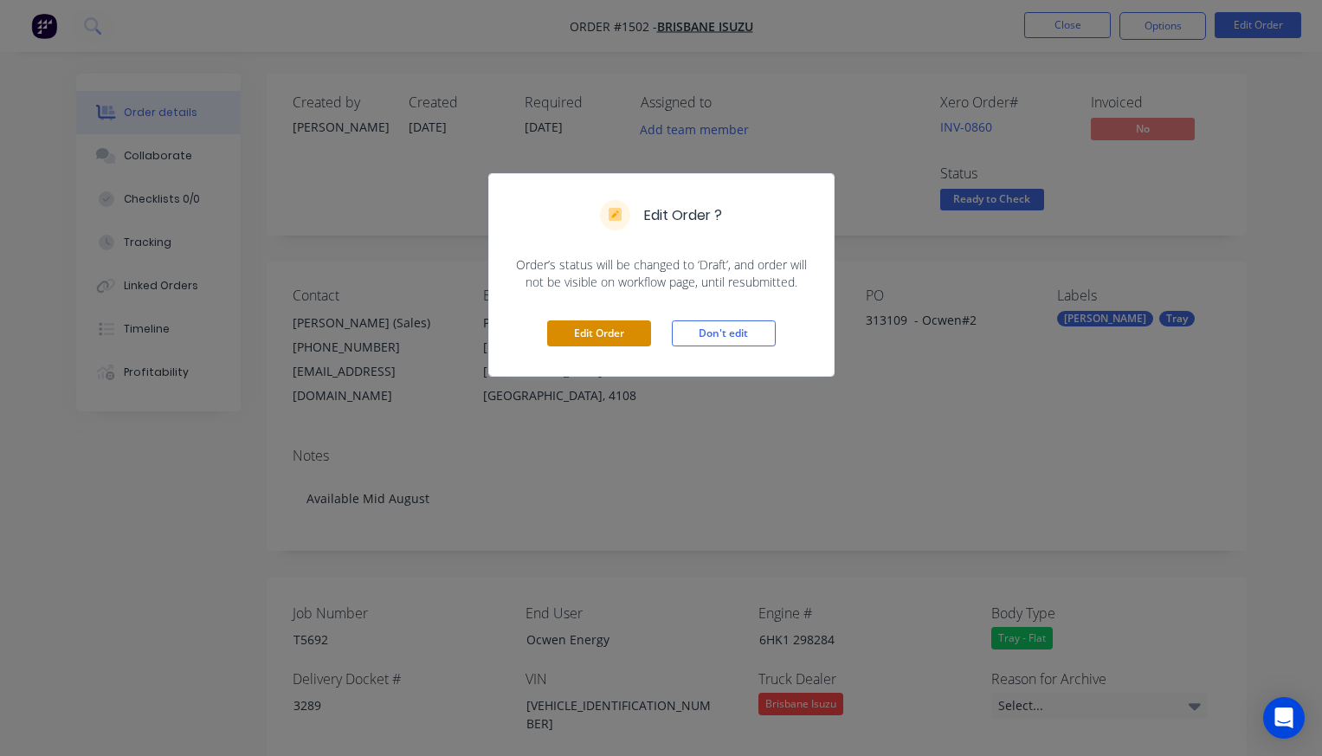
click at [601, 336] on button "Edit Order" at bounding box center [599, 333] width 104 height 26
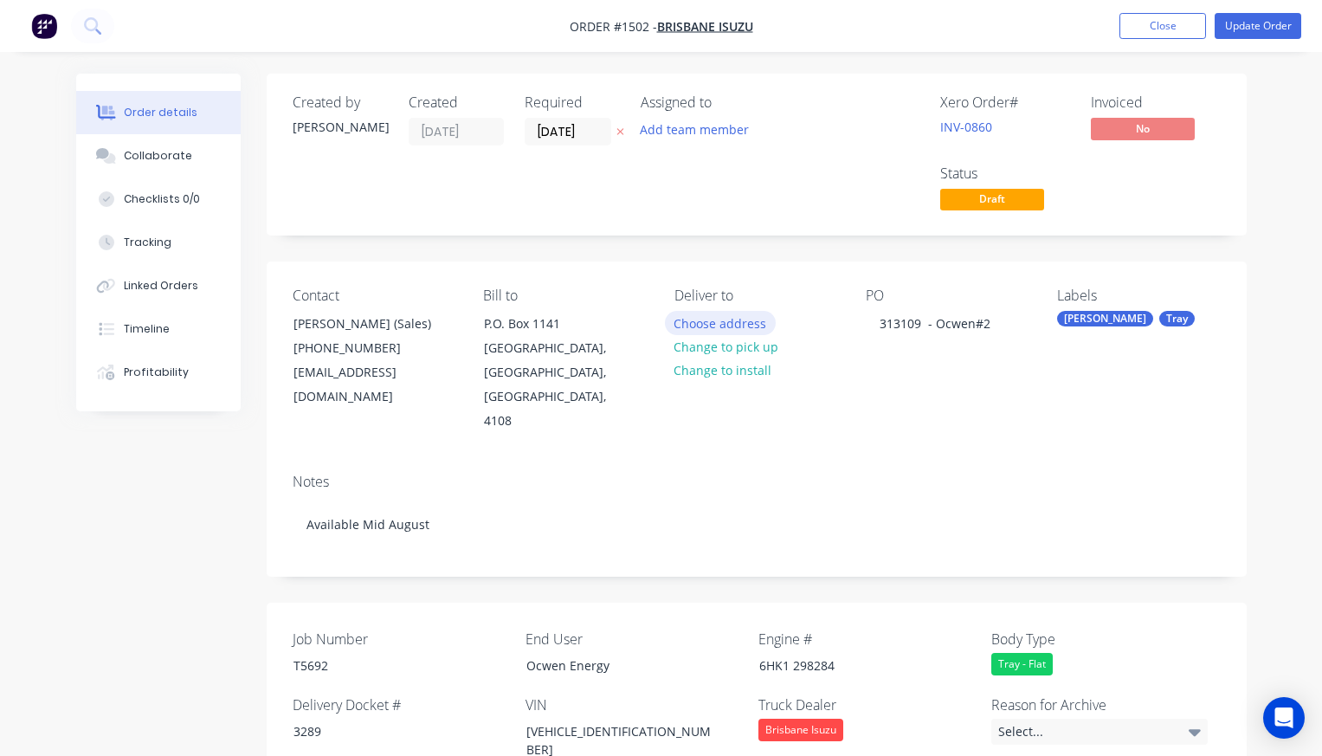
click at [741, 320] on button "Choose address" at bounding box center [720, 322] width 111 height 23
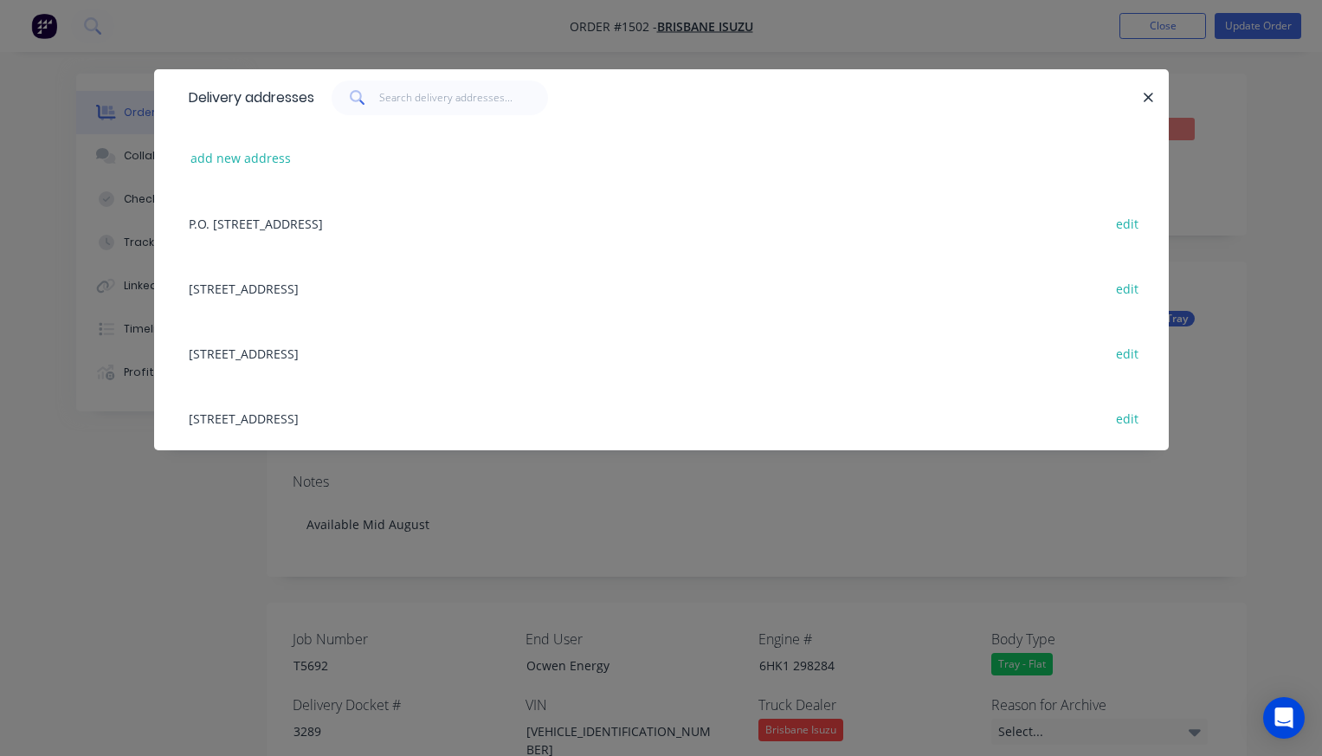
click at [424, 285] on div "208 Fison Avenue West, EAGLE FARM, Queensland, Australia, 4108 edit" at bounding box center [661, 287] width 963 height 65
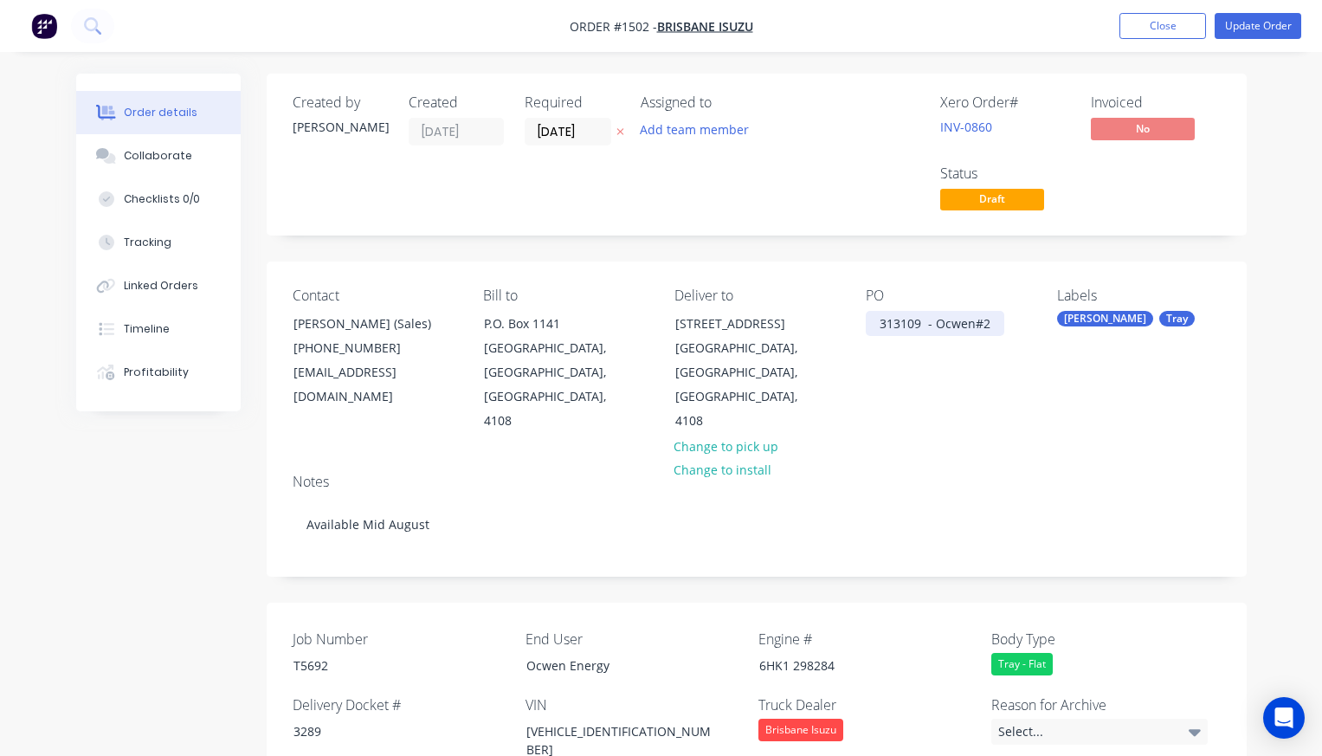
click at [991, 328] on div "313109 - Ocwen#2" at bounding box center [935, 323] width 139 height 25
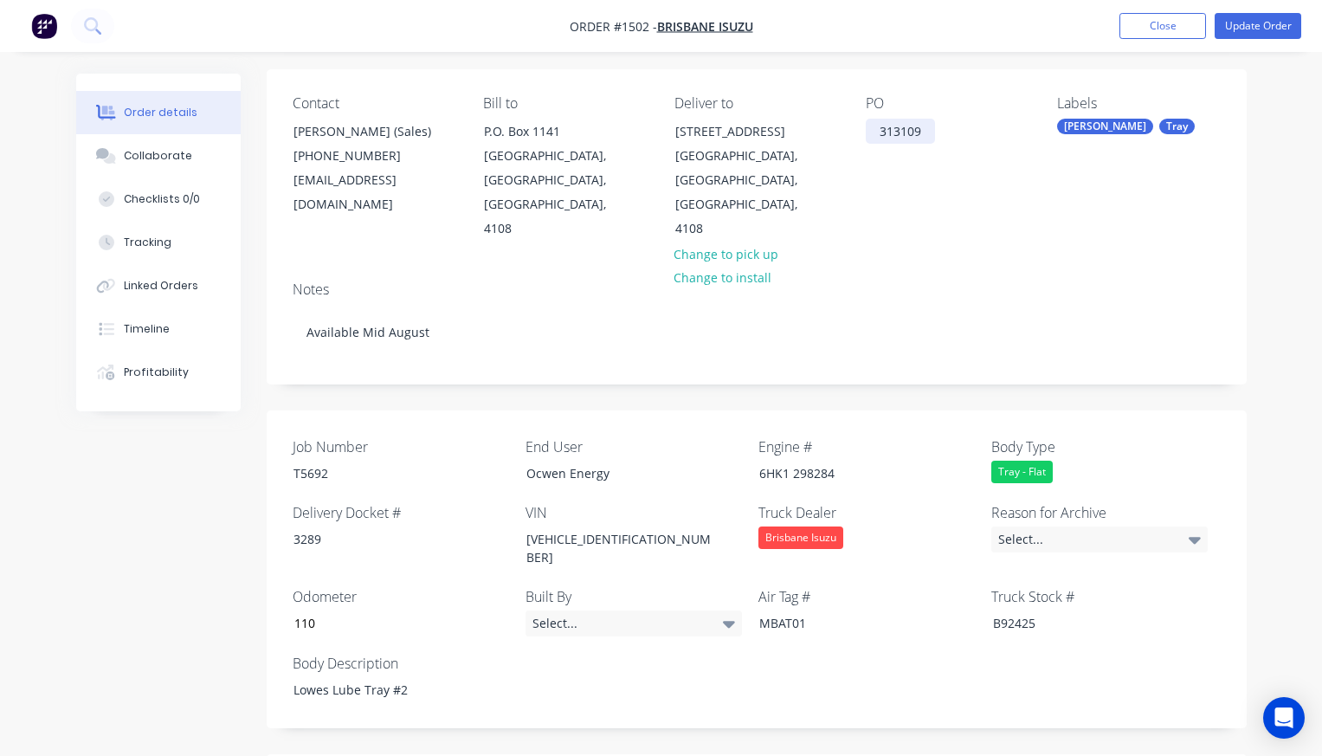
scroll to position [194, 0]
click at [1250, 26] on button "Update Order" at bounding box center [1258, 26] width 87 height 26
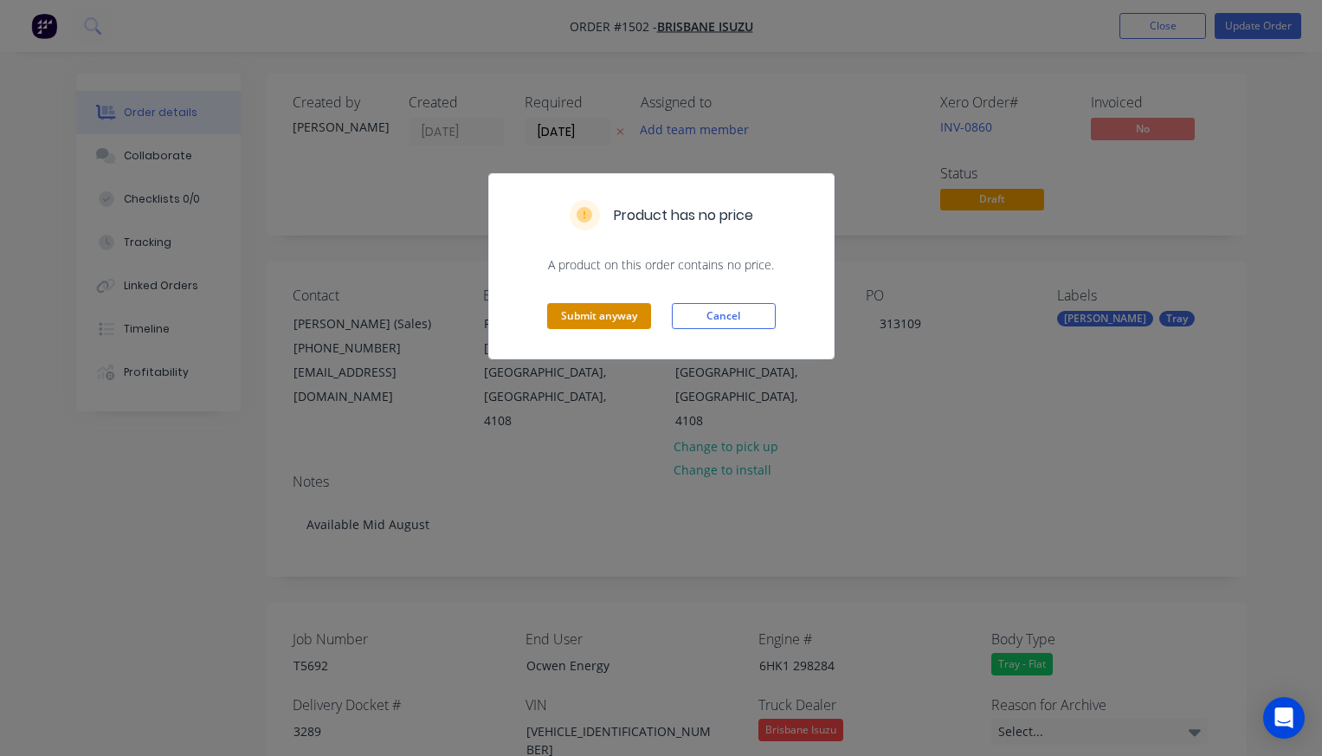
click at [616, 312] on button "Submit anyway" at bounding box center [599, 316] width 104 height 26
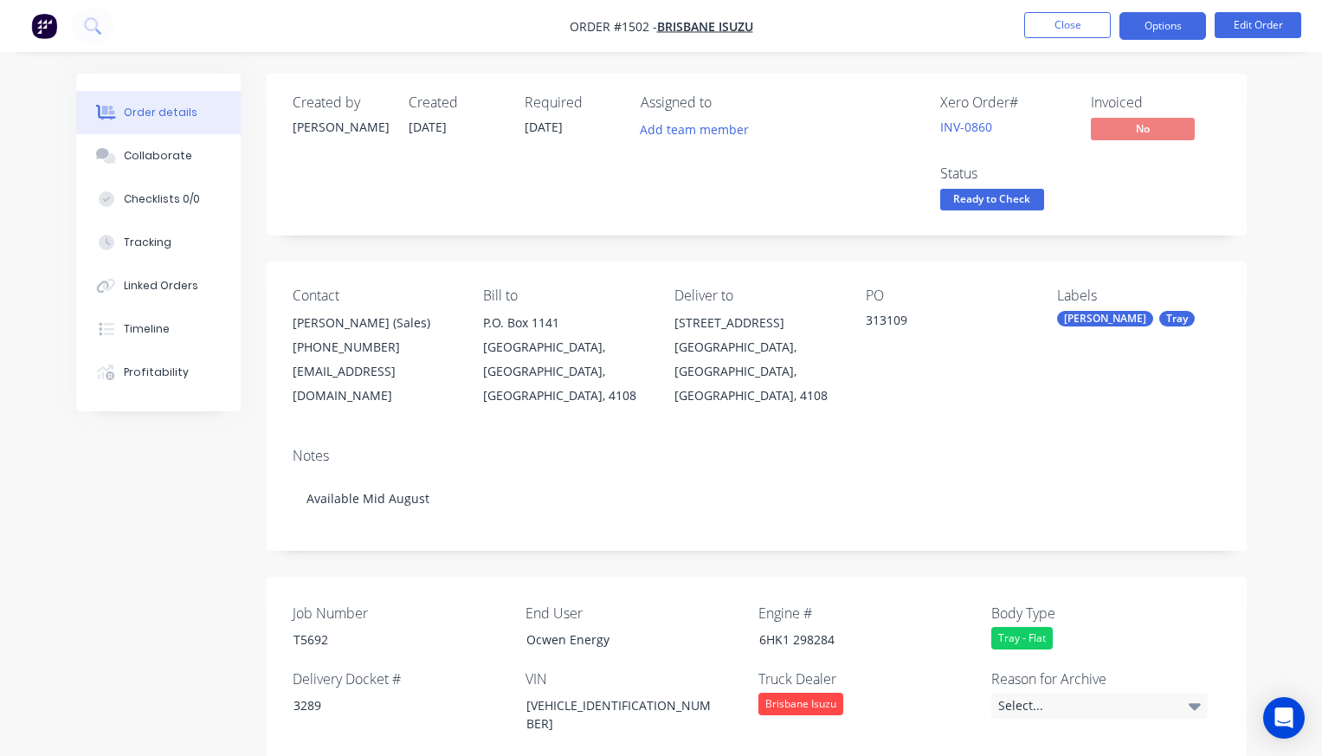
click at [1172, 34] on button "Options" at bounding box center [1163, 26] width 87 height 28
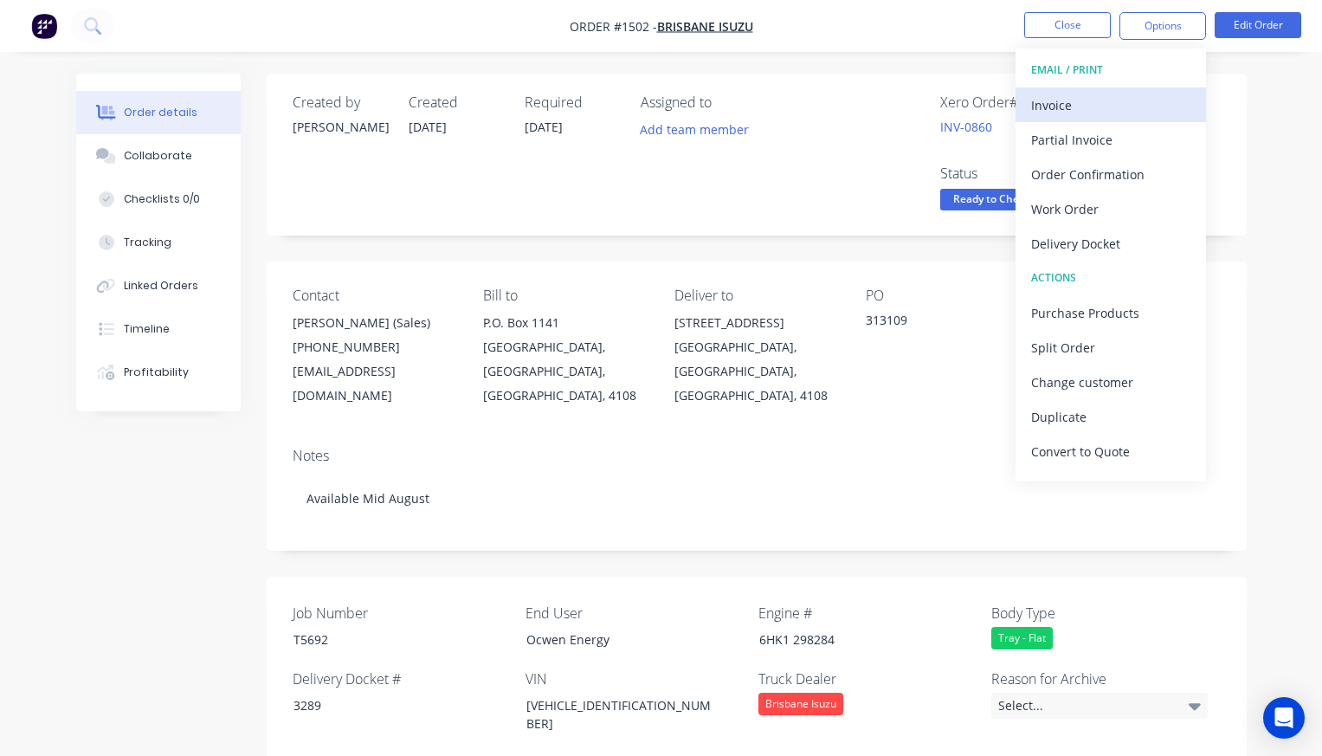
click at [1120, 100] on div "Invoice" at bounding box center [1110, 105] width 159 height 25
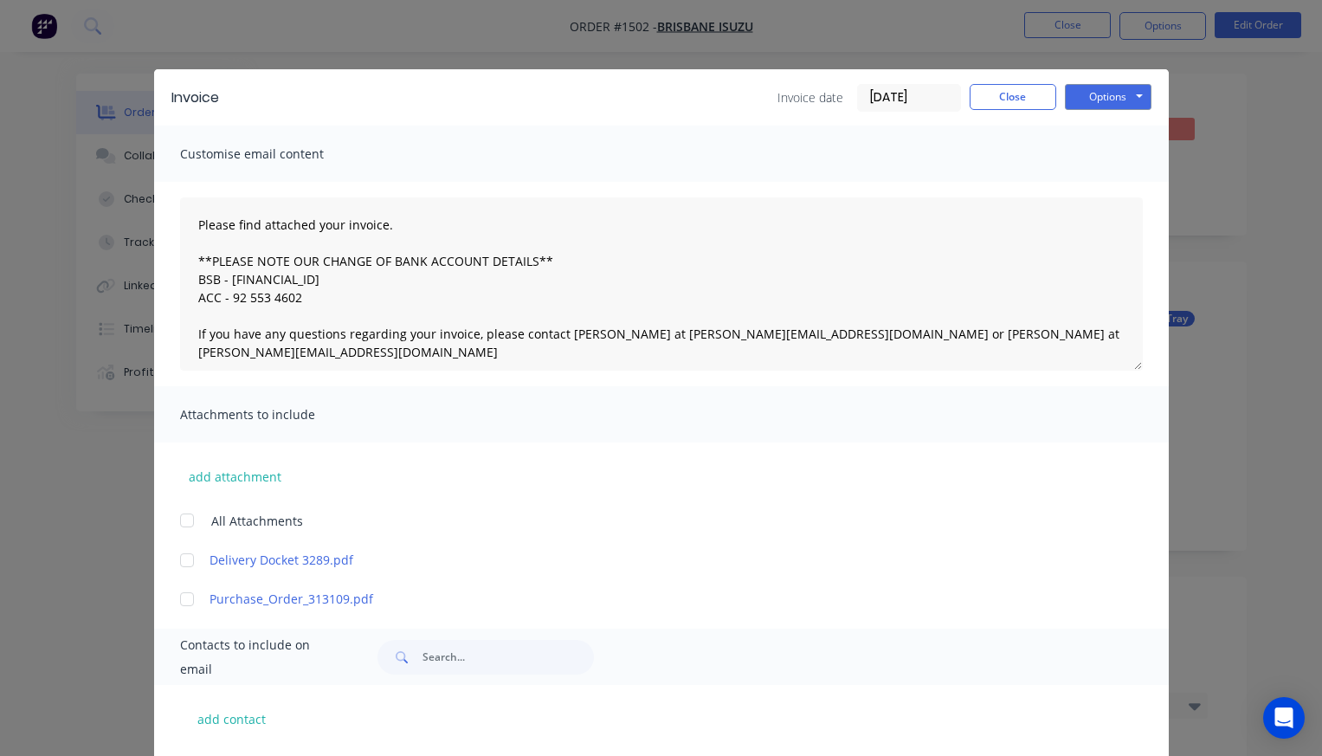
click at [186, 560] on div at bounding box center [187, 560] width 35 height 35
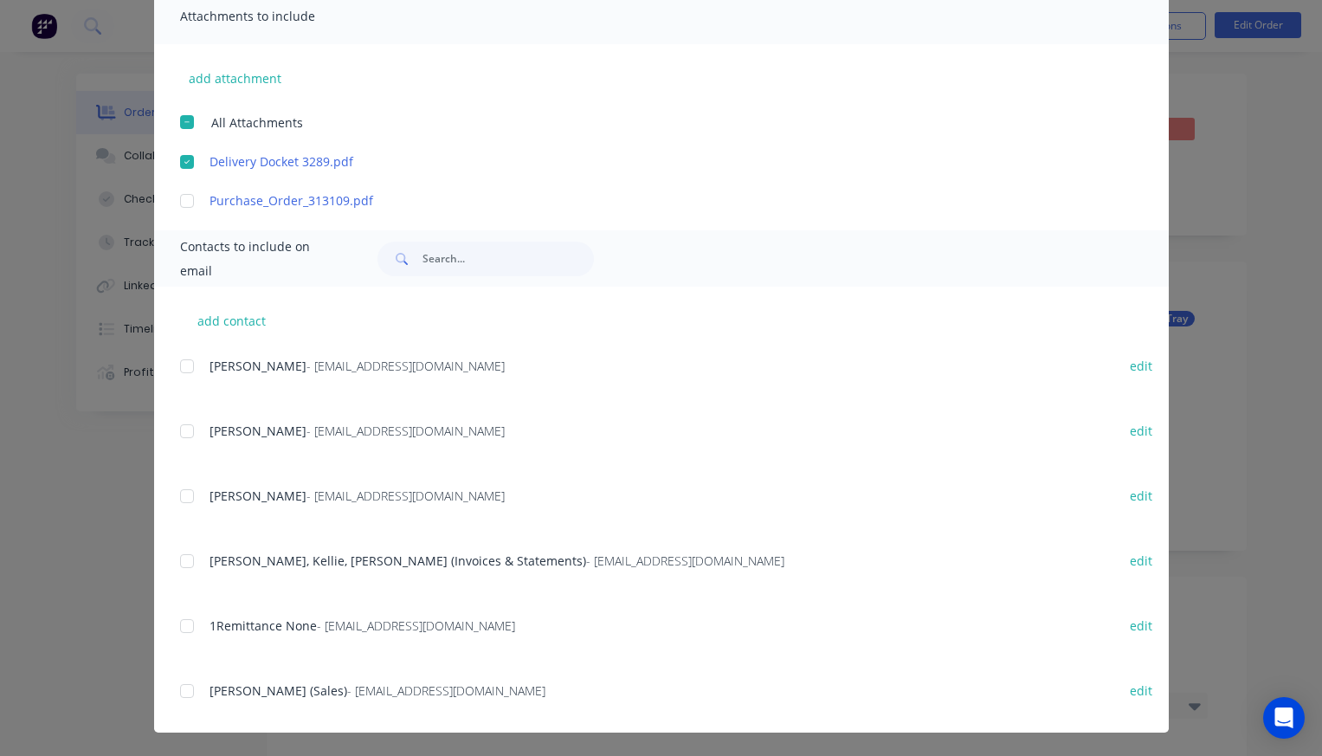
click at [186, 562] on div at bounding box center [187, 561] width 35 height 35
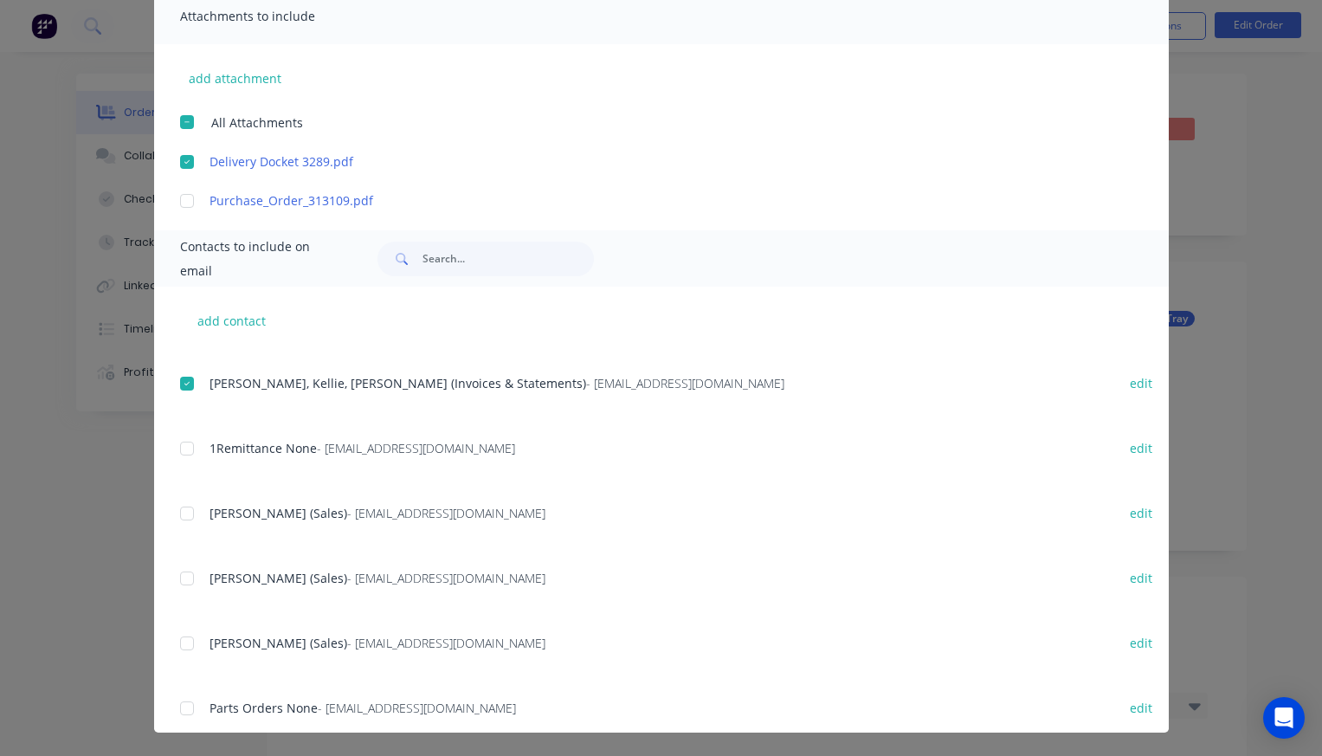
scroll to position [193, 0]
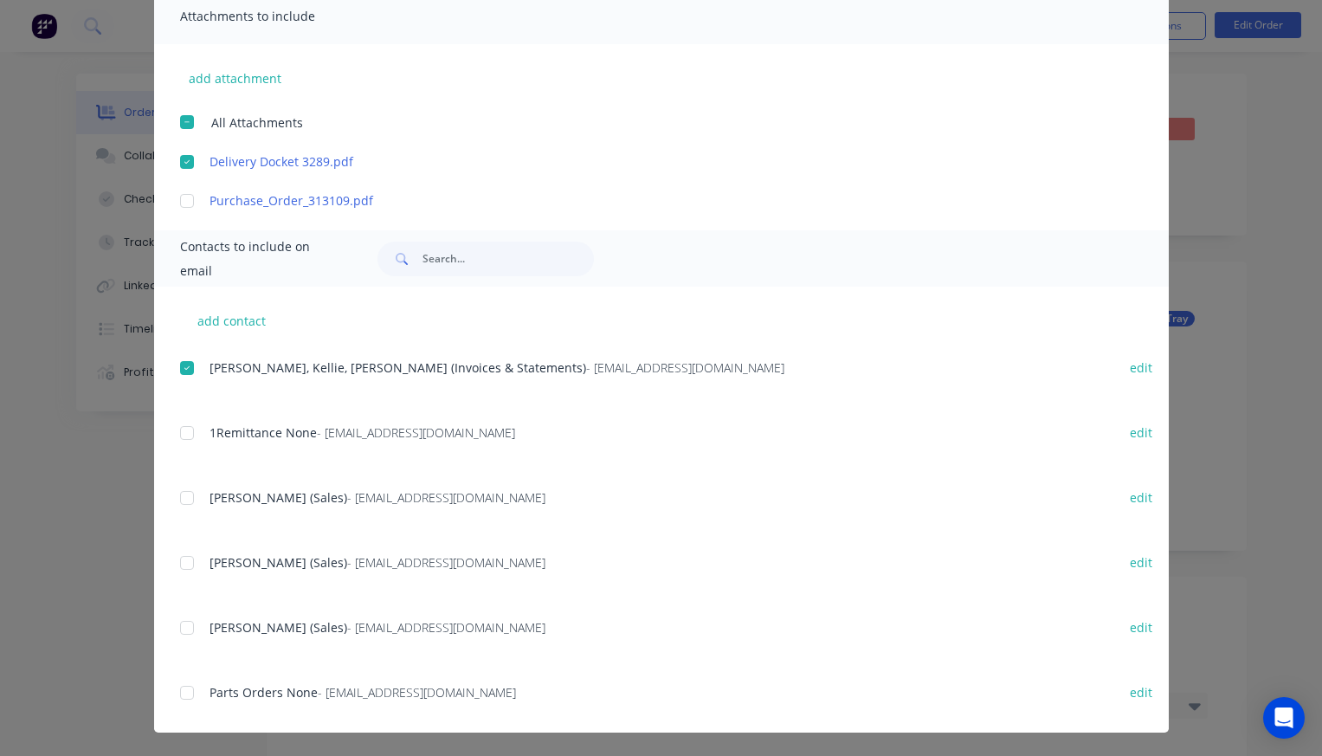
click at [189, 561] on div at bounding box center [187, 562] width 35 height 35
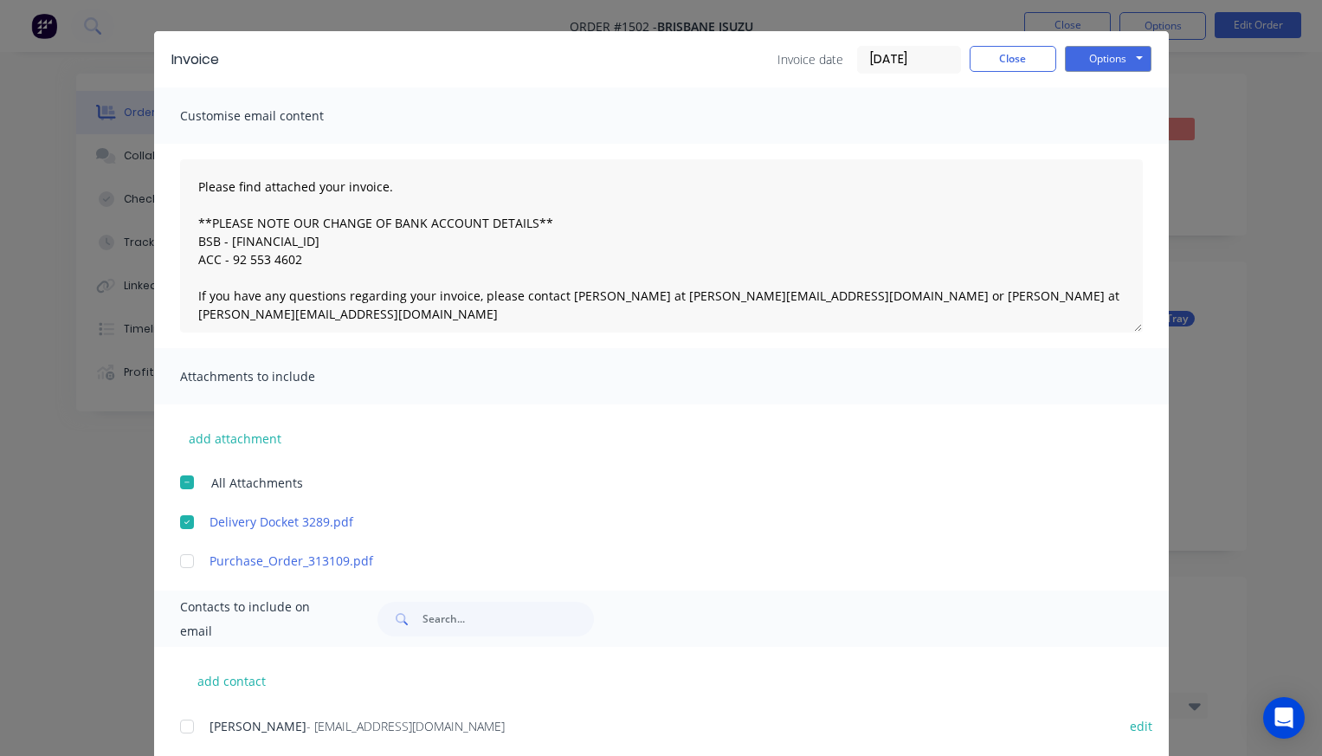
scroll to position [0, 0]
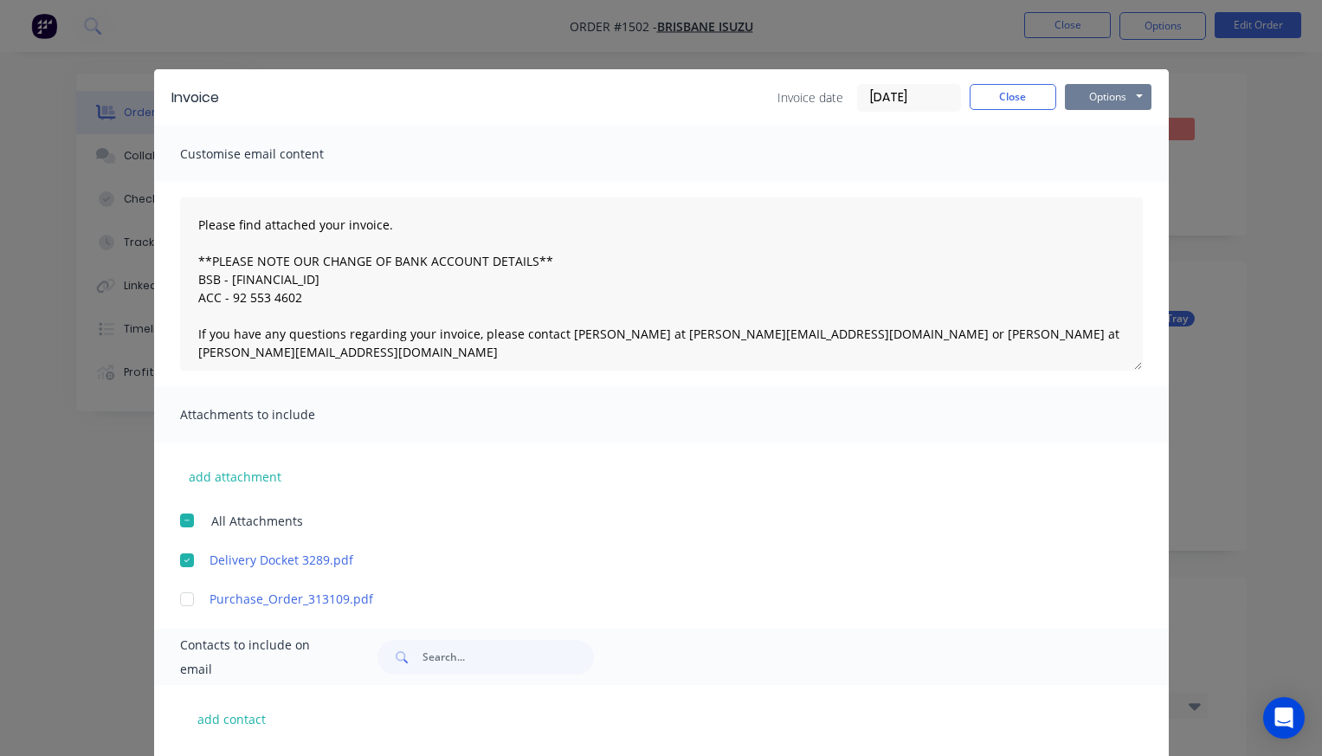
click at [1117, 93] on button "Options" at bounding box center [1108, 97] width 87 height 26
click at [1112, 181] on button "Email" at bounding box center [1120, 185] width 111 height 29
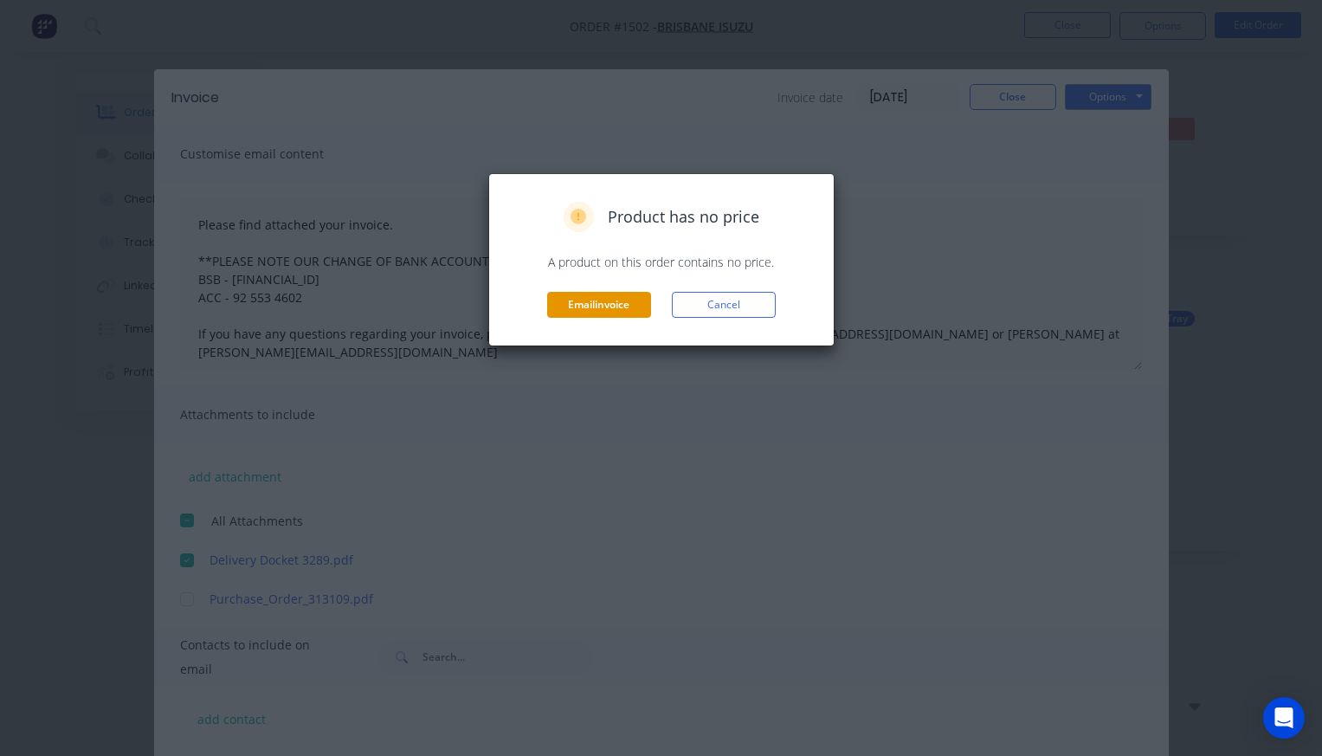
click at [629, 300] on button "Email invoice" at bounding box center [599, 305] width 104 height 26
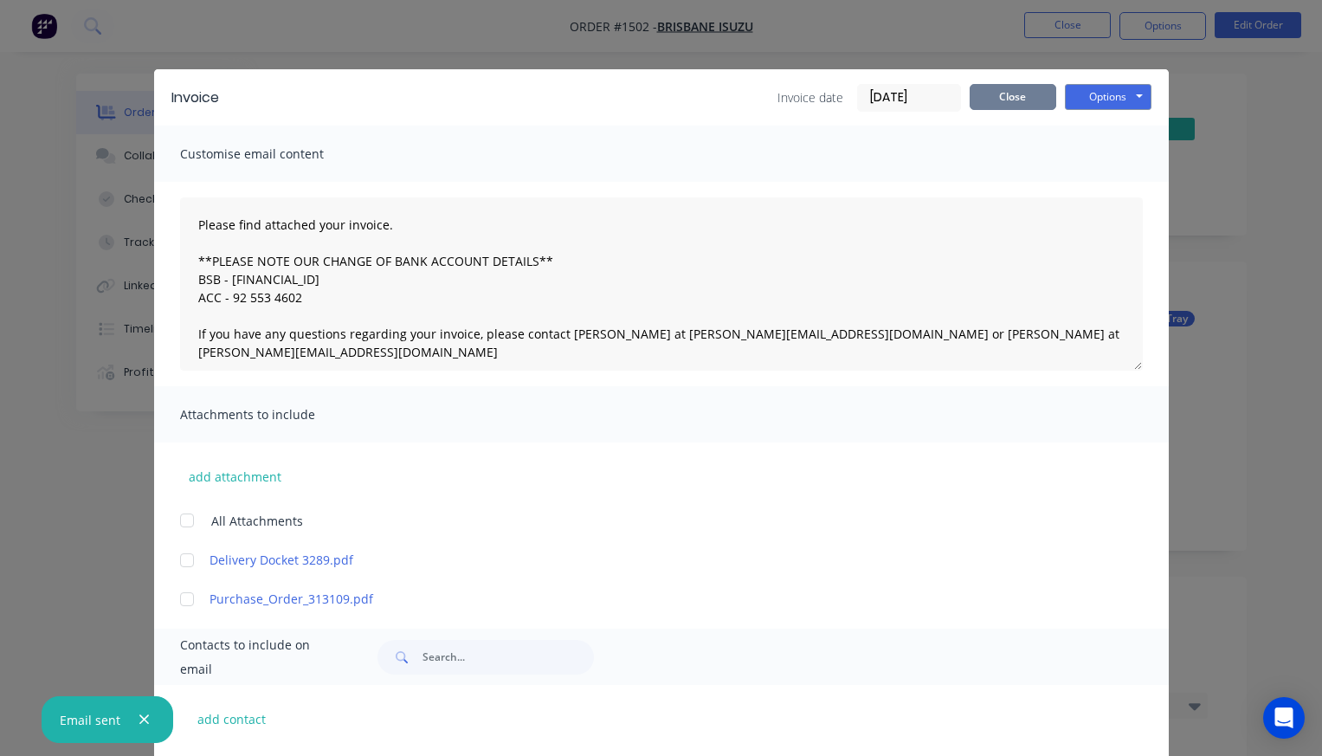
click at [1019, 98] on button "Close" at bounding box center [1013, 97] width 87 height 26
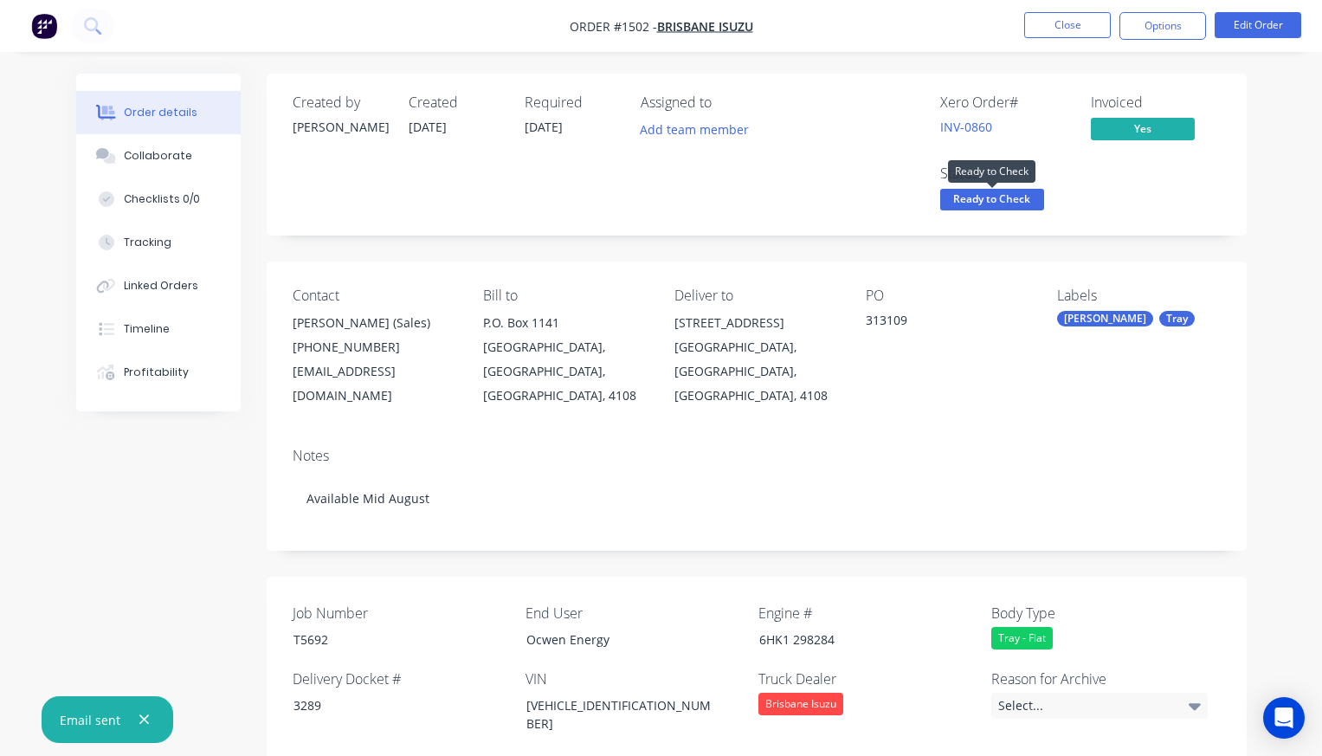
click at [1017, 199] on span "Ready to Check" at bounding box center [992, 200] width 104 height 22
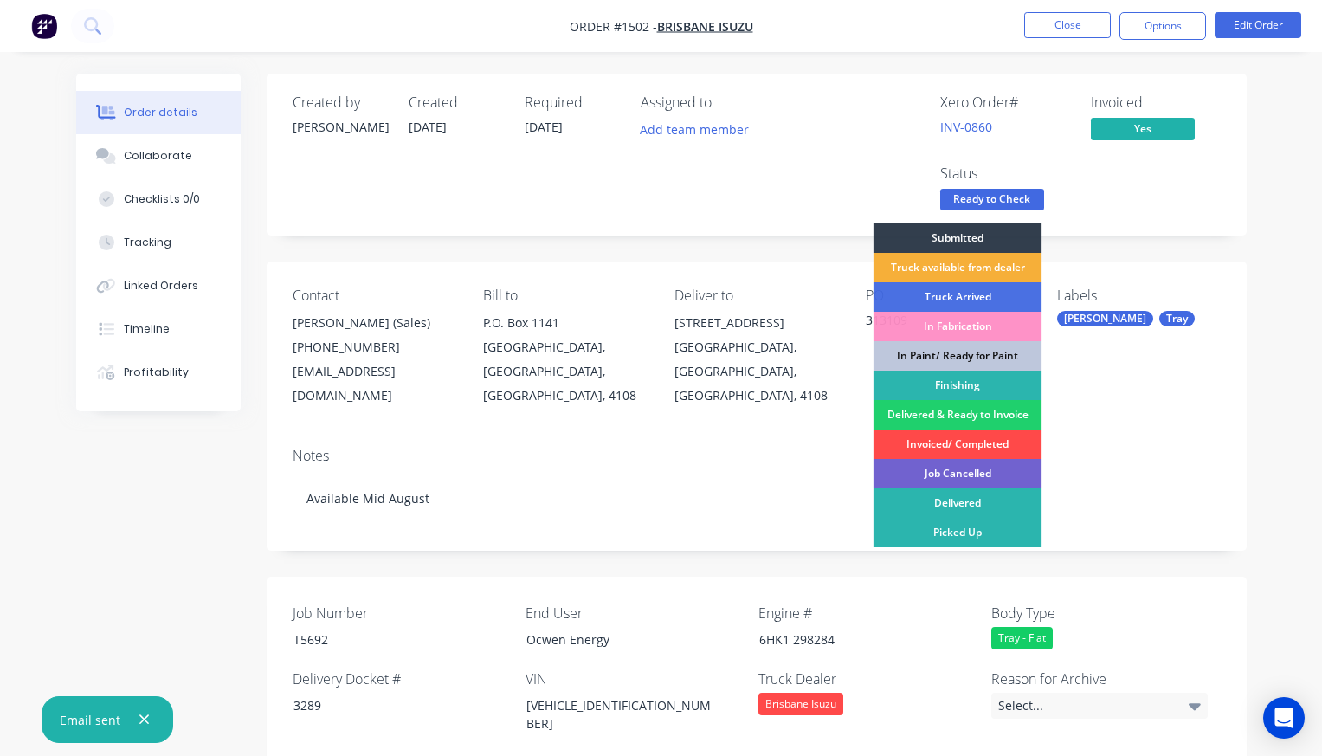
click at [978, 438] on div "Invoiced/ Completed" at bounding box center [958, 443] width 169 height 29
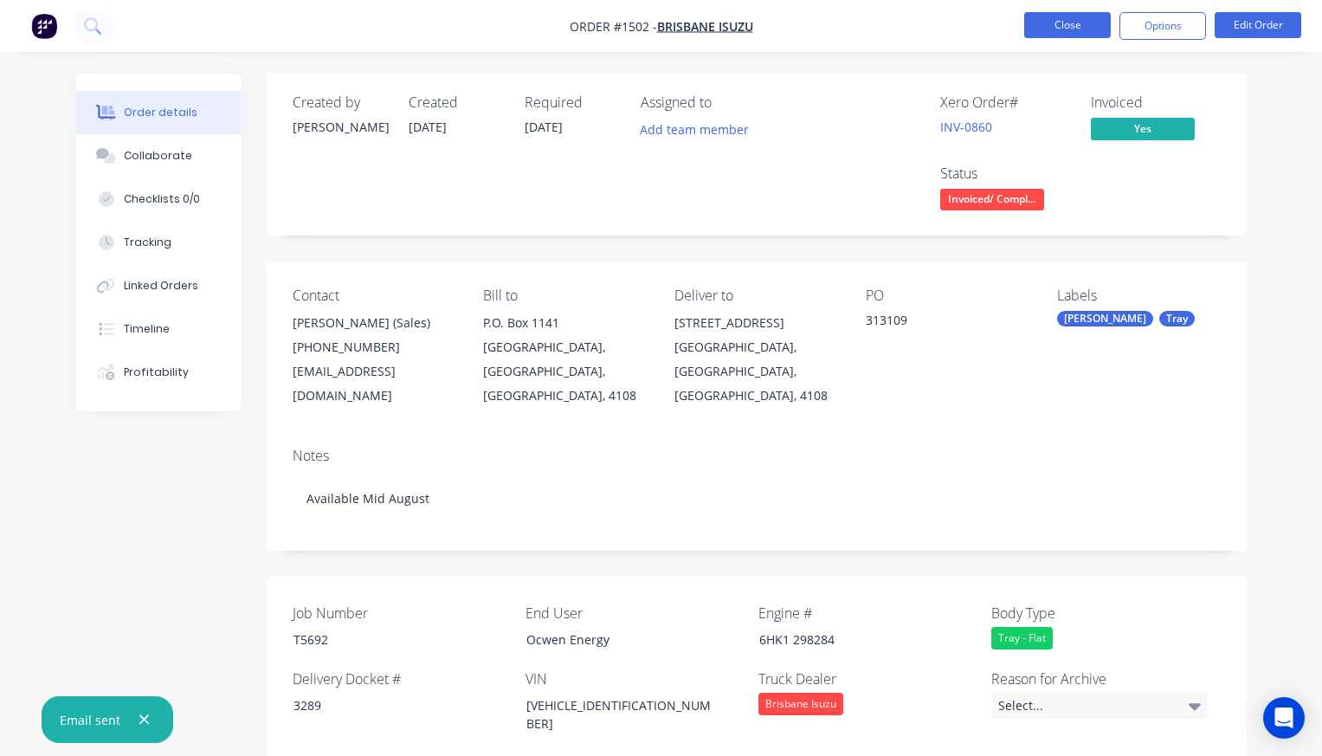
click at [1086, 28] on button "Close" at bounding box center [1067, 25] width 87 height 26
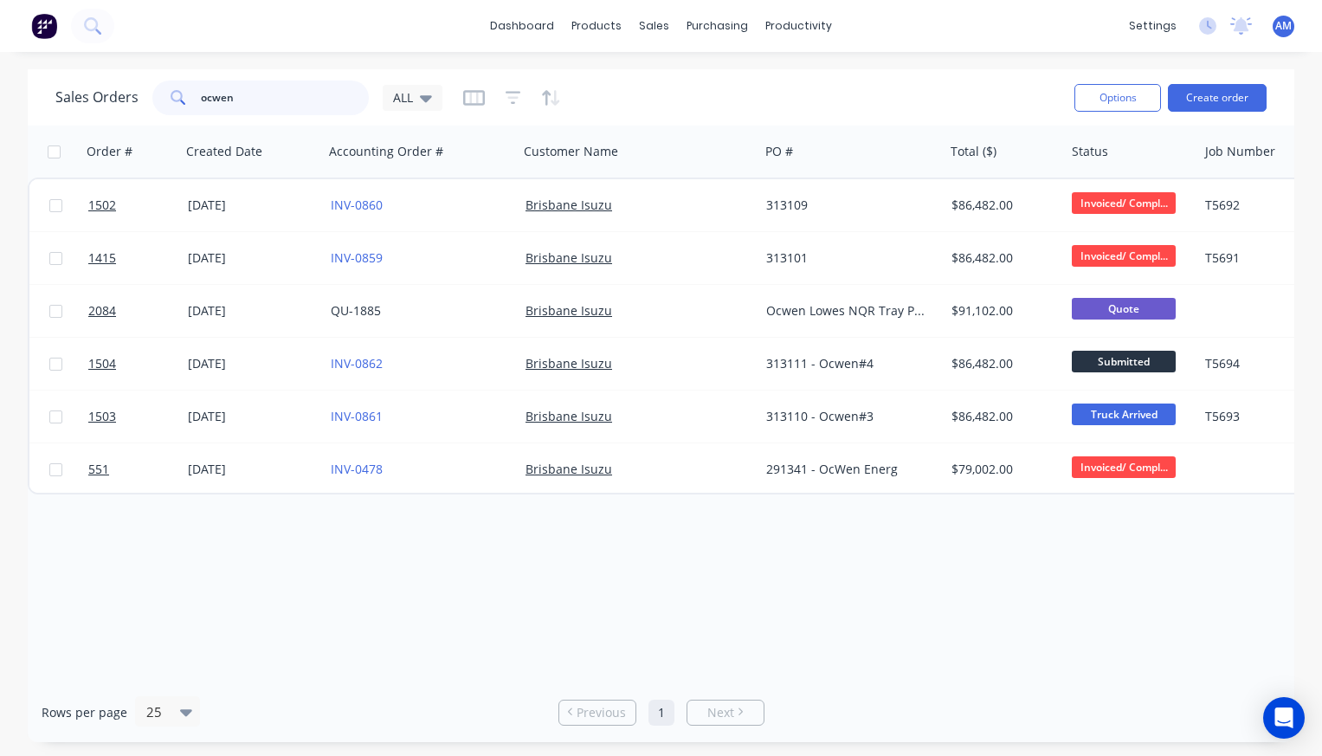
click at [250, 95] on input "ocwen" at bounding box center [285, 98] width 169 height 35
type input "o"
